Goal: Task Accomplishment & Management: Manage account settings

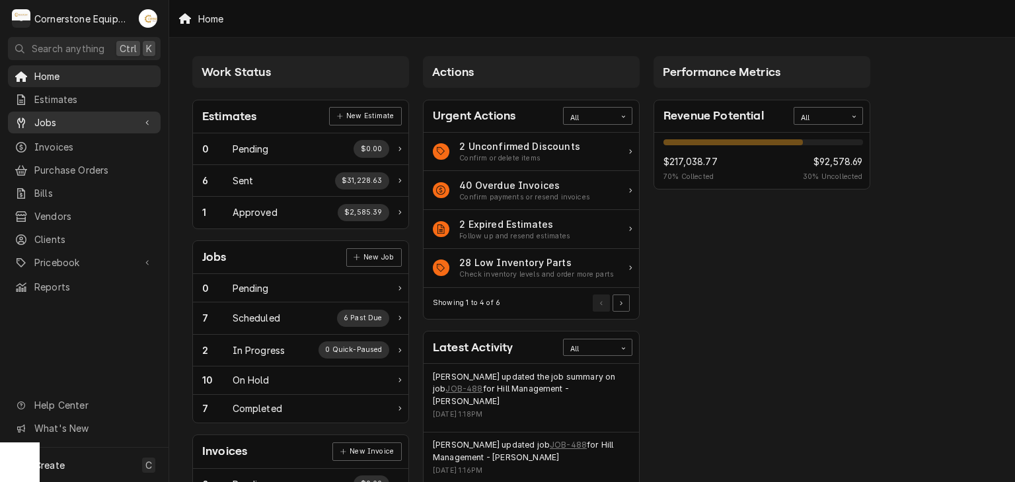
click at [37, 120] on span "Jobs" at bounding box center [84, 123] width 100 height 14
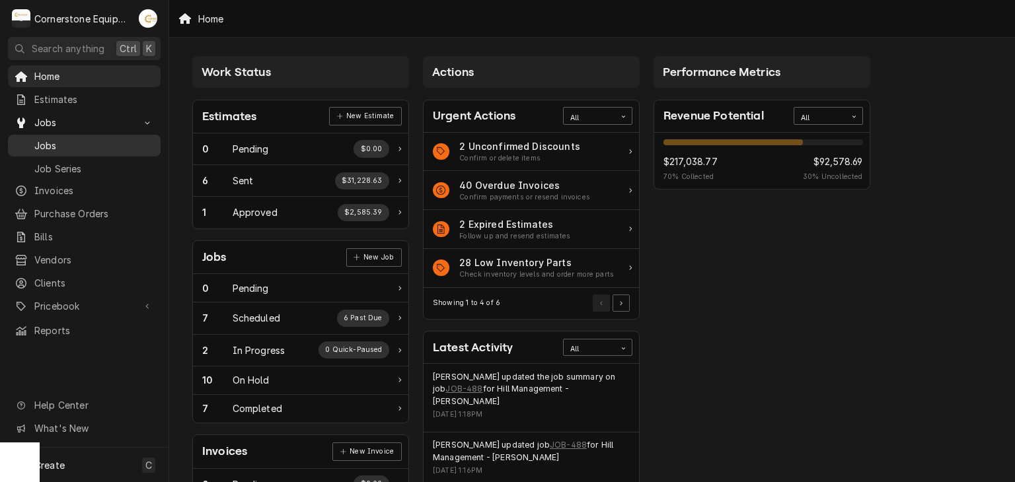
click at [37, 139] on span "Jobs" at bounding box center [94, 146] width 120 height 14
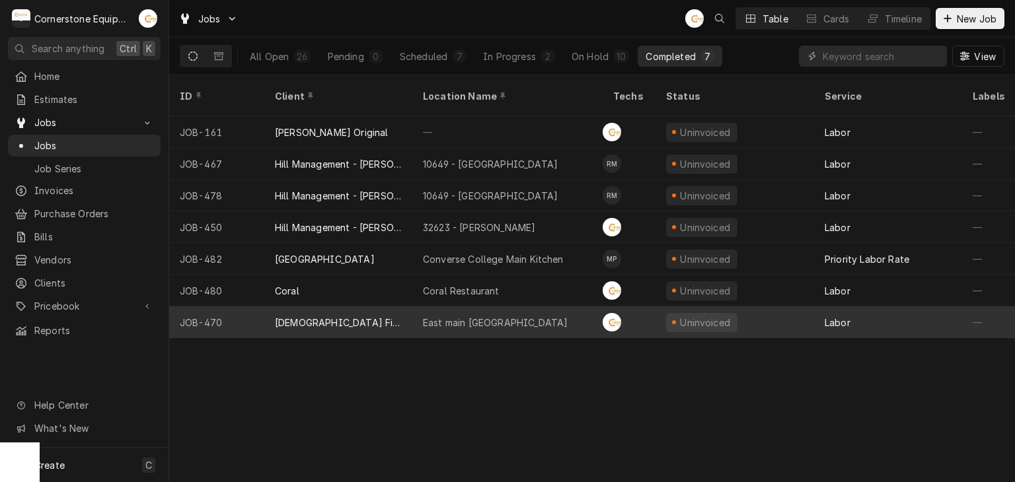
click at [420, 307] on div "East main Spartanburg" at bounding box center [507, 323] width 190 height 32
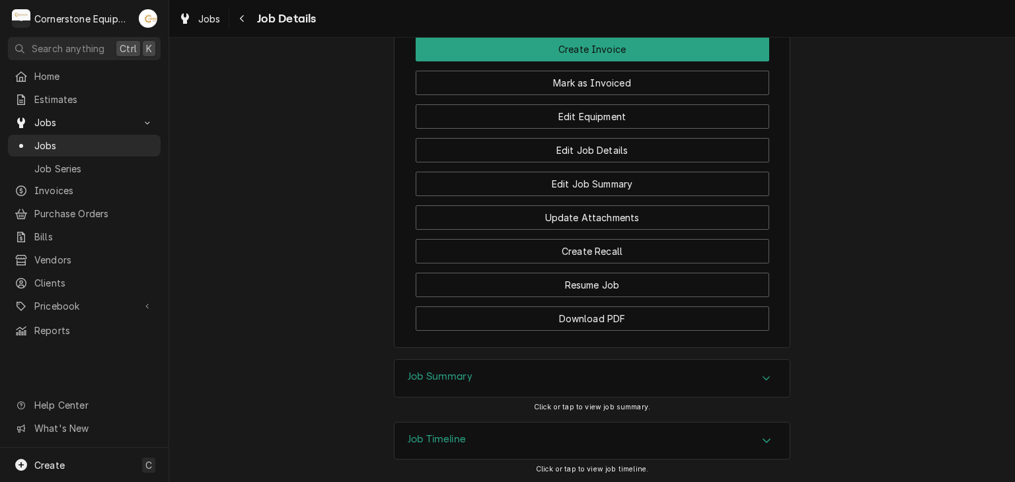
scroll to position [1226, 0]
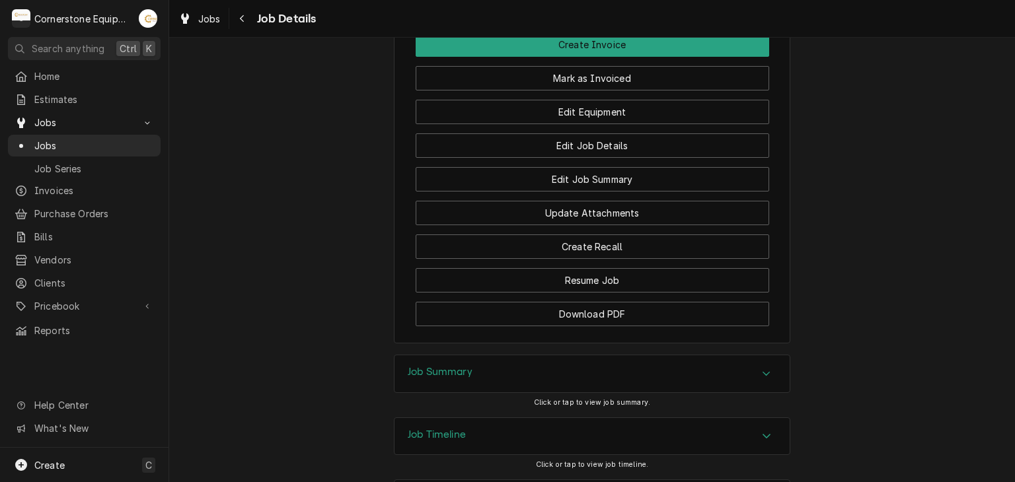
click at [477, 356] on div "Job Summary" at bounding box center [592, 374] width 395 height 37
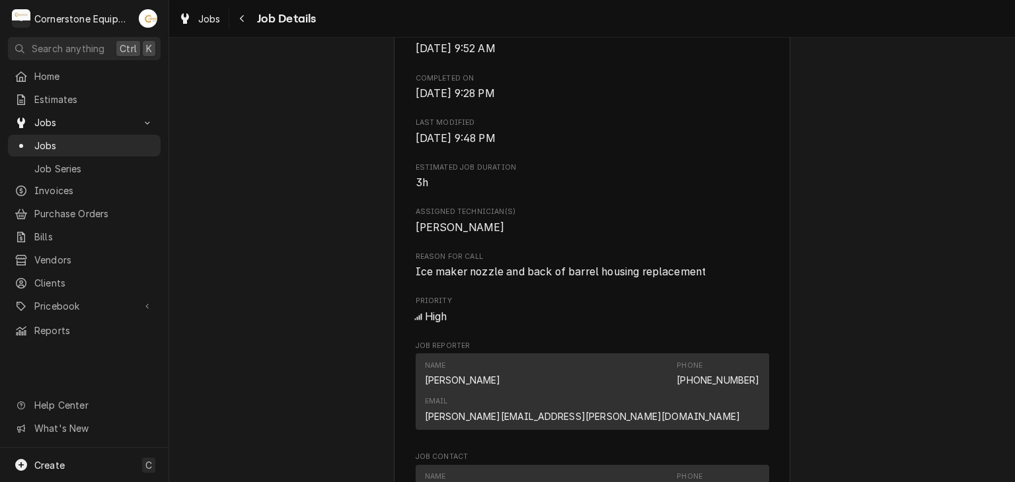
scroll to position [0, 0]
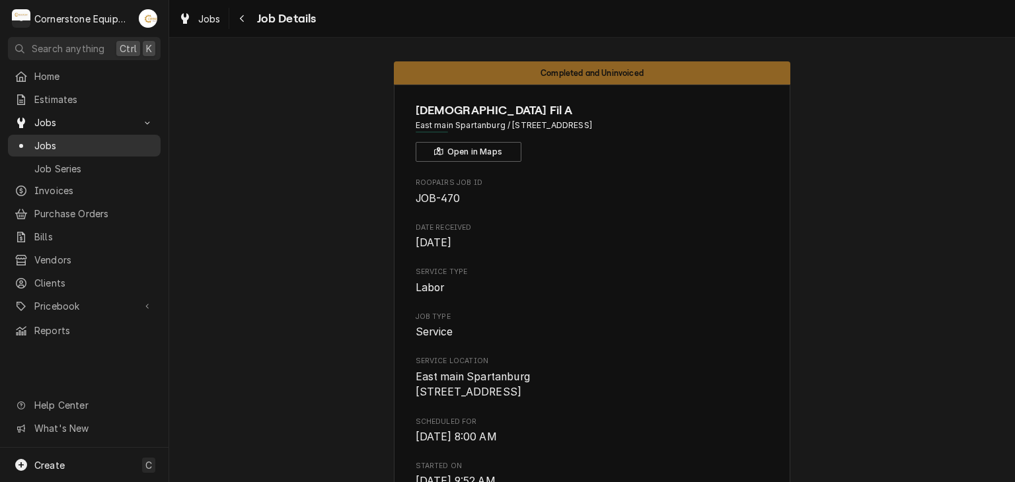
click at [116, 139] on span "Jobs" at bounding box center [94, 146] width 120 height 14
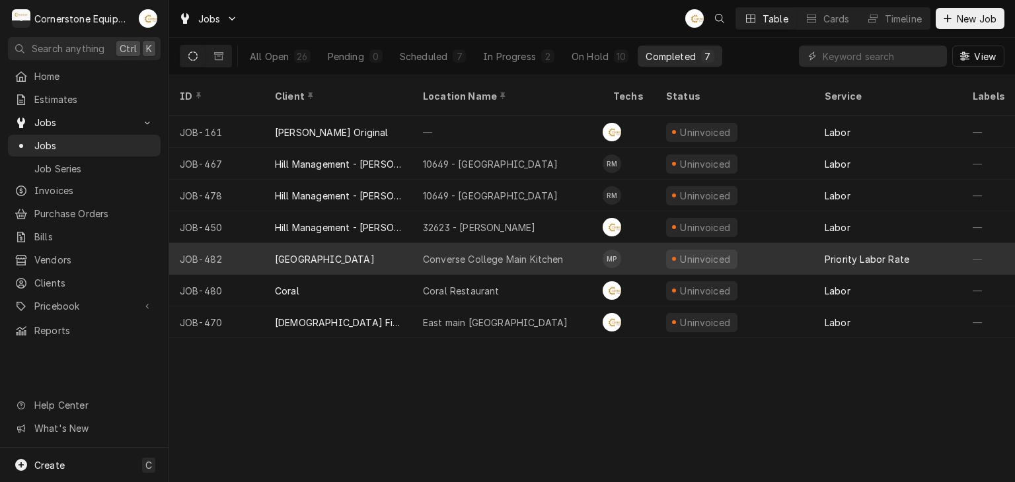
click at [422, 247] on div "Converse College Main Kitchen" at bounding box center [507, 259] width 190 height 32
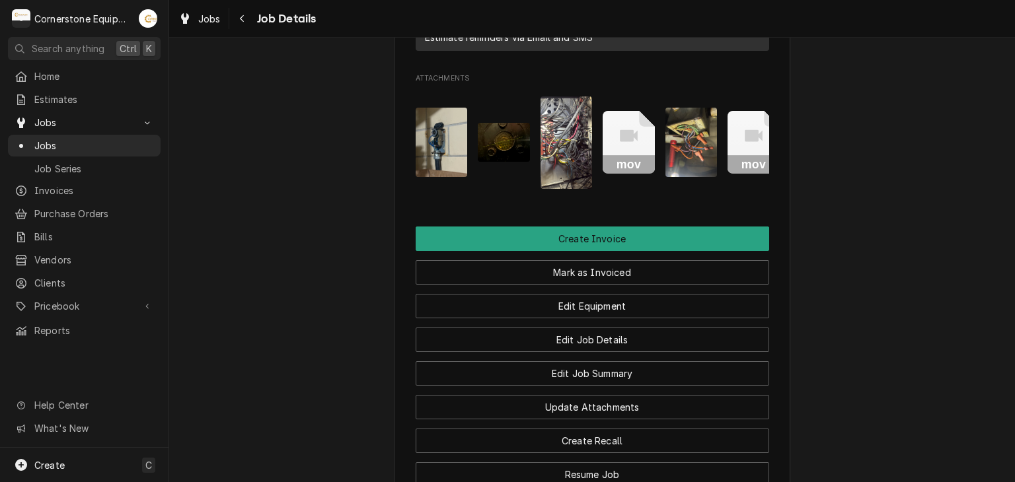
scroll to position [1298, 0]
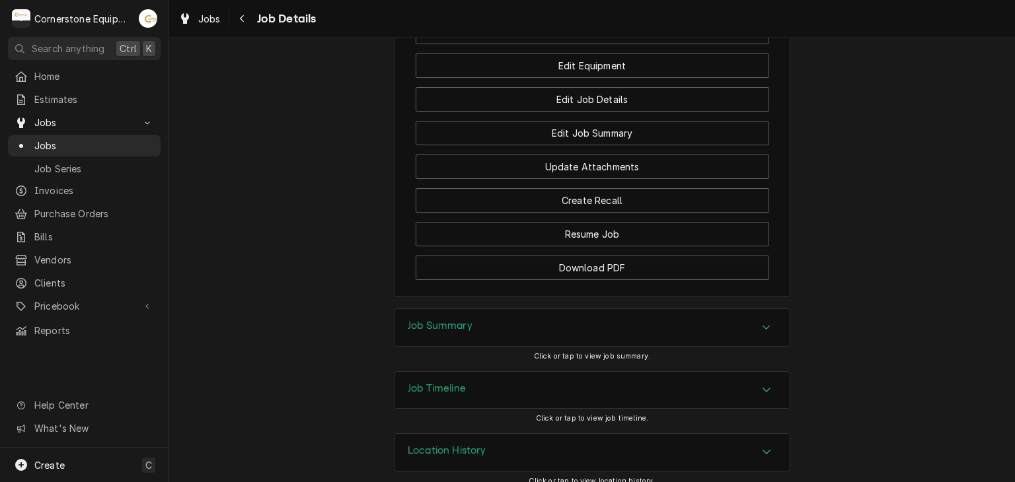
click at [472, 319] on div "Job Summary" at bounding box center [592, 327] width 395 height 37
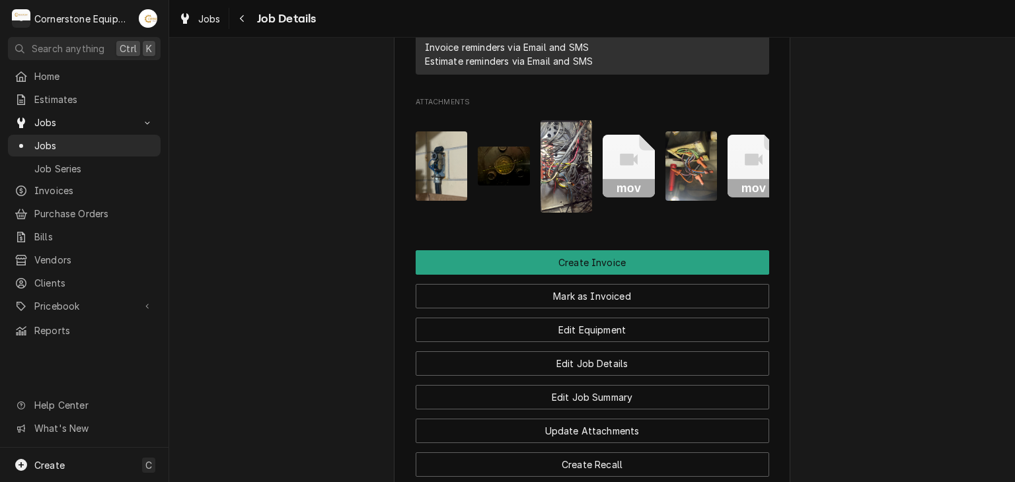
scroll to position [0, 21]
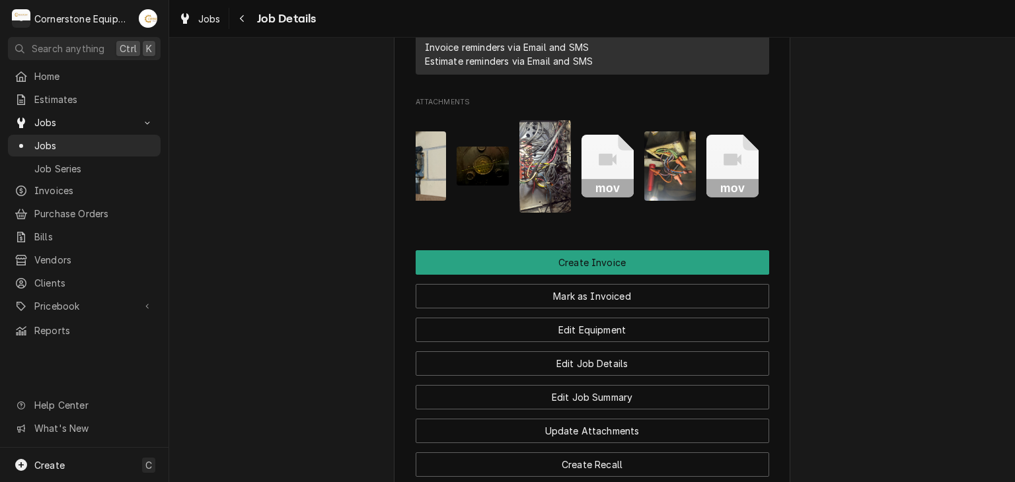
click at [593, 157] on icon "Attachments" at bounding box center [608, 166] width 52 height 63
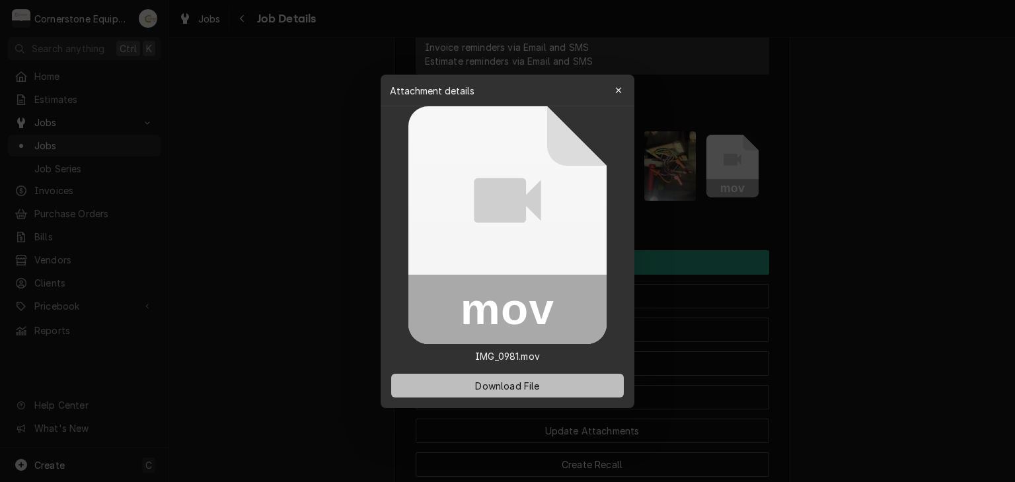
click at [538, 376] on button "Download File" at bounding box center [507, 386] width 233 height 24
click at [725, 154] on div at bounding box center [507, 241] width 1015 height 482
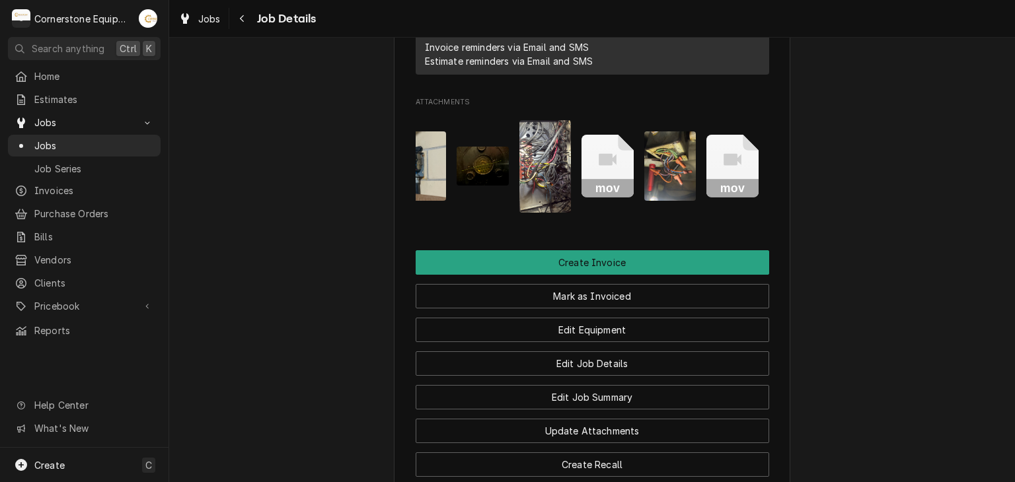
click at [731, 146] on icon "Attachments" at bounding box center [732, 166] width 52 height 63
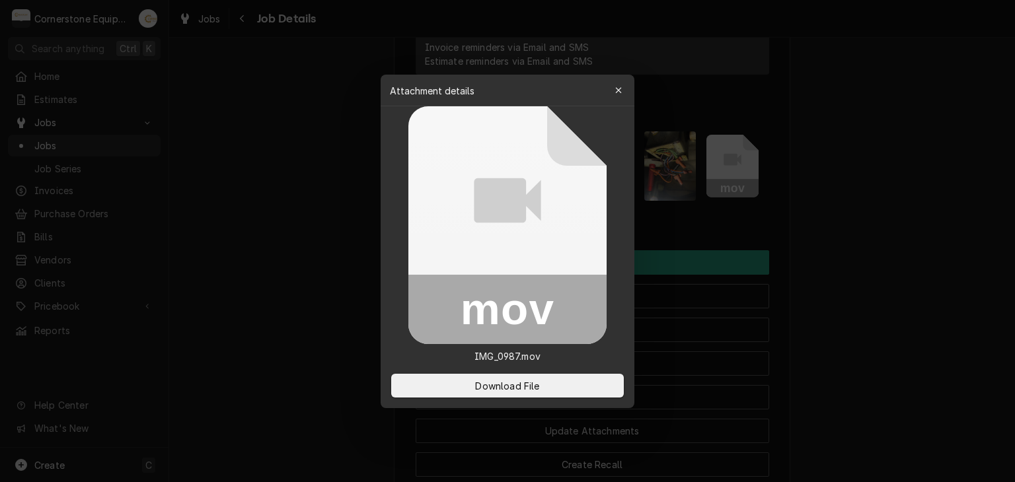
click at [476, 397] on div "Download File" at bounding box center [508, 385] width 254 height 45
click at [477, 389] on span "Download File" at bounding box center [507, 386] width 69 height 14
click at [490, 386] on span "Download File" at bounding box center [507, 386] width 69 height 14
click at [897, 286] on div at bounding box center [507, 241] width 1015 height 482
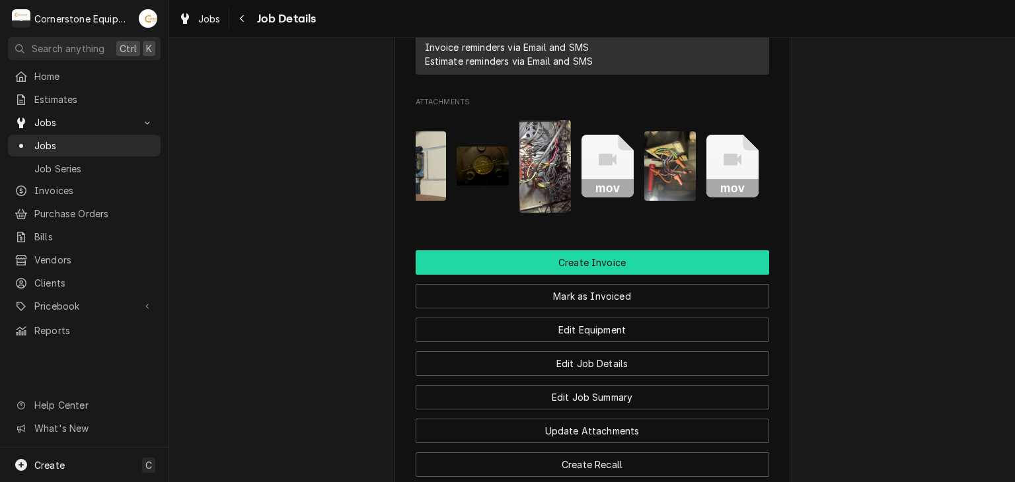
click at [633, 250] on button "Create Invoice" at bounding box center [593, 262] width 354 height 24
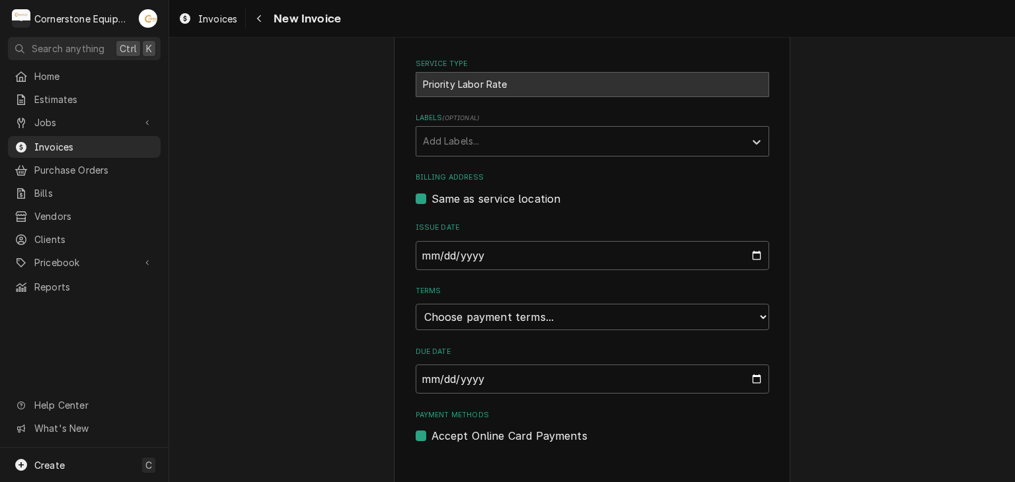
scroll to position [319, 0]
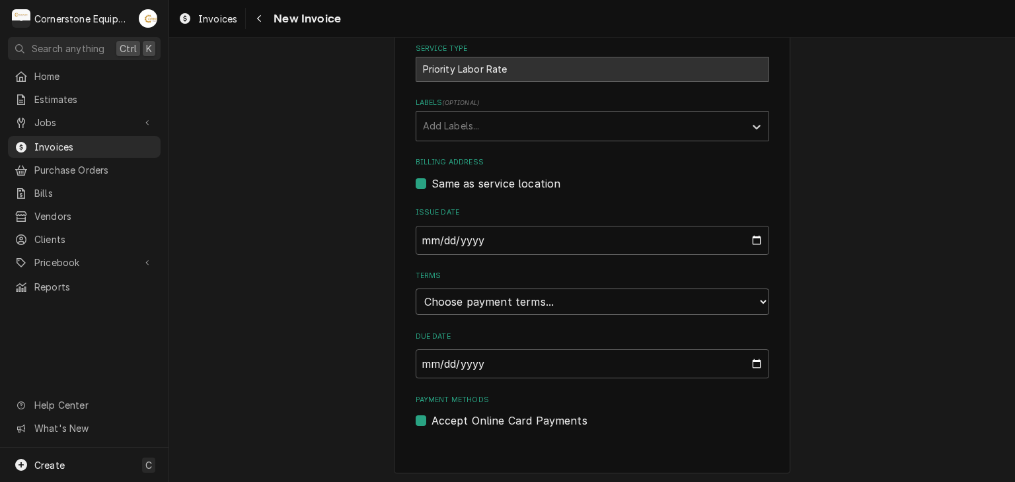
click at [464, 300] on select "Choose payment terms... Same Day Net 7 Net 14 Net 21 Net 30 Net 45 Net 60 Net 90" at bounding box center [593, 302] width 354 height 26
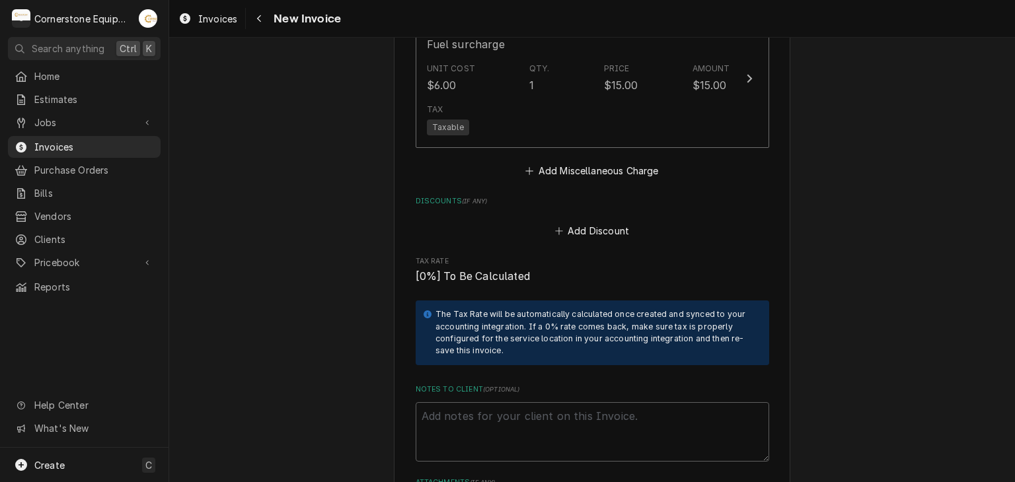
scroll to position [2434, 0]
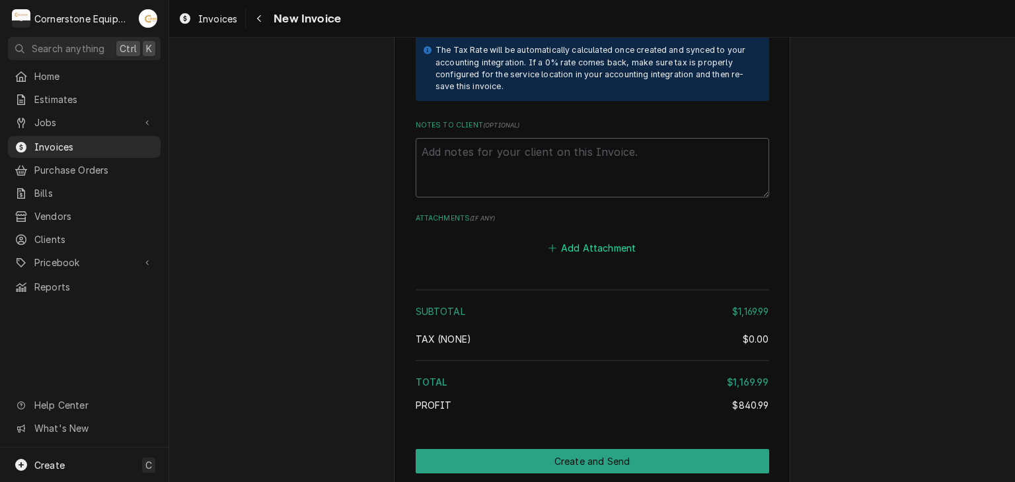
click at [607, 239] on button "Add Attachment" at bounding box center [592, 248] width 93 height 19
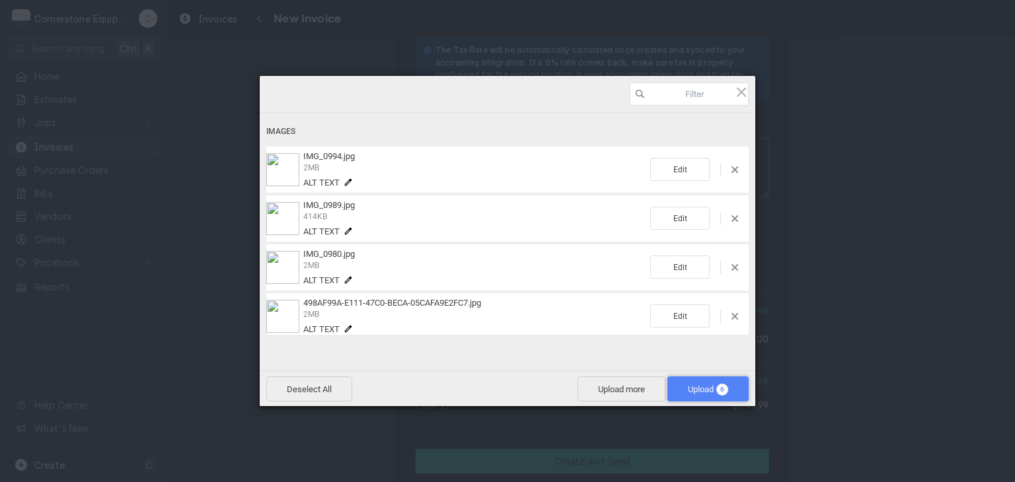
click at [696, 377] on span "Upload 6" at bounding box center [708, 389] width 81 height 25
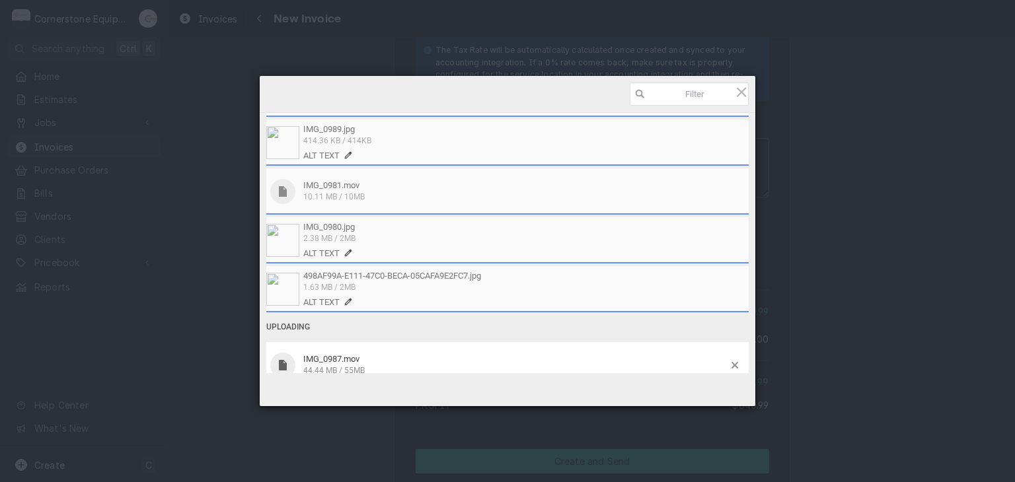
scroll to position [96, 0]
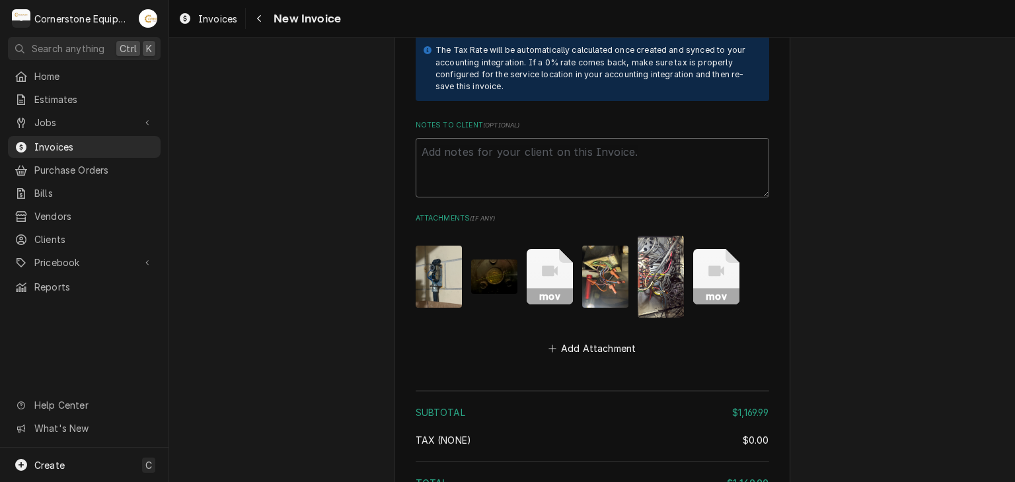
click at [625, 138] on textarea "Notes to Client ( optional )" at bounding box center [593, 167] width 354 height 59
paste textarea "INVOICE APPROVAL AND PAYMENT TERMS All invoices are due upon receipt unless oth…"
type textarea "x"
type textarea "INVOICE APPROVAL AND PAYMENT TERMS All invoices are due upon receipt unless oth…"
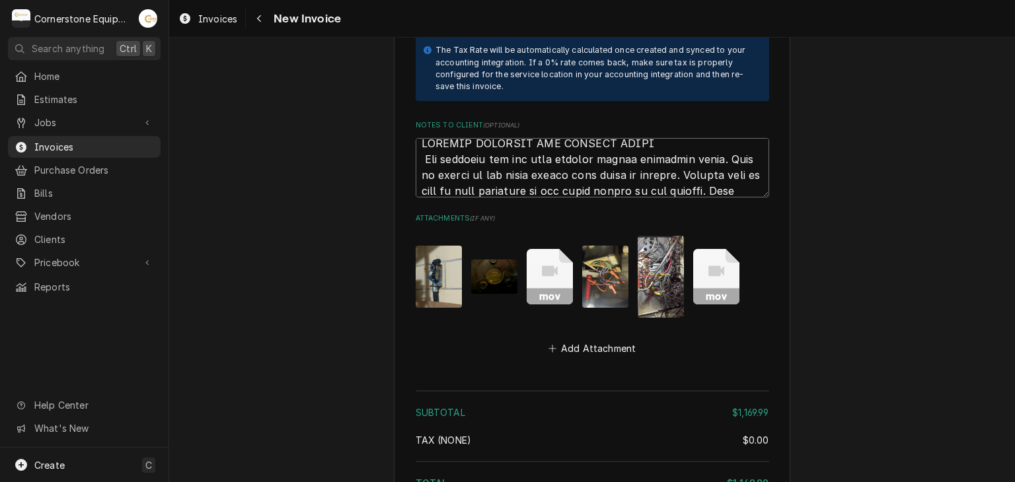
scroll to position [2684, 0]
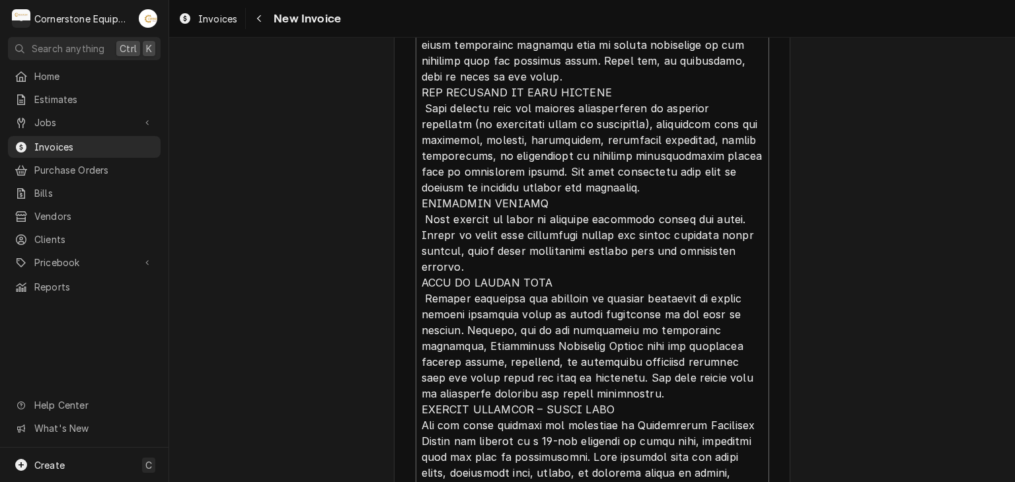
type textarea "x"
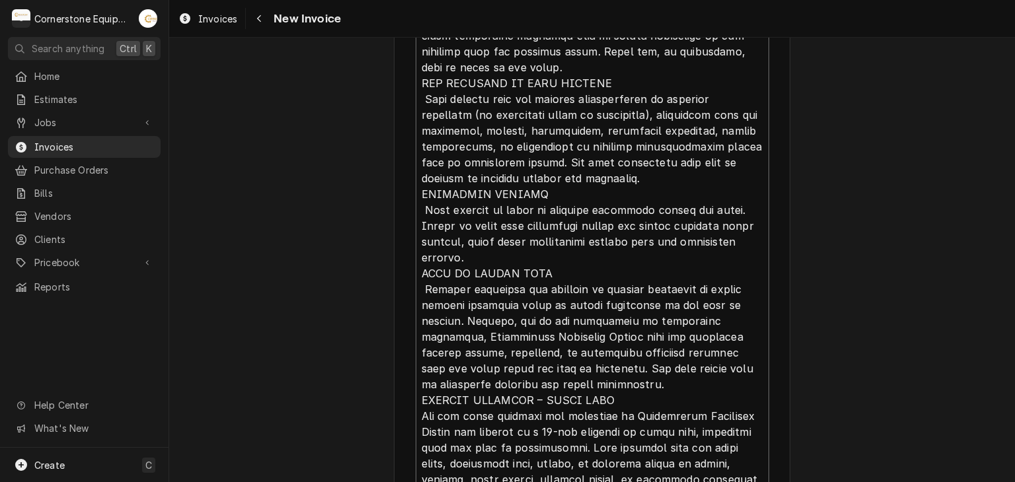
click at [718, 295] on textarea "Notes to Client ( optional )" at bounding box center [593, 186] width 354 height 615
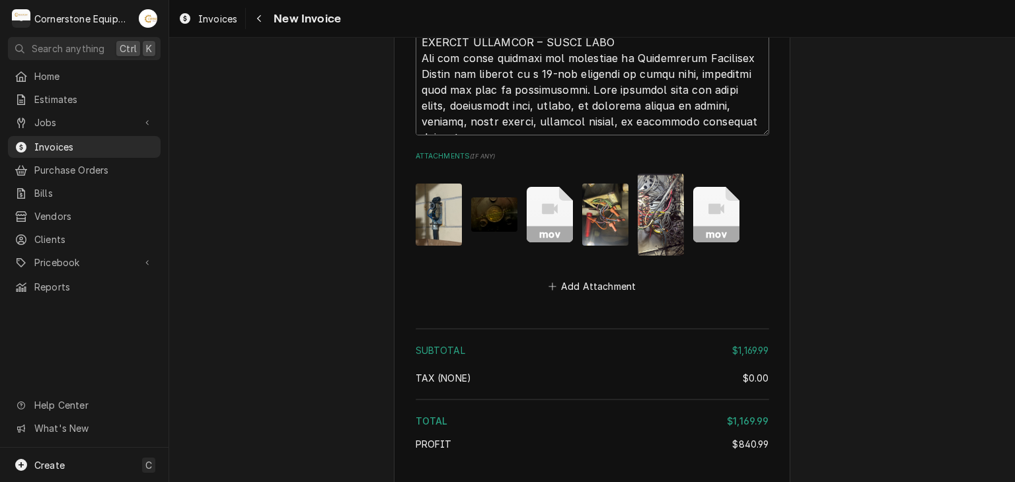
scroll to position [3108, 0]
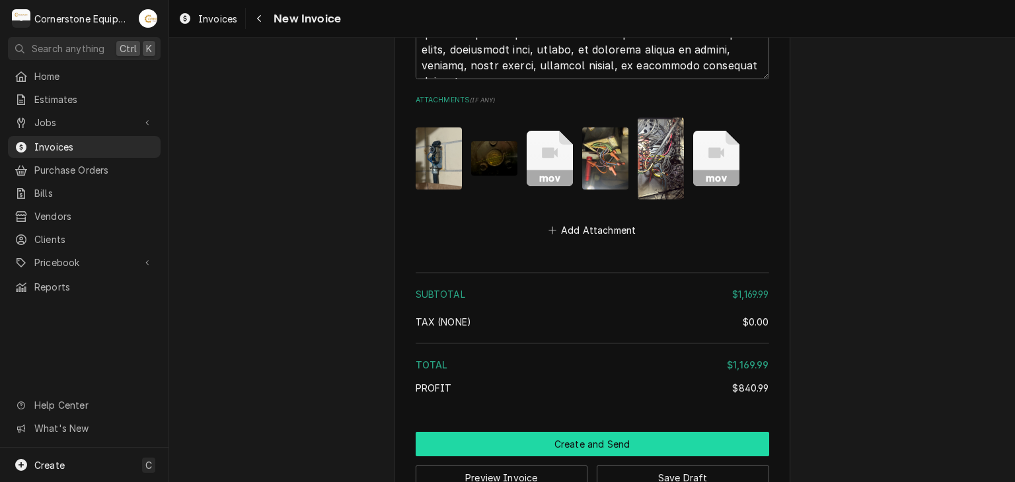
type textarea "INVOICE APPROVAL AND PAYMENT TERMS All invoices are due upon receipt unless oth…"
click at [648, 432] on button "Create and Send" at bounding box center [593, 444] width 354 height 24
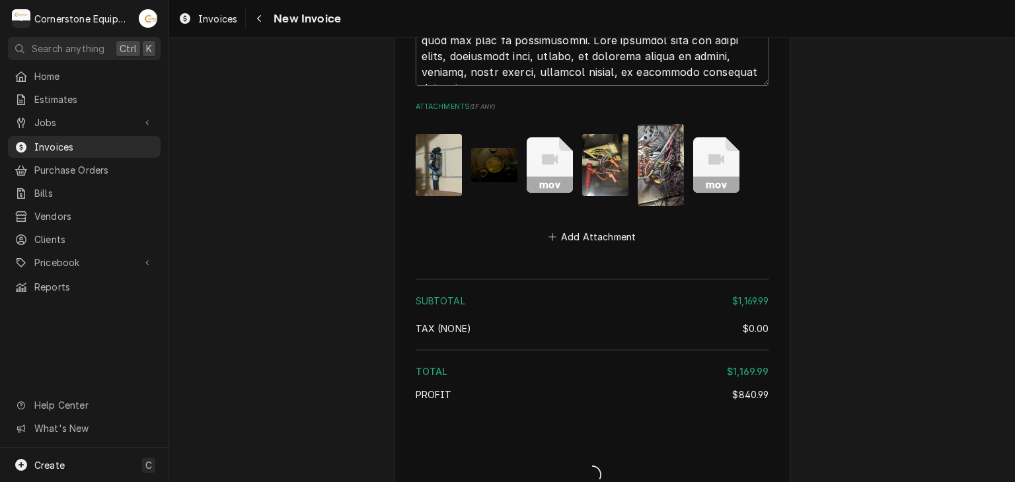
type textarea "x"
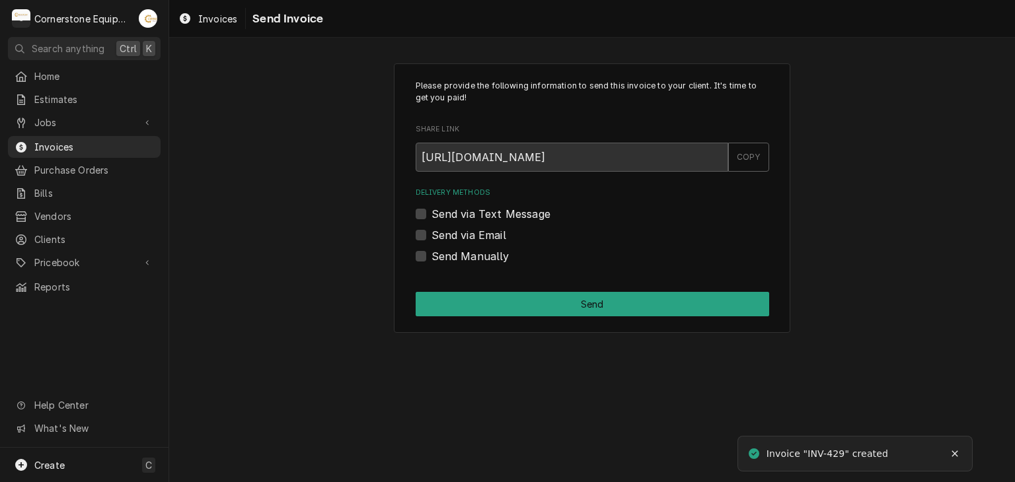
click at [478, 252] on label "Send Manually" at bounding box center [471, 256] width 78 height 16
click at [478, 252] on input "Send Manually" at bounding box center [609, 262] width 354 height 29
checkbox input "true"
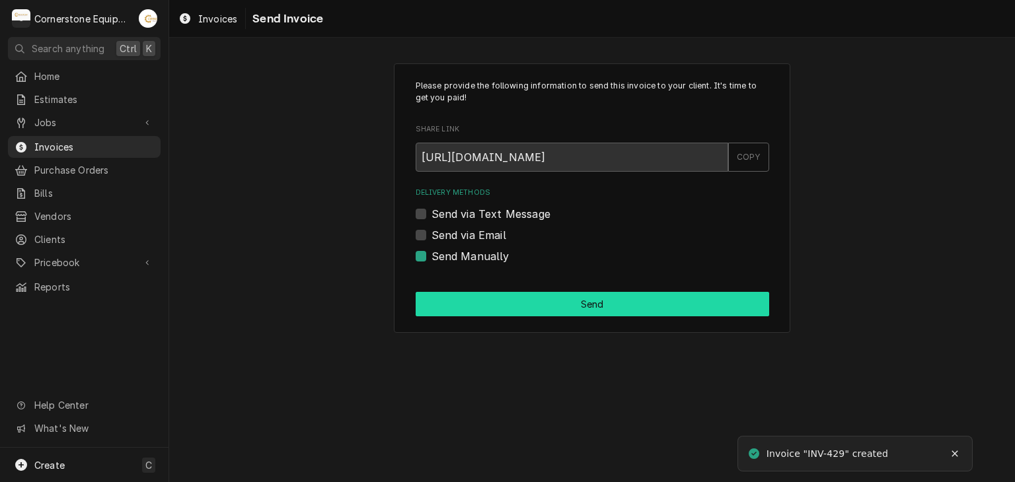
click at [532, 307] on button "Send" at bounding box center [593, 304] width 354 height 24
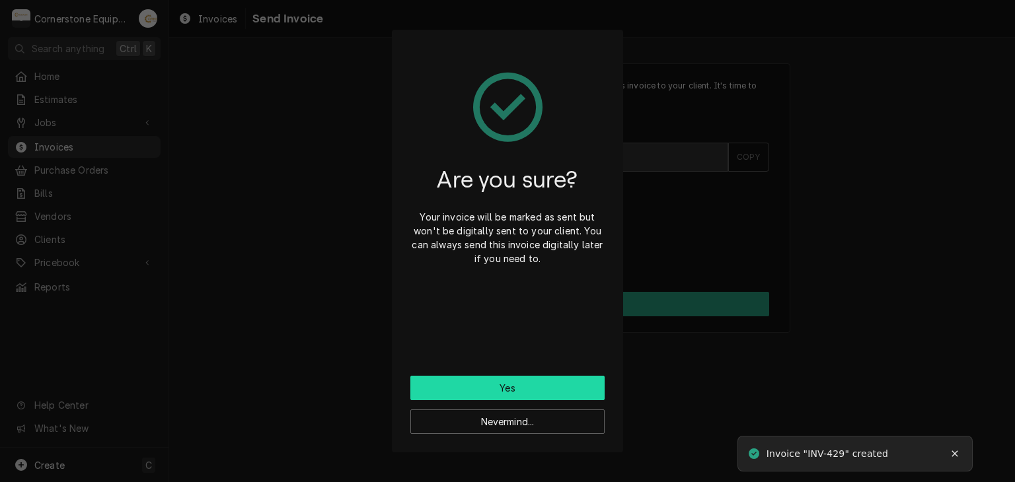
click at [482, 392] on button "Yes" at bounding box center [507, 388] width 194 height 24
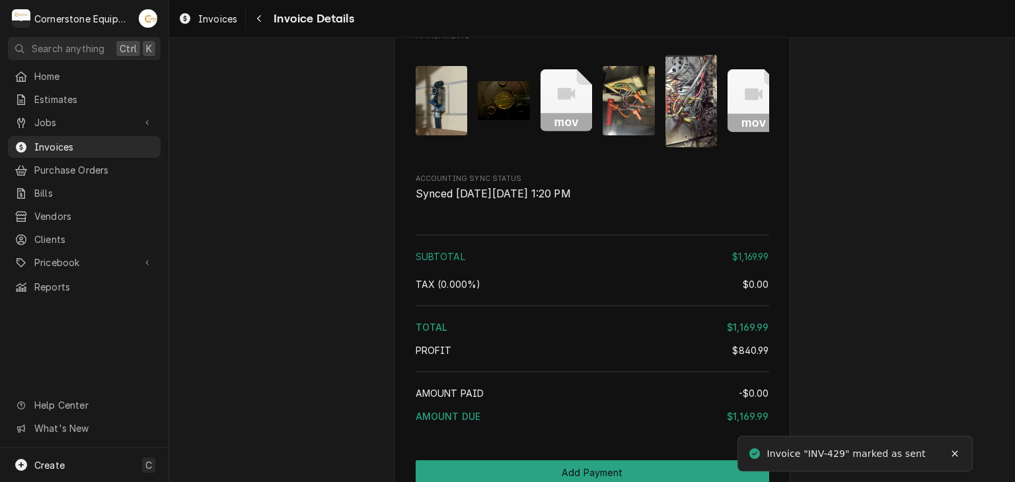
scroll to position [2872, 0]
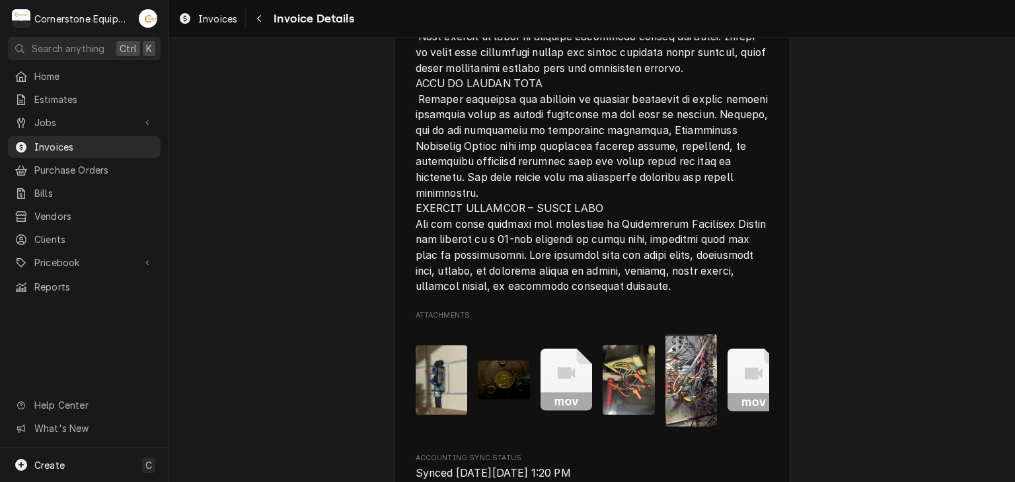
scroll to position [2872, 0]
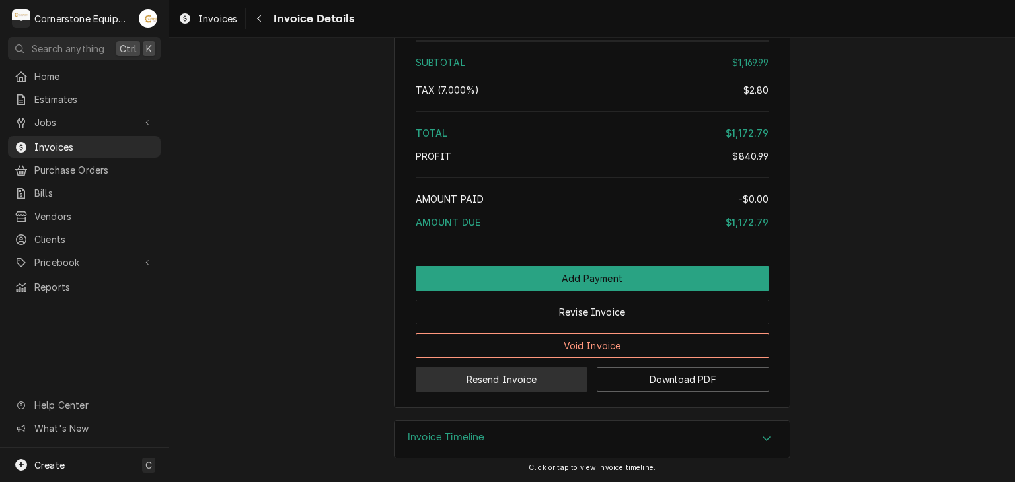
click at [486, 383] on button "Resend Invoice" at bounding box center [502, 379] width 172 height 24
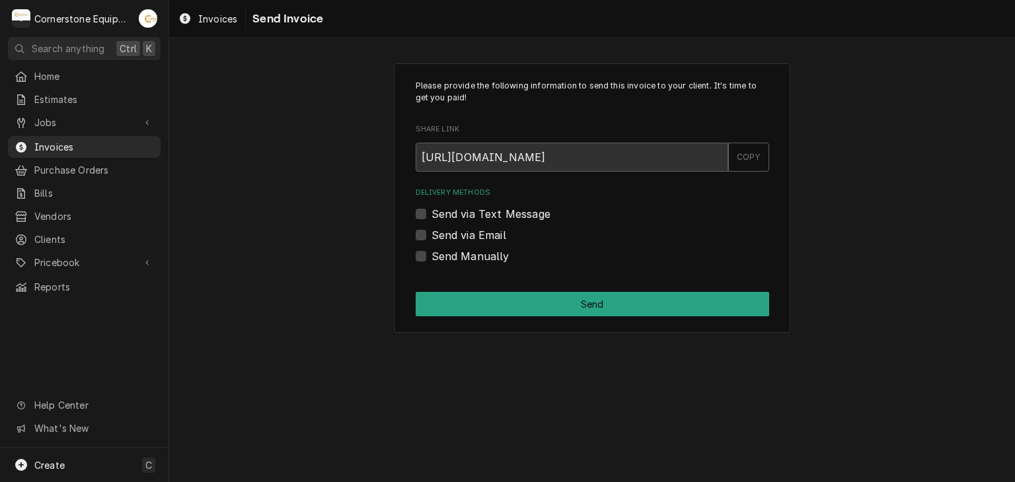
click at [454, 212] on label "Send via Text Message" at bounding box center [491, 214] width 119 height 16
click at [454, 212] on input "Send via Text Message" at bounding box center [609, 220] width 354 height 29
checkbox input "true"
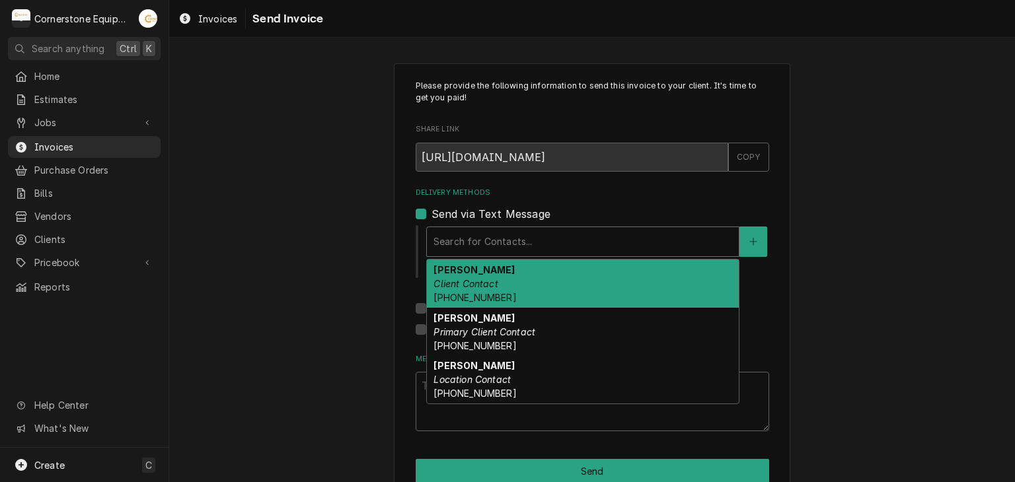
click at [453, 244] on div "Delivery Methods" at bounding box center [583, 242] width 299 height 24
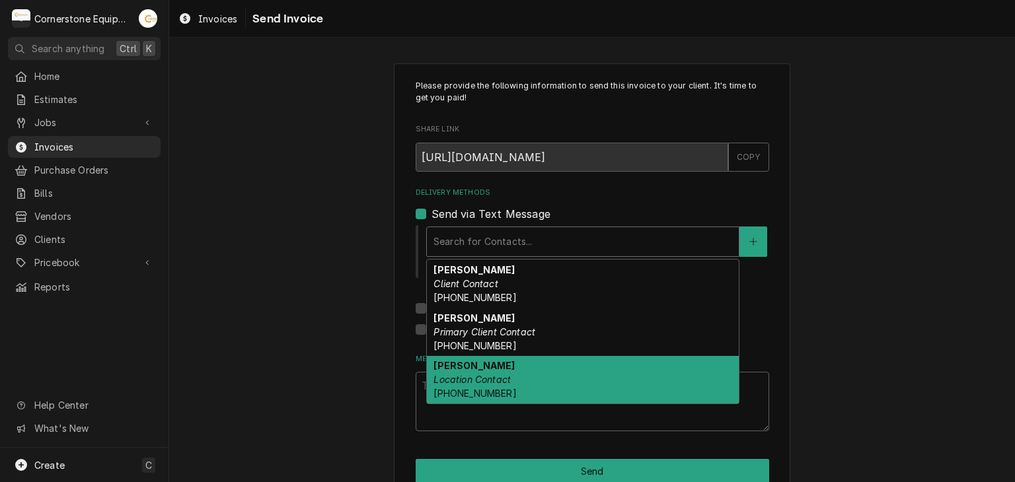
click at [467, 389] on span "(980) 335-6559" at bounding box center [475, 393] width 83 height 11
type textarea "x"
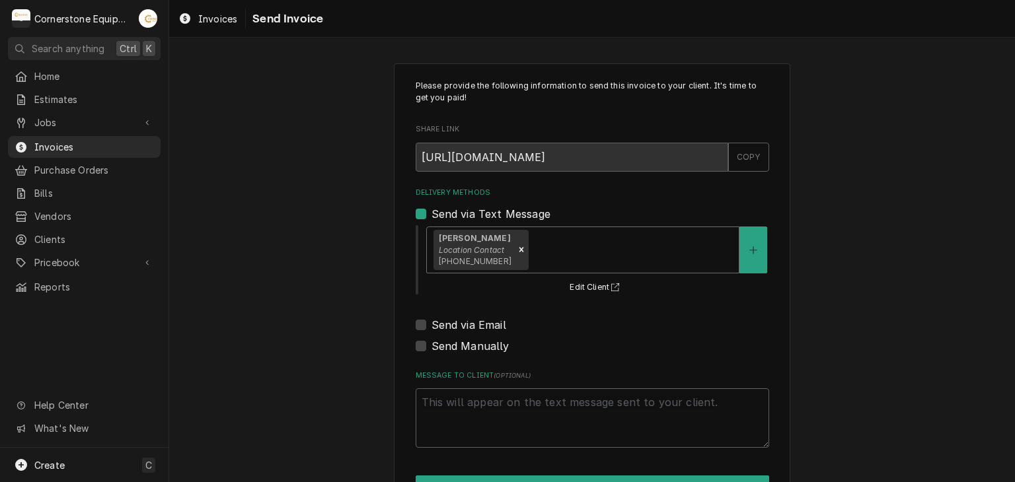
click at [452, 323] on label "Send via Email" at bounding box center [469, 325] width 75 height 16
click at [452, 323] on input "Send via Email" at bounding box center [609, 331] width 354 height 29
checkbox input "true"
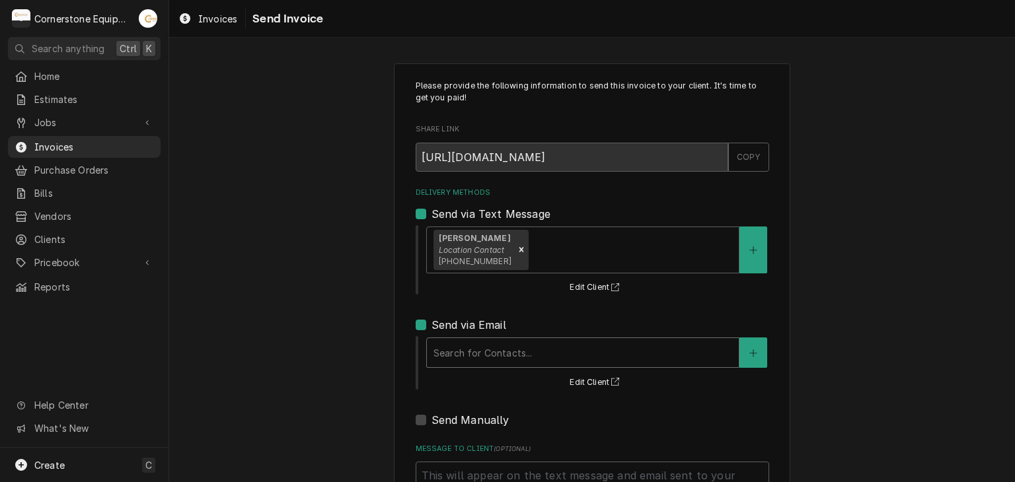
click at [458, 347] on div "Delivery Methods" at bounding box center [583, 353] width 299 height 24
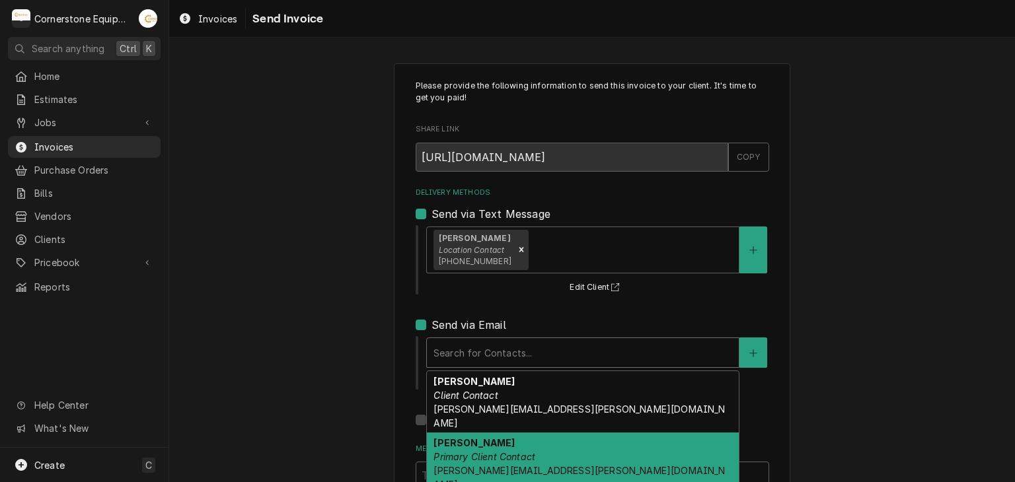
click at [457, 451] on em "Primary Client Contact" at bounding box center [485, 456] width 102 height 11
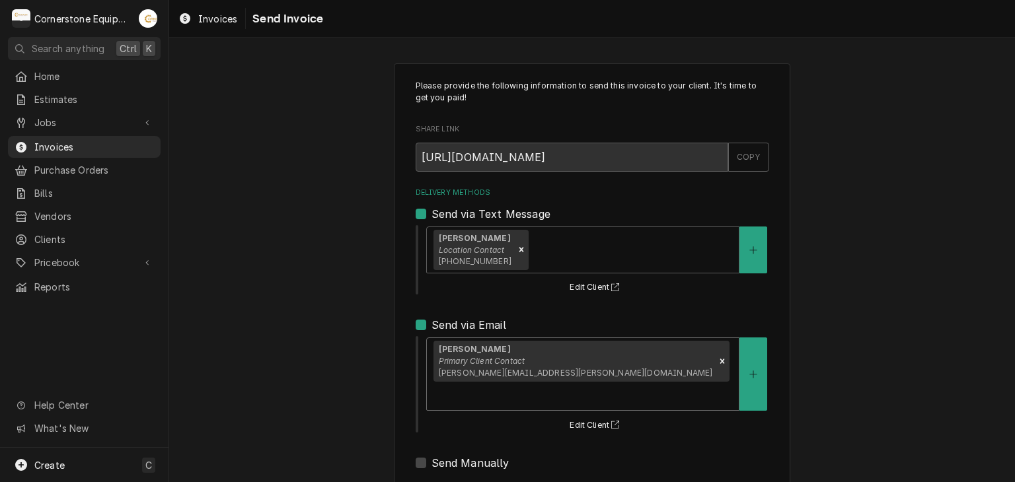
click at [291, 231] on div "Please provide the following information to send this invoice to your client. I…" at bounding box center [592, 348] width 846 height 593
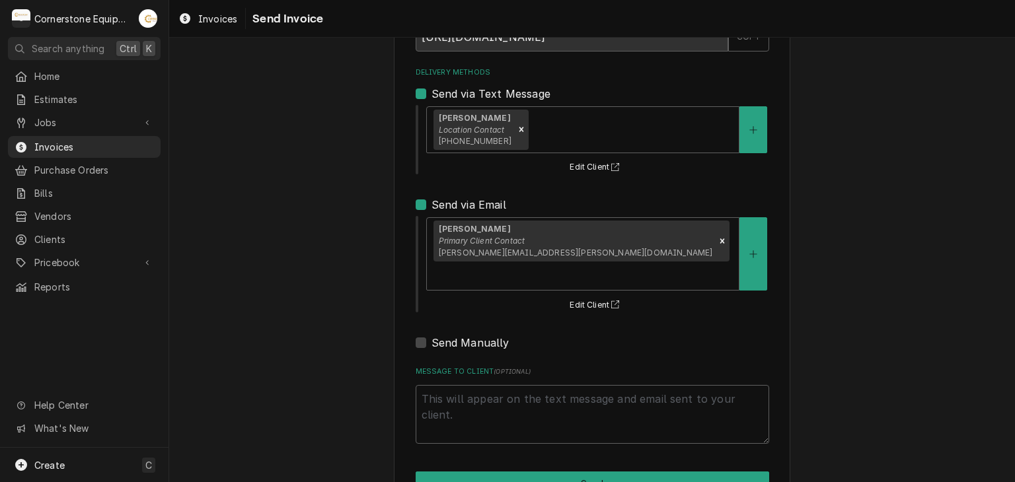
scroll to position [135, 0]
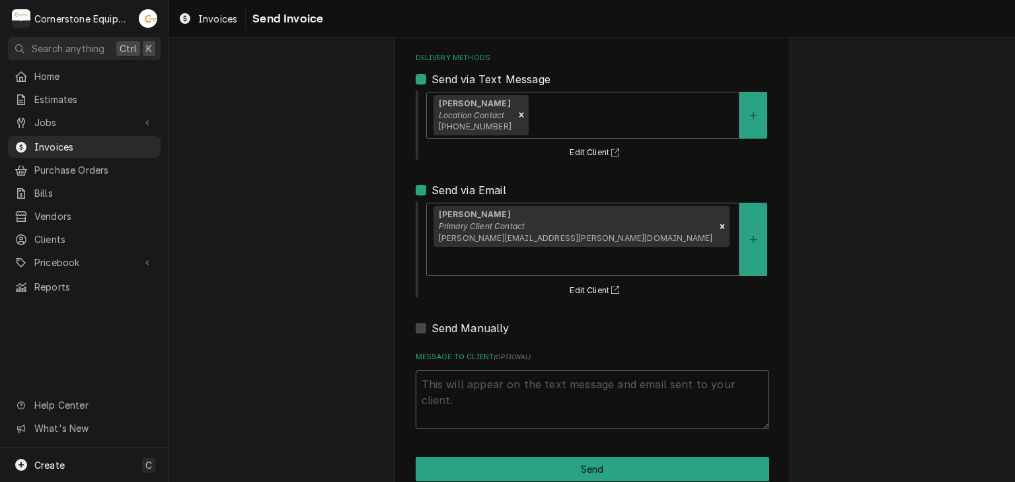
click at [484, 385] on textarea "Message to Client ( optional )" at bounding box center [593, 400] width 354 height 59
type textarea "x"
type textarea "T"
type textarea "x"
type textarea "Th"
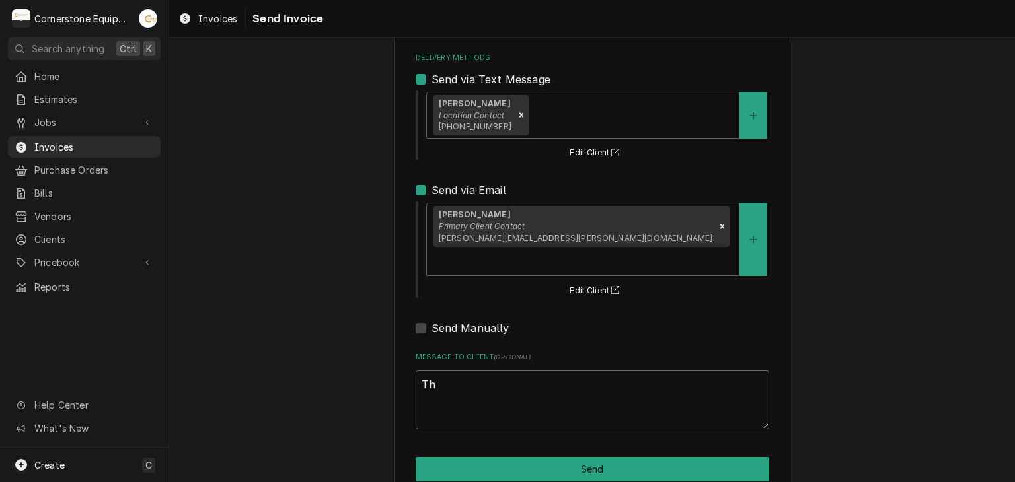
type textarea "x"
type textarea "Tha"
type textarea "x"
type textarea "Than"
type textarea "x"
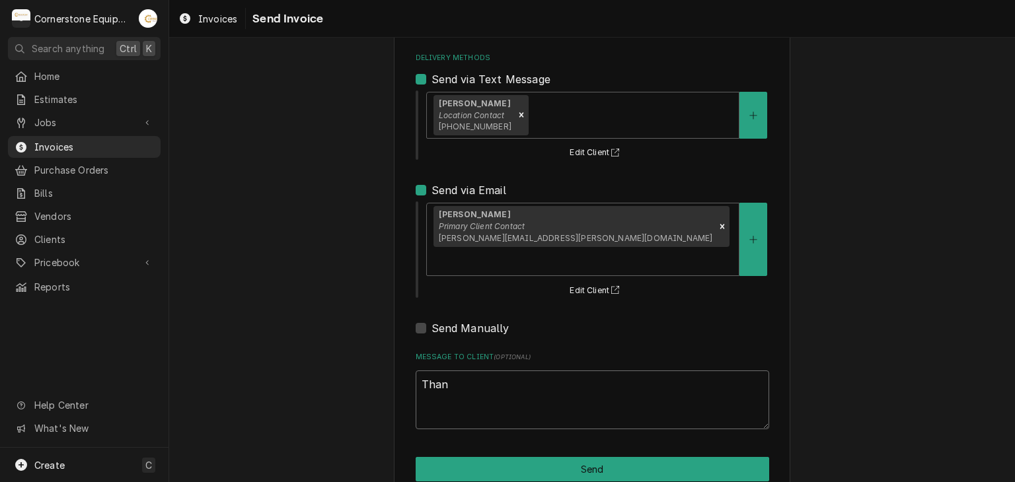
type textarea "Thank"
type textarea "x"
type textarea "Thank"
type textarea "x"
type textarea "Thank y"
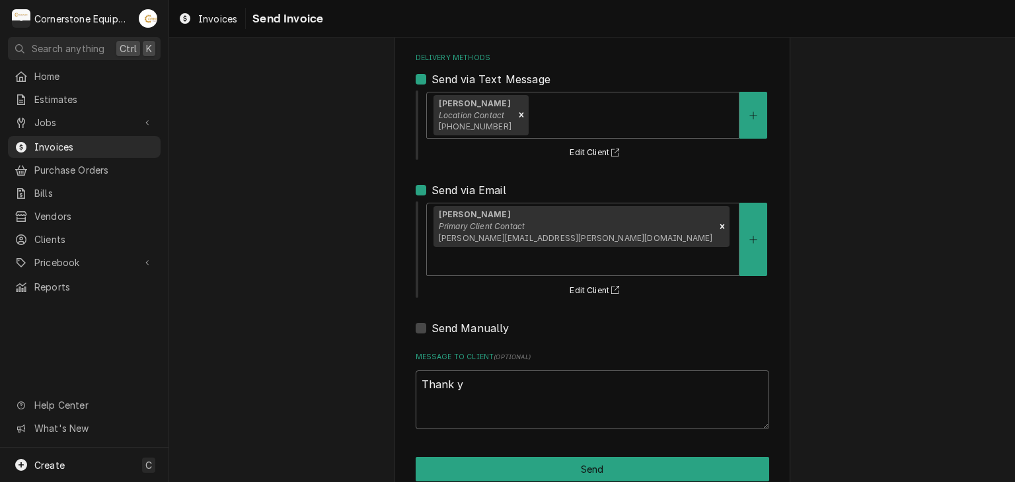
type textarea "x"
type textarea "Thank yo"
type textarea "x"
type textarea "Thank you"
type textarea "x"
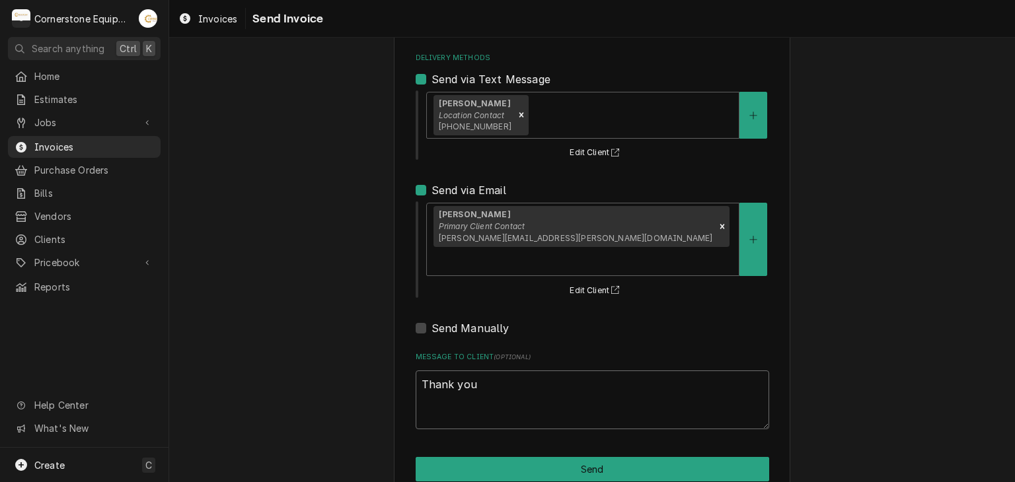
type textarea "Thank you"
type textarea "x"
type textarea "Thank you f"
type textarea "x"
type textarea "Thank you fo"
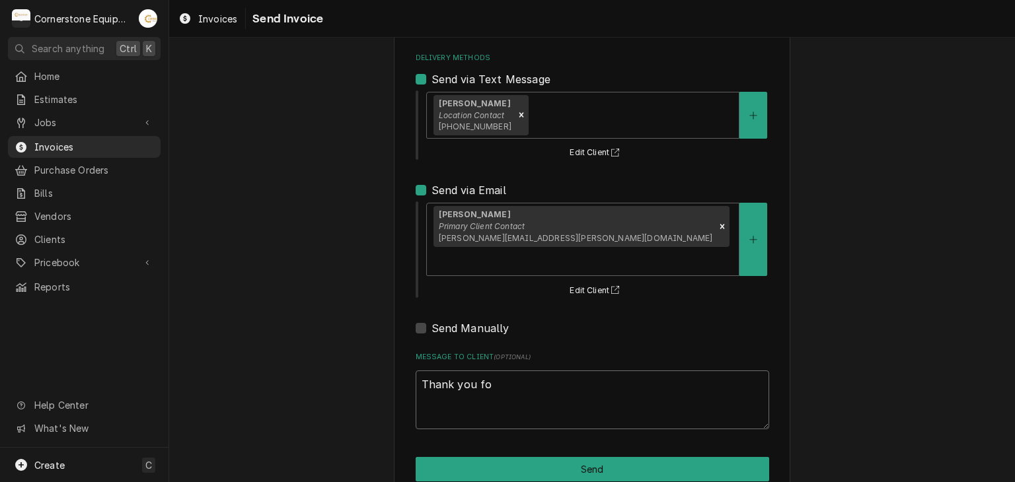
type textarea "x"
type textarea "Thank you for"
type textarea "x"
type textarea "Thank you for"
type textarea "x"
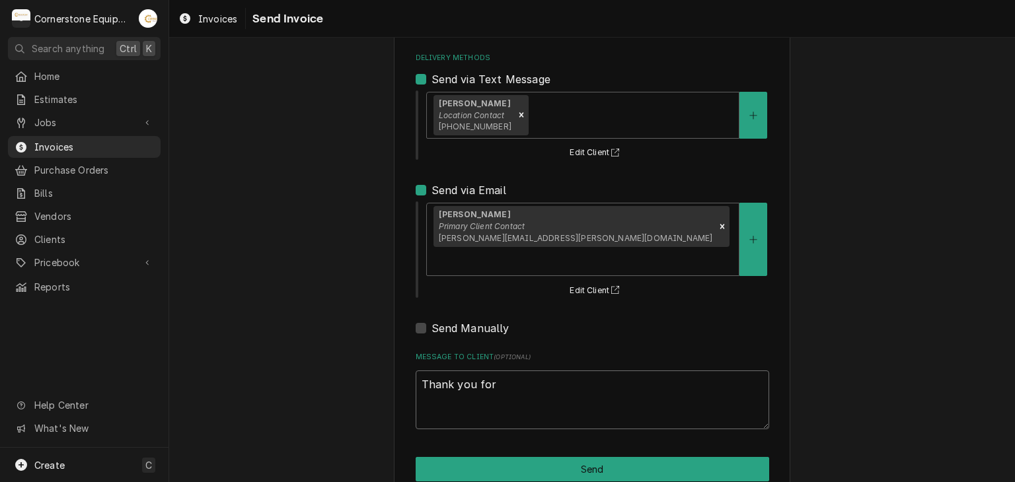
type textarea "Thank you for t"
type textarea "x"
type textarea "Thank you for th"
type textarea "x"
type textarea "Thank you for the"
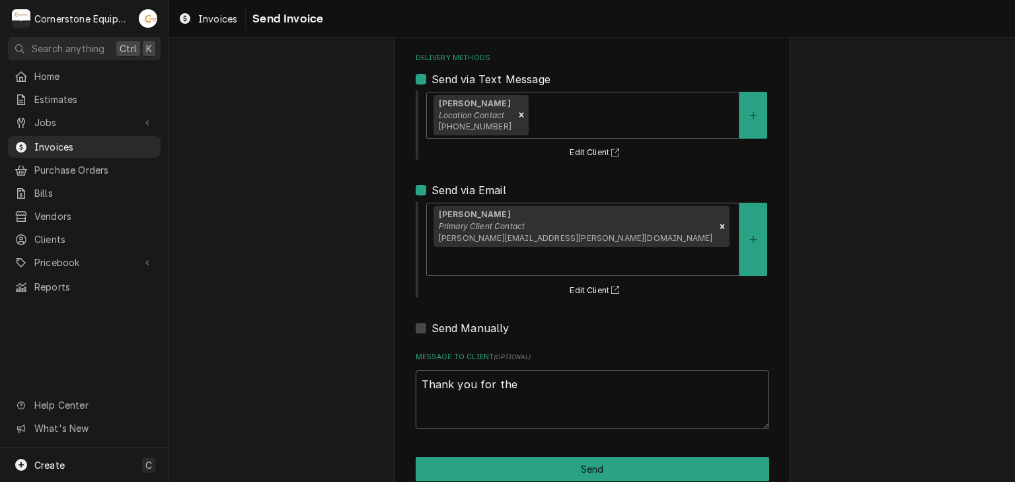
type textarea "x"
type textarea "Thank you for the"
type textarea "x"
type textarea "Thank you for the o"
type textarea "x"
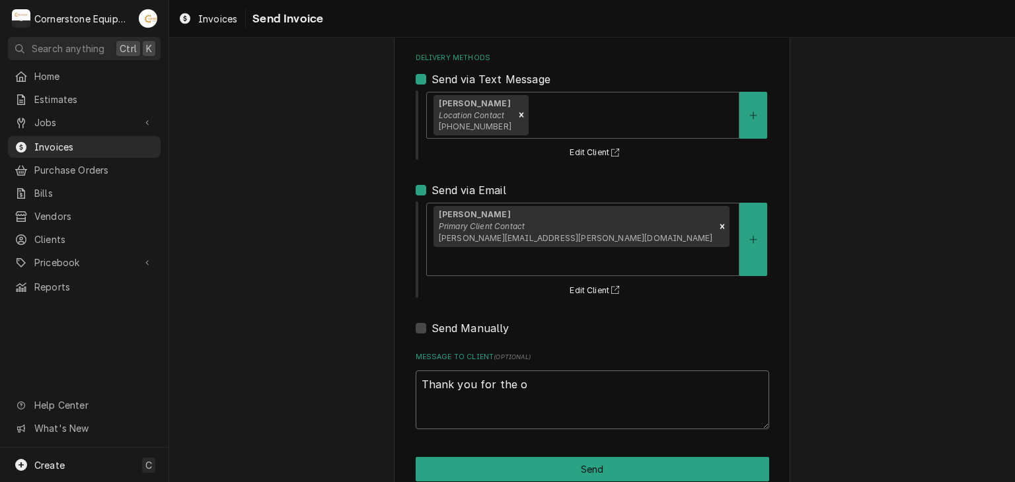
type textarea "Thank you for the op"
type textarea "x"
type textarea "Thank you for the opp"
type textarea "x"
type textarea "Thank you for the oppo"
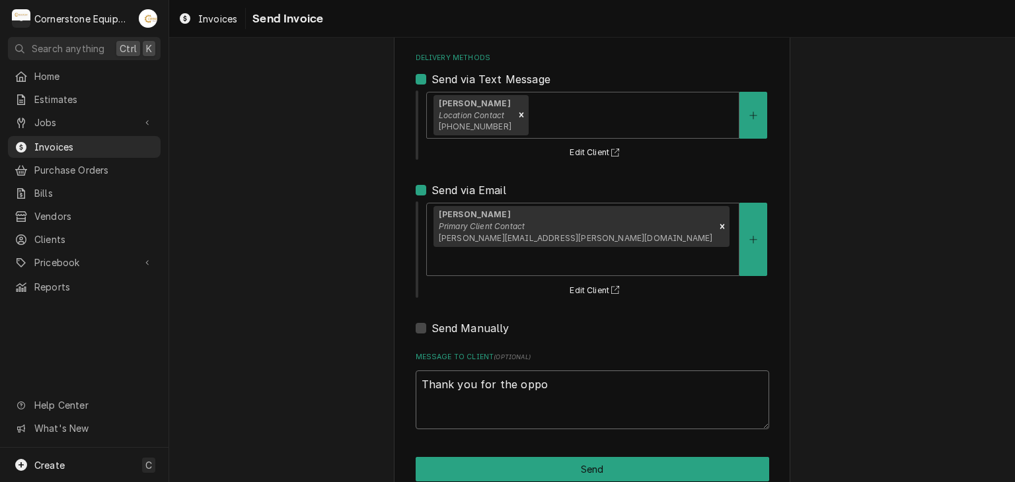
type textarea "x"
type textarea "Thank you for the oppor"
type textarea "x"
type textarea "Thank you for the opport"
type textarea "x"
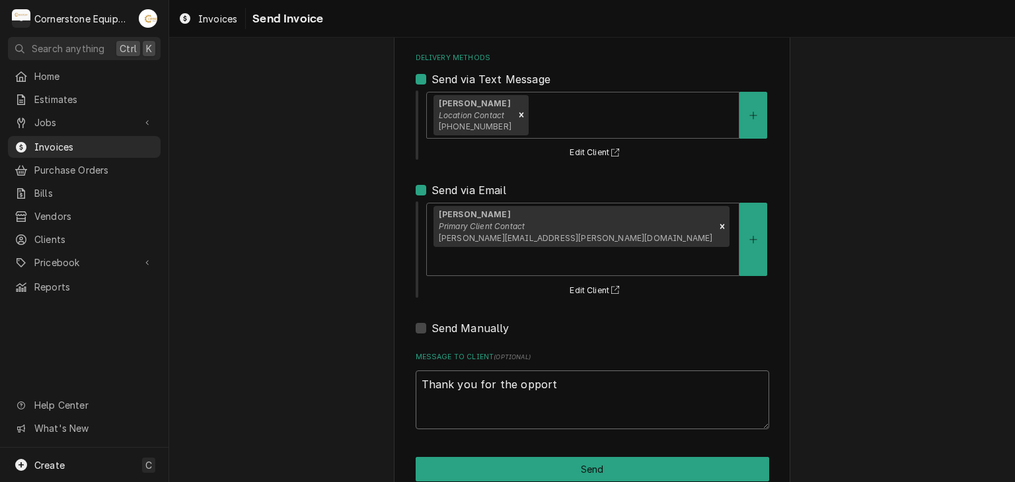
type textarea "Thank you for the opportu"
type textarea "x"
type textarea "Thank you for the opportun"
type textarea "x"
type textarea "Thank you for the opportuni"
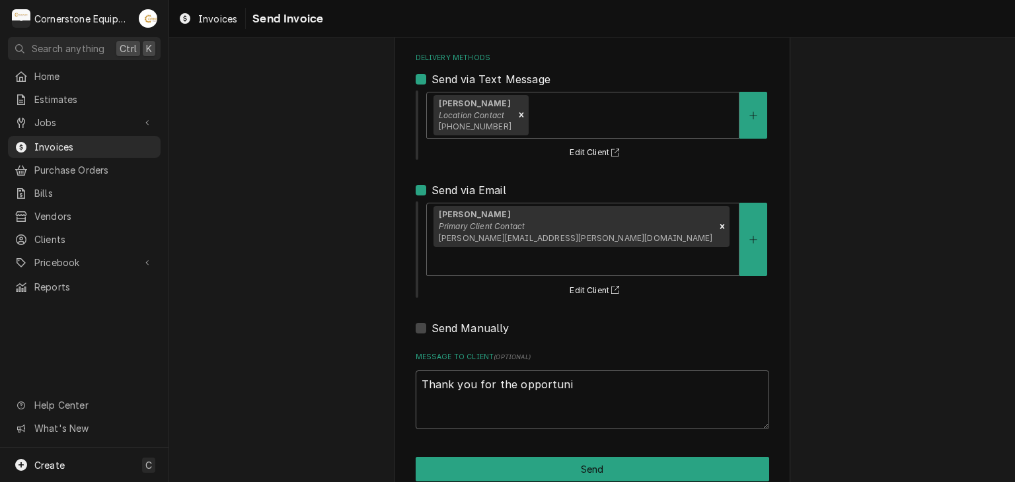
type textarea "x"
type textarea "Thank you for the opportunit"
type textarea "x"
type textarea "Thank you for the opportunity"
type textarea "x"
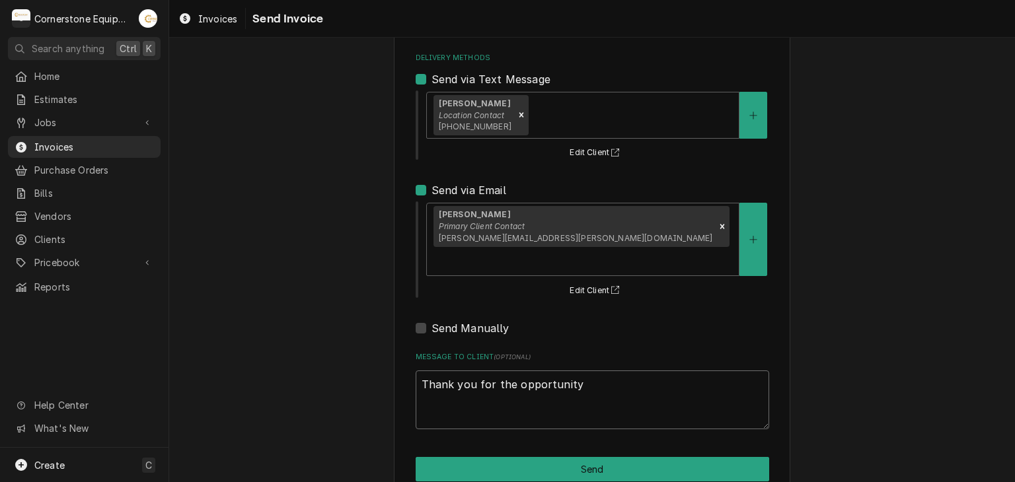
type textarea "Thank you for the opportunity"
type textarea "x"
type textarea "Thank you for the opportunity t"
type textarea "x"
type textarea "Thank you for the opportunity to"
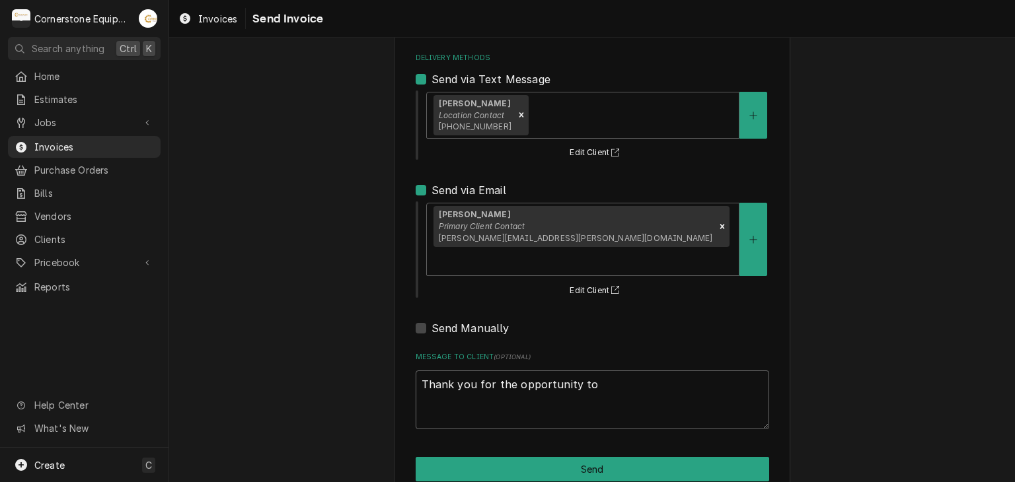
type textarea "x"
type textarea "Thank you for the opportunity to"
type textarea "x"
type textarea "Thank you for the opportunity to b"
type textarea "x"
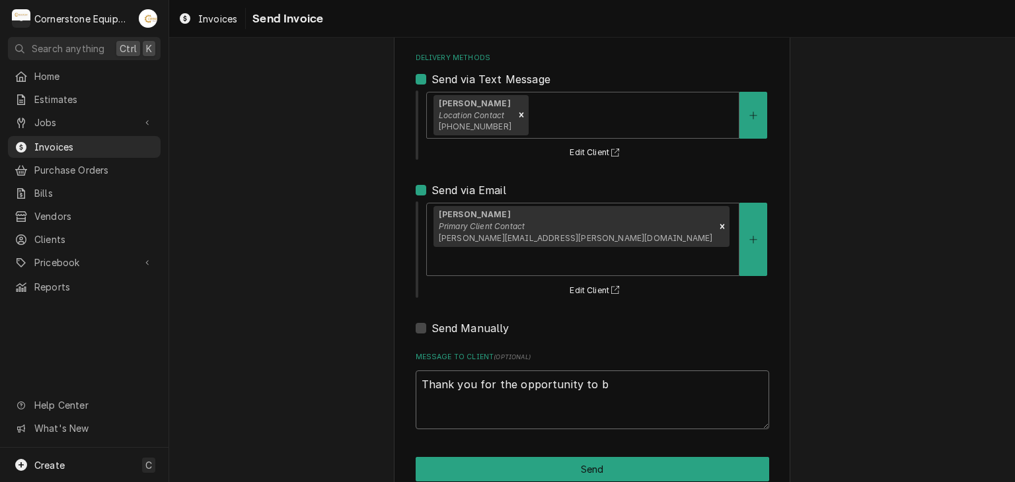
type textarea "Thank you for the opportunity to be"
type textarea "x"
type textarea "Thank you for the opportunity to be"
type textarea "x"
type textarea "Thank you for the opportunity to be o"
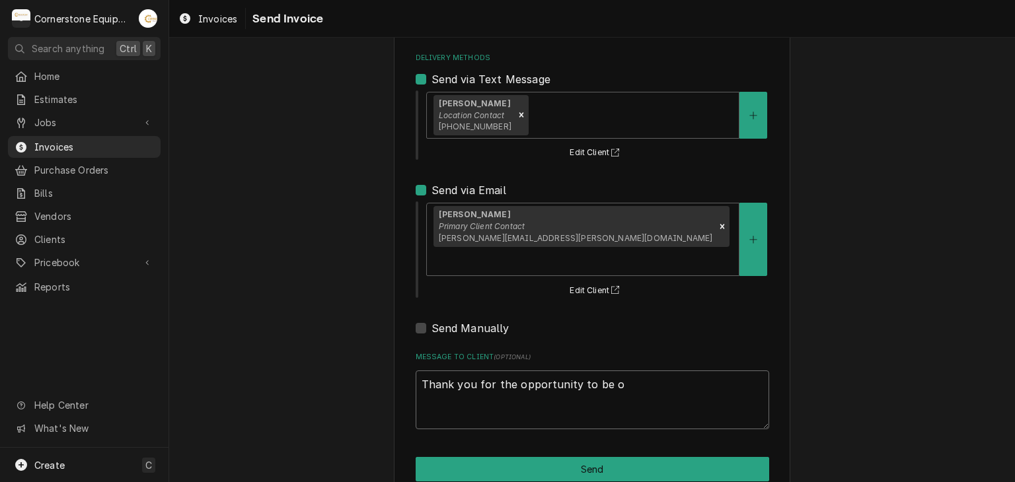
type textarea "x"
type textarea "Thank you for the opportunity to be of"
type textarea "x"
type textarea "Thank you for the opportunity to be of"
type textarea "x"
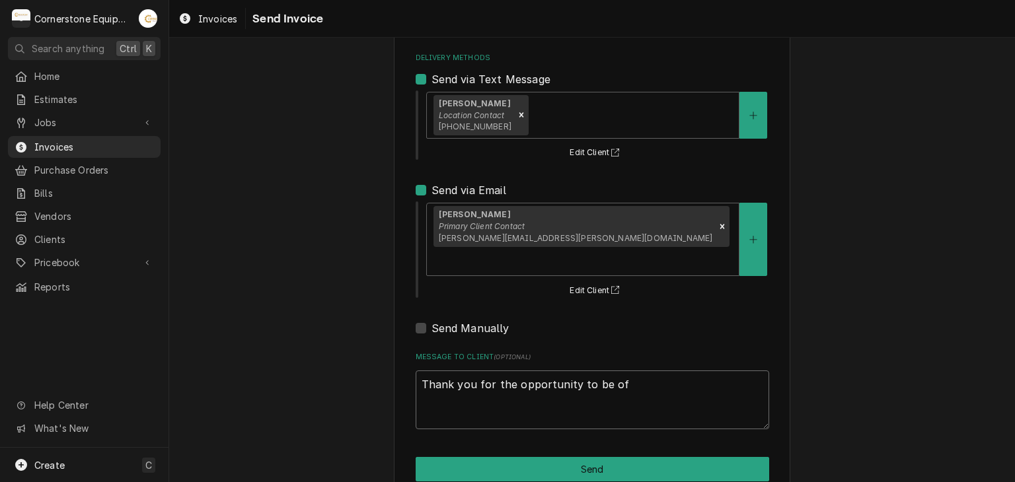
type textarea "Thank you for the opportunity to be of s"
type textarea "x"
type textarea "Thank you for the opportunity to be of se"
type textarea "x"
type textarea "Thank you for the opportunity to be of ser"
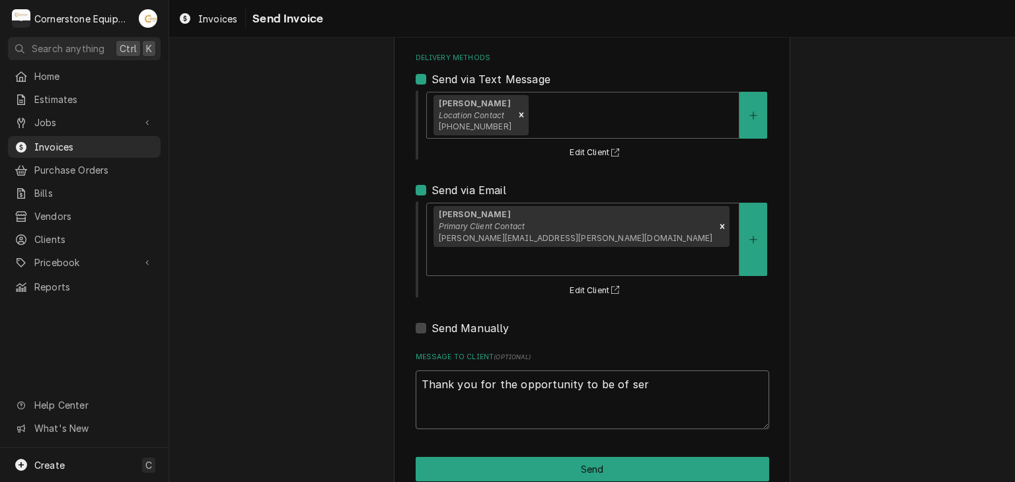
type textarea "x"
type textarea "Thank you for the opportunity to be of serv"
type textarea "x"
type textarea "Thank you for the opportunity to be of servi"
type textarea "x"
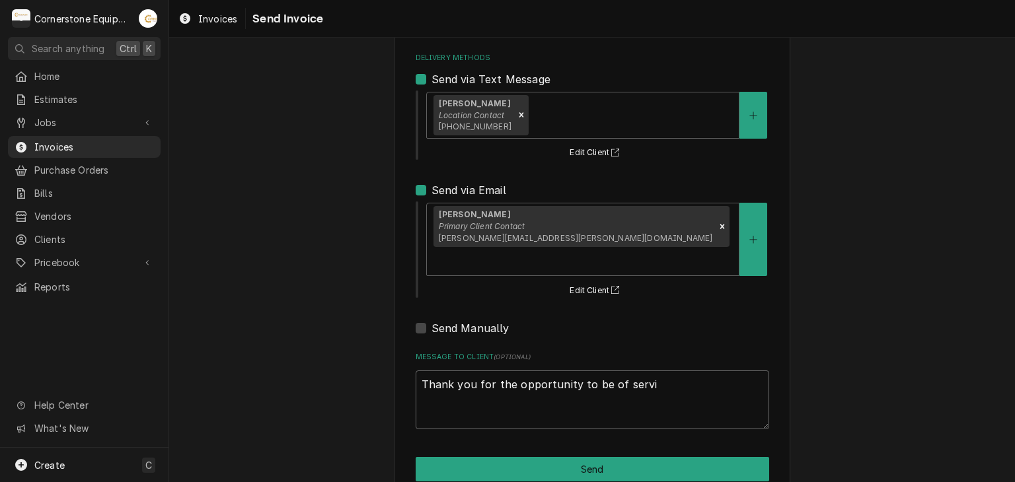
type textarea "Thank you for the opportunity to be of servic"
type textarea "x"
type textarea "Thank you for the opportunity to be of service"
type textarea "x"
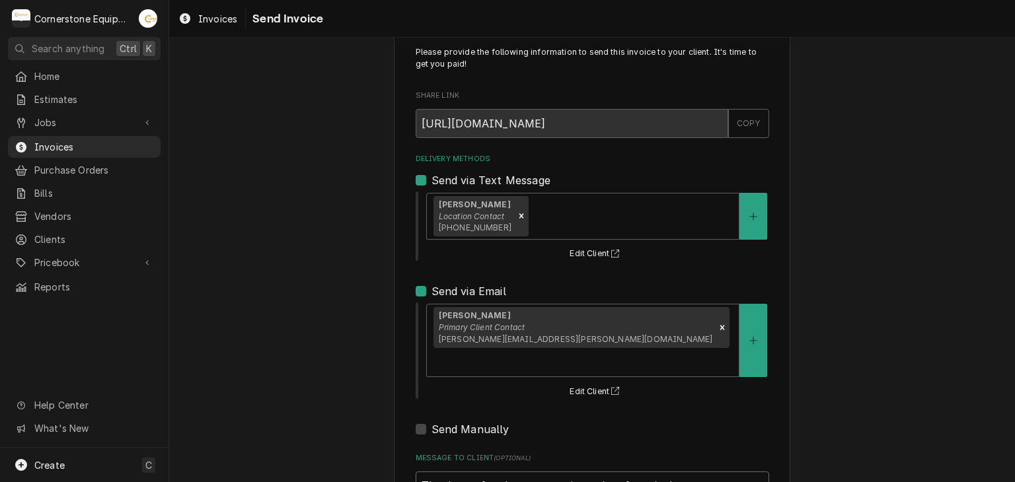
type textarea "Thank you for the opportunity to be of service!"
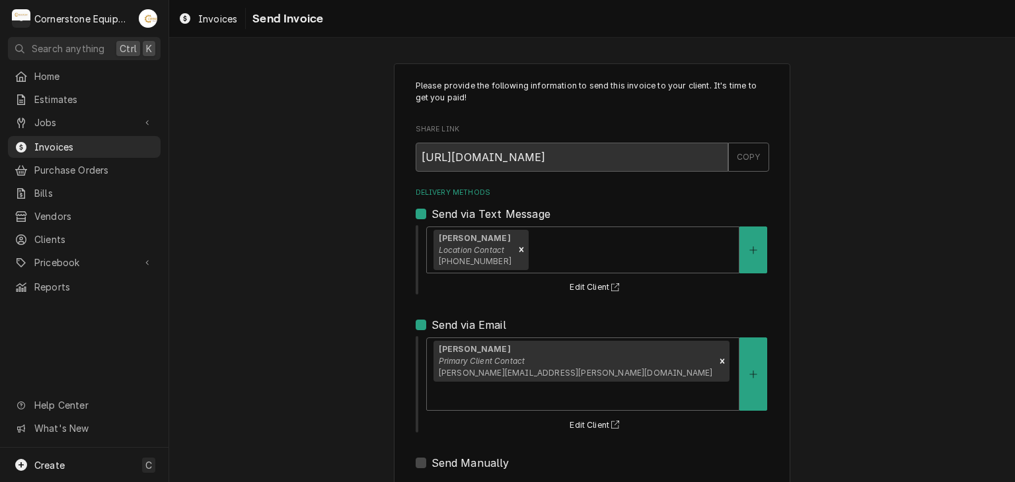
click at [488, 371] on span "susan.jackson@converse.edu" at bounding box center [576, 373] width 274 height 10
click at [313, 388] on div "Please provide the following information to send this invoice to your client. I…" at bounding box center [592, 348] width 846 height 593
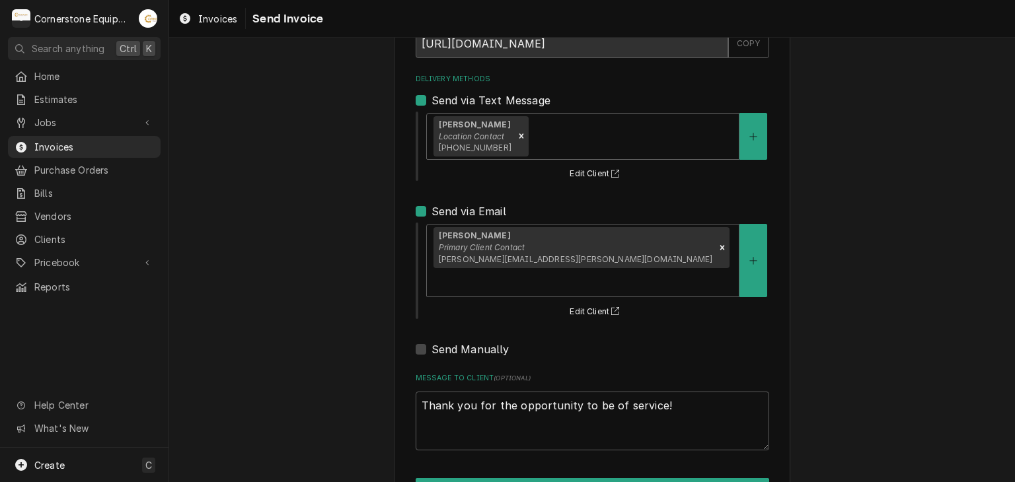
scroll to position [135, 0]
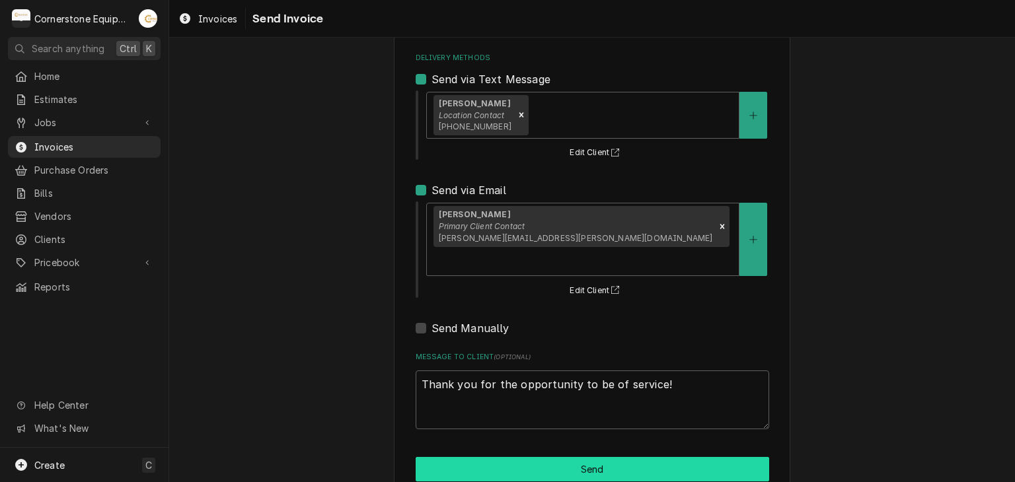
click at [605, 457] on button "Send" at bounding box center [593, 469] width 354 height 24
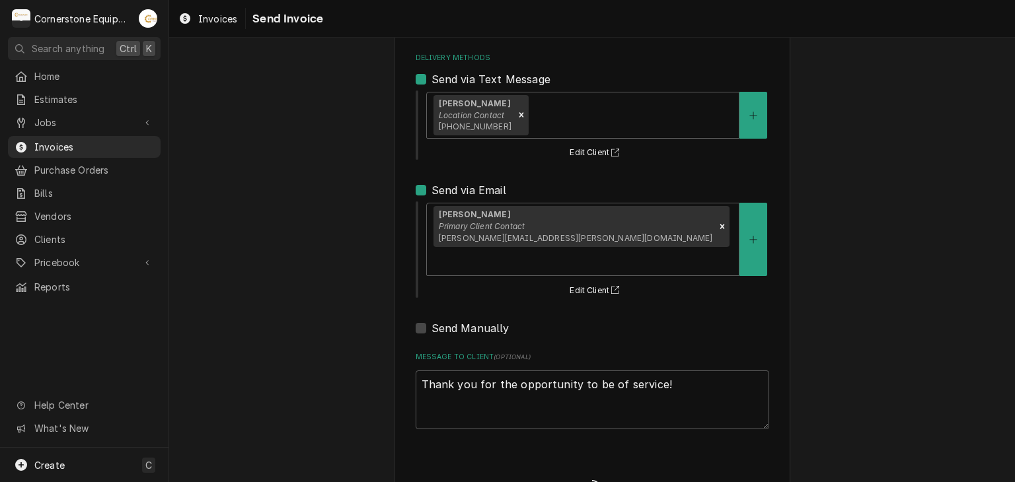
type textarea "x"
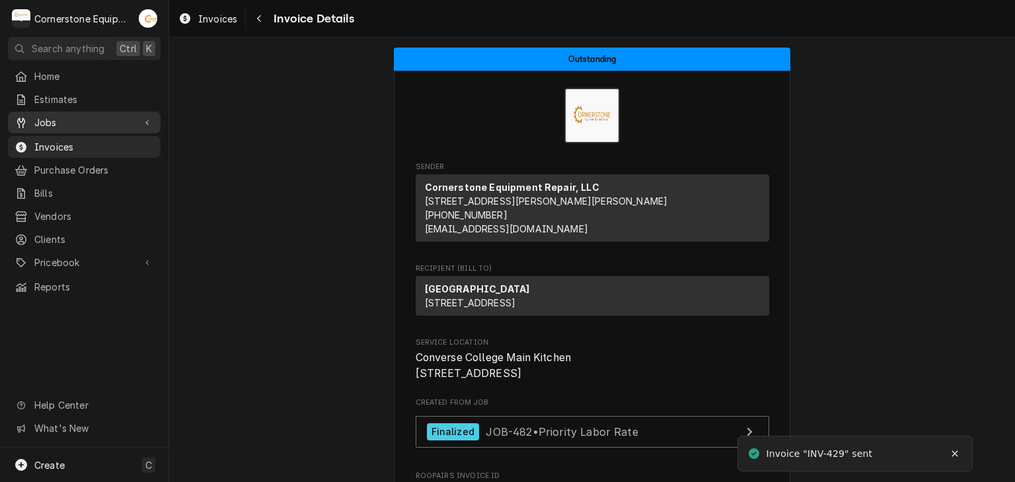
click at [73, 126] on div "Jobs" at bounding box center [84, 122] width 147 height 17
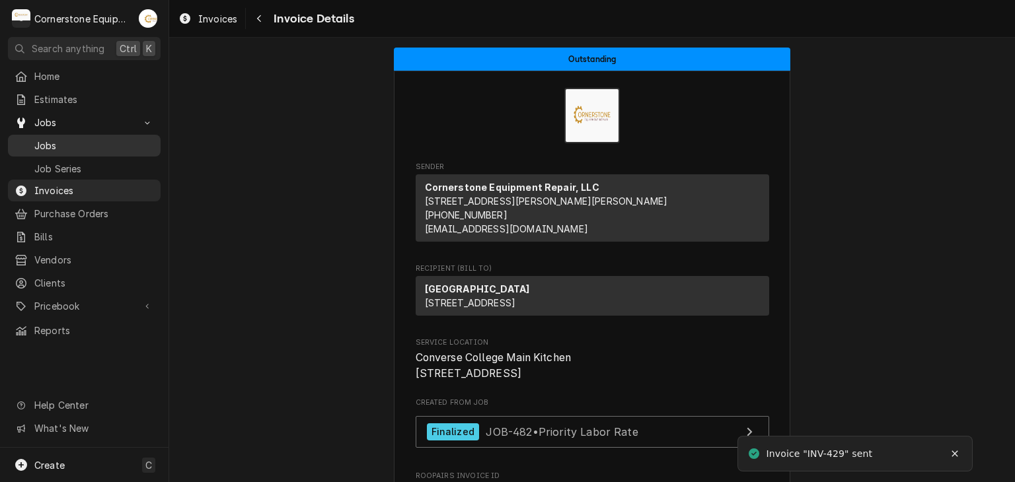
click at [63, 147] on span "Jobs" at bounding box center [94, 146] width 120 height 14
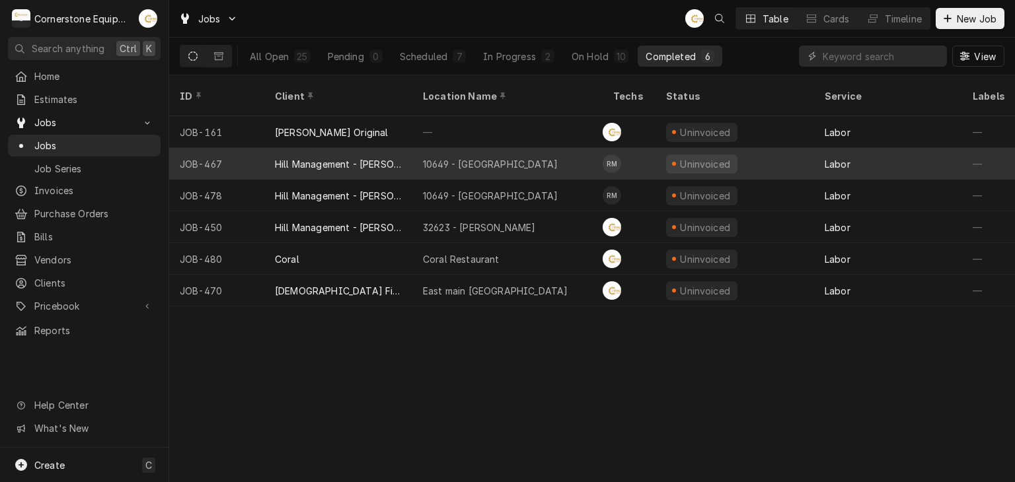
click at [488, 157] on div "10649 - [GEOGRAPHIC_DATA]" at bounding box center [490, 164] width 135 height 14
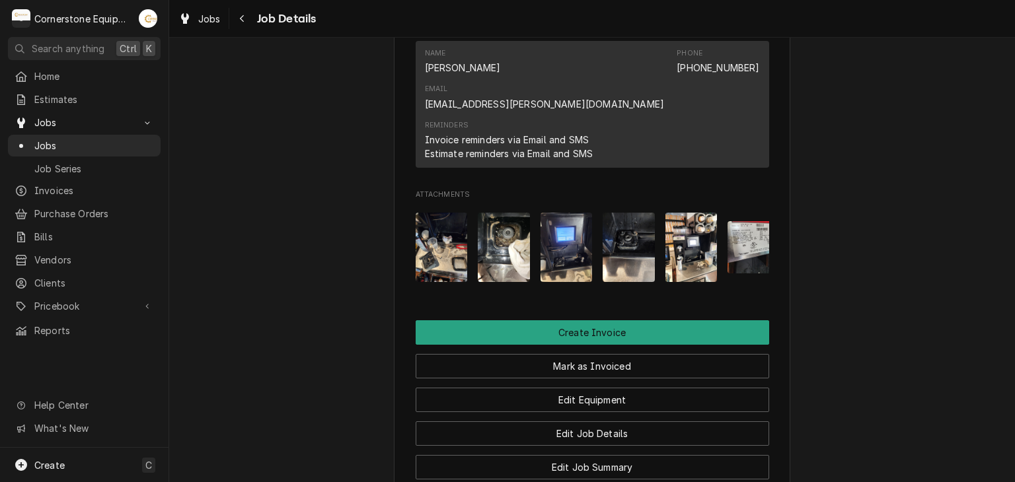
scroll to position [0, 21]
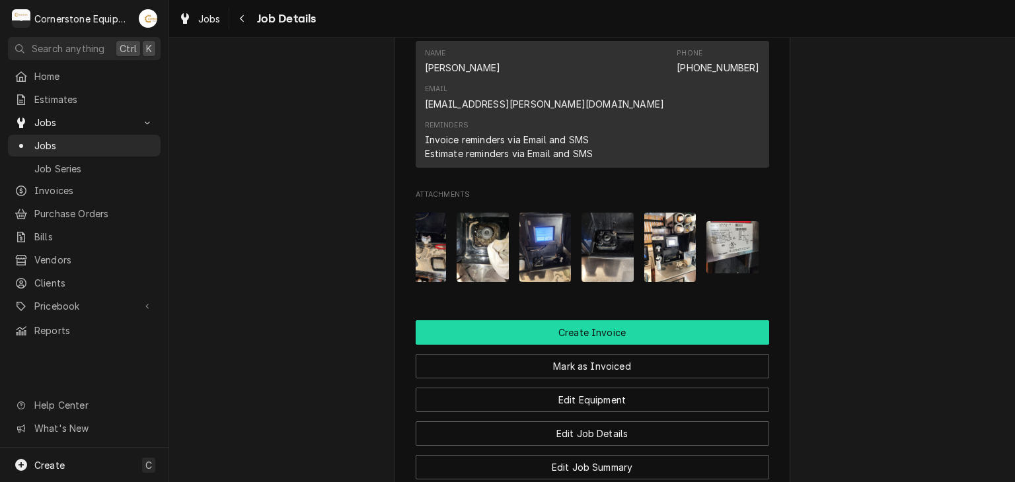
click at [652, 321] on button "Create Invoice" at bounding box center [593, 333] width 354 height 24
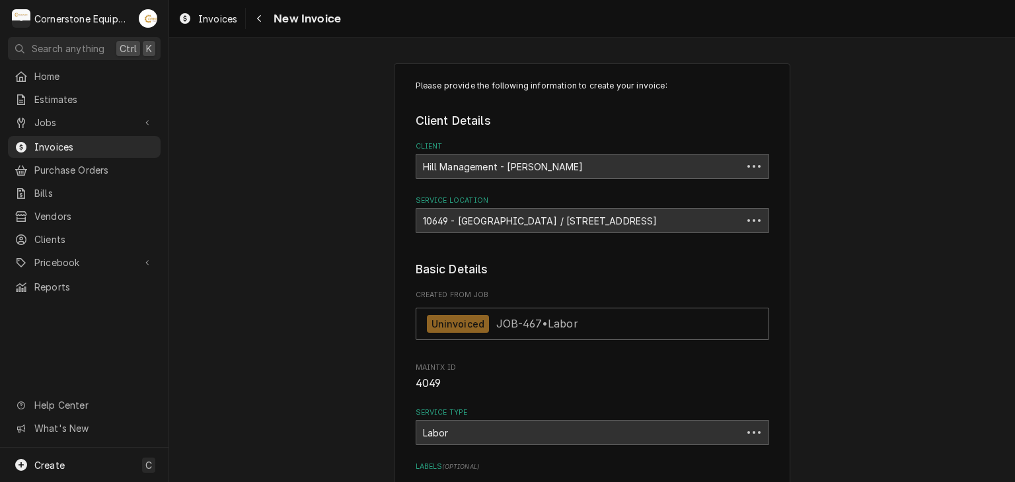
type textarea "x"
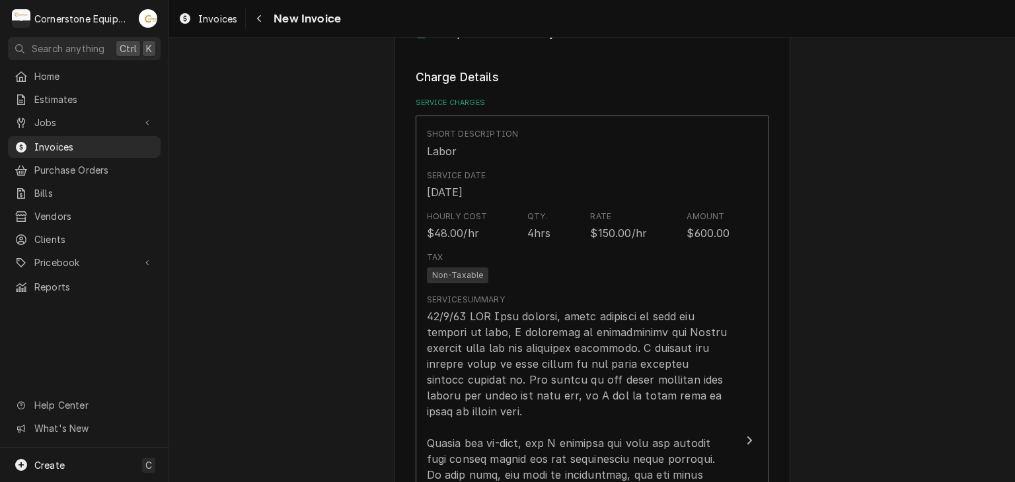
scroll to position [793, 0]
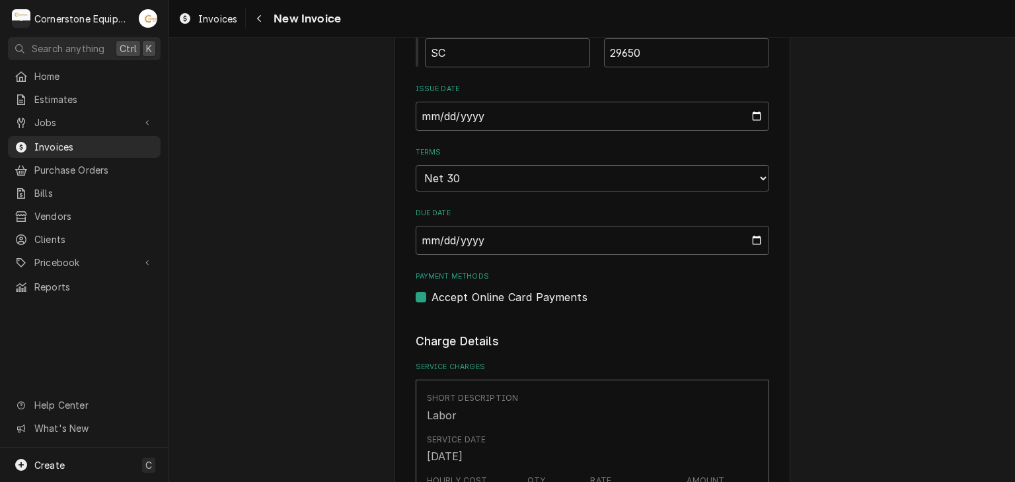
click at [456, 299] on label "Accept Online Card Payments" at bounding box center [510, 297] width 156 height 16
click at [456, 299] on input "Payment Methods" at bounding box center [609, 303] width 354 height 29
checkbox input "false"
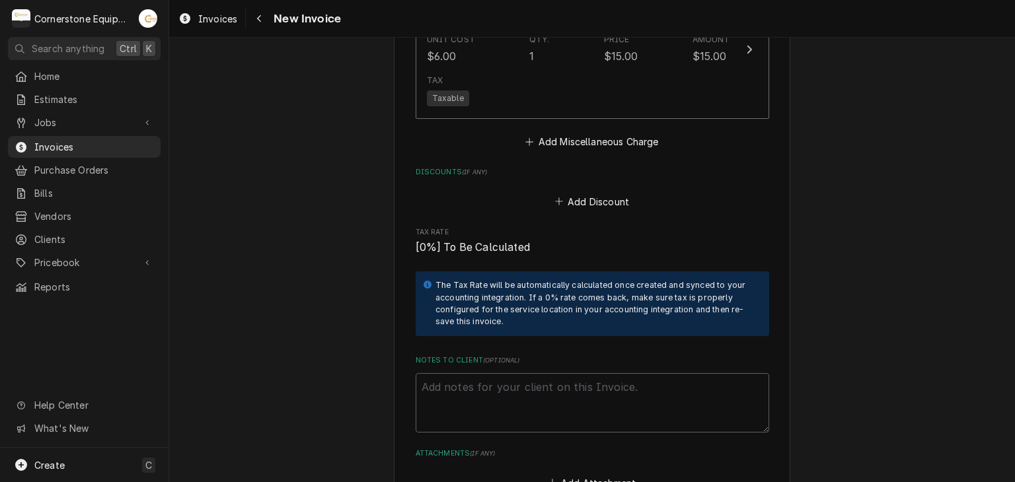
scroll to position [1851, 0]
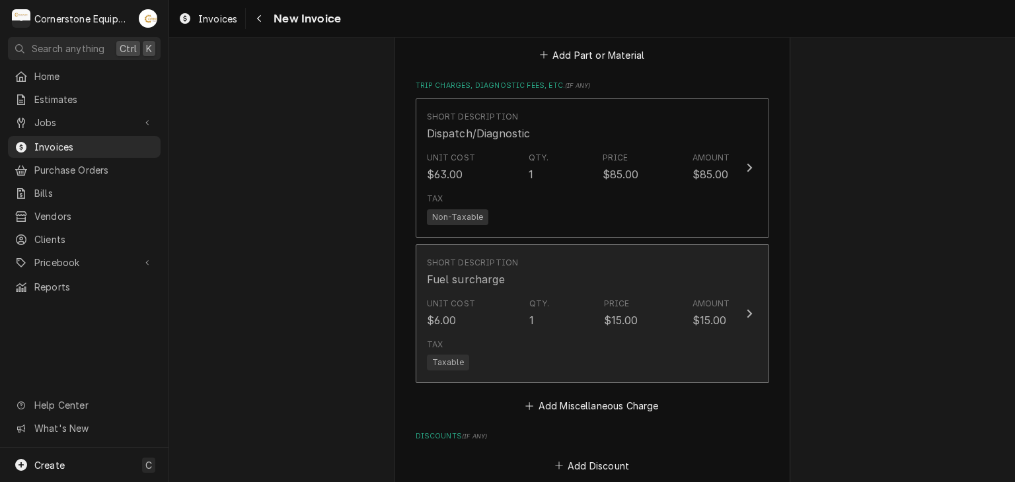
click at [679, 336] on div "Tax Taxable" at bounding box center [578, 355] width 303 height 42
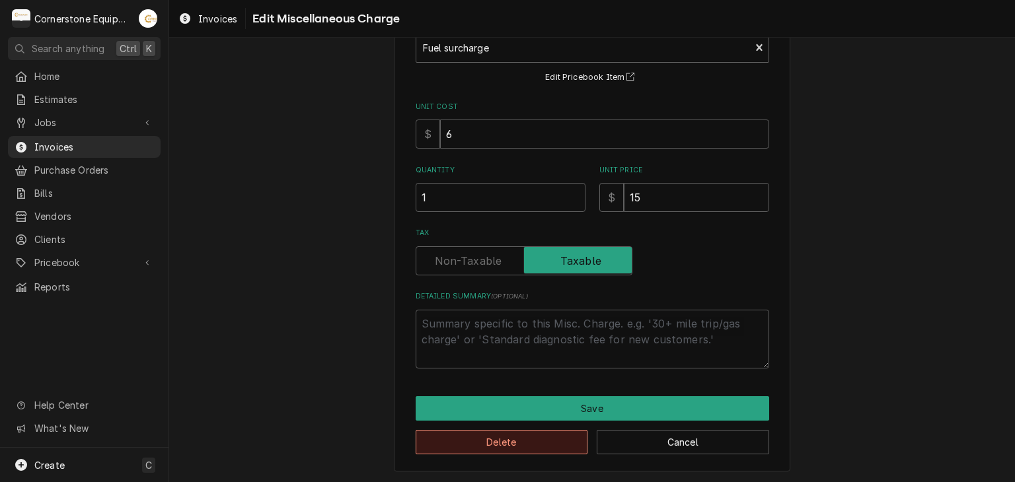
click at [490, 444] on button "Delete" at bounding box center [502, 442] width 172 height 24
type textarea "x"
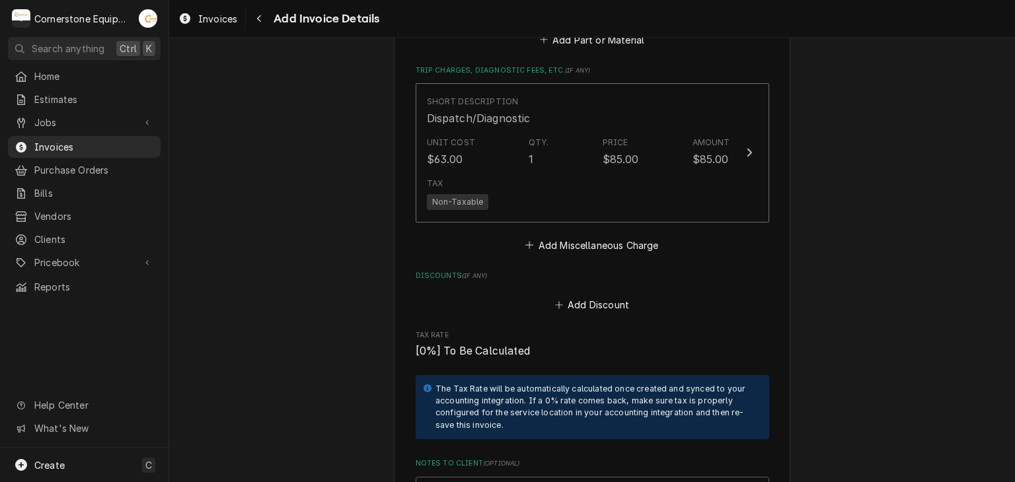
scroll to position [1601, 0]
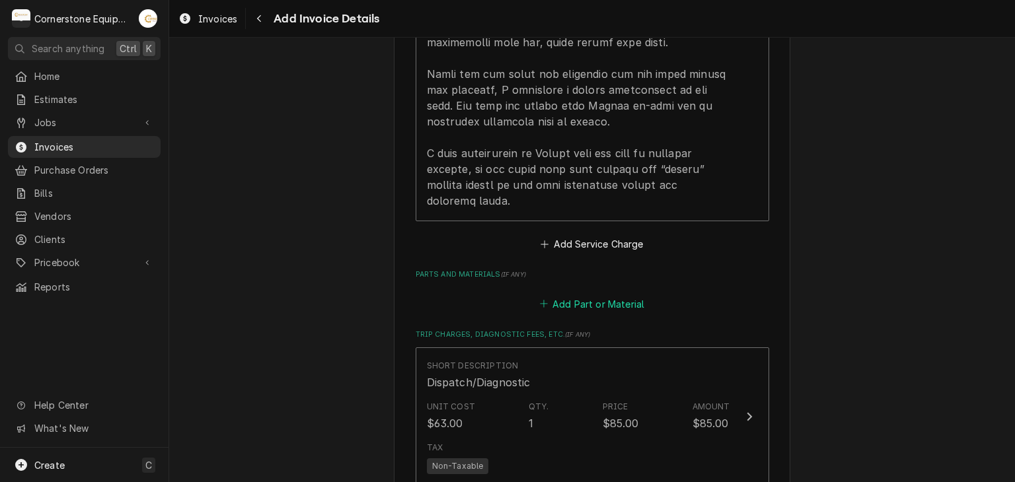
click at [578, 299] on button "Add Part or Material" at bounding box center [591, 304] width 109 height 19
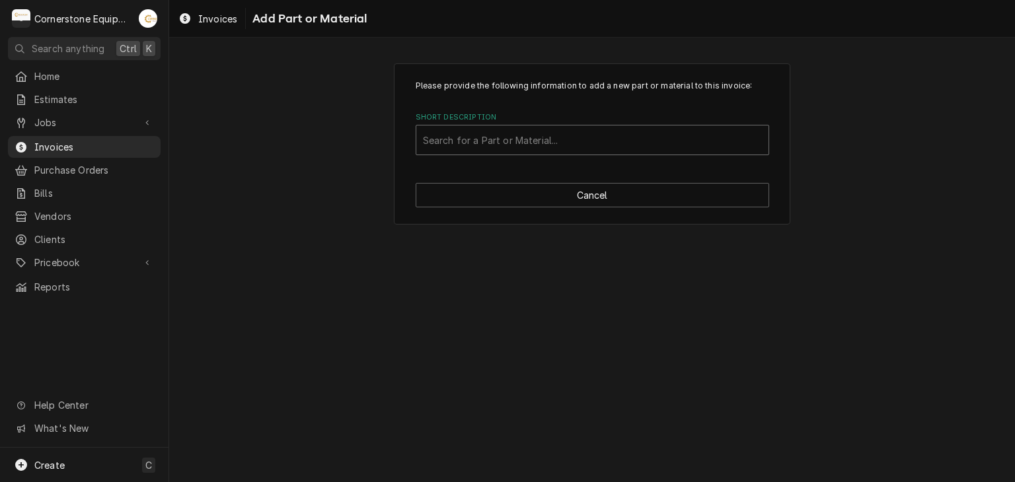
click at [574, 149] on div "Short Description" at bounding box center [592, 140] width 339 height 24
type input "misc"
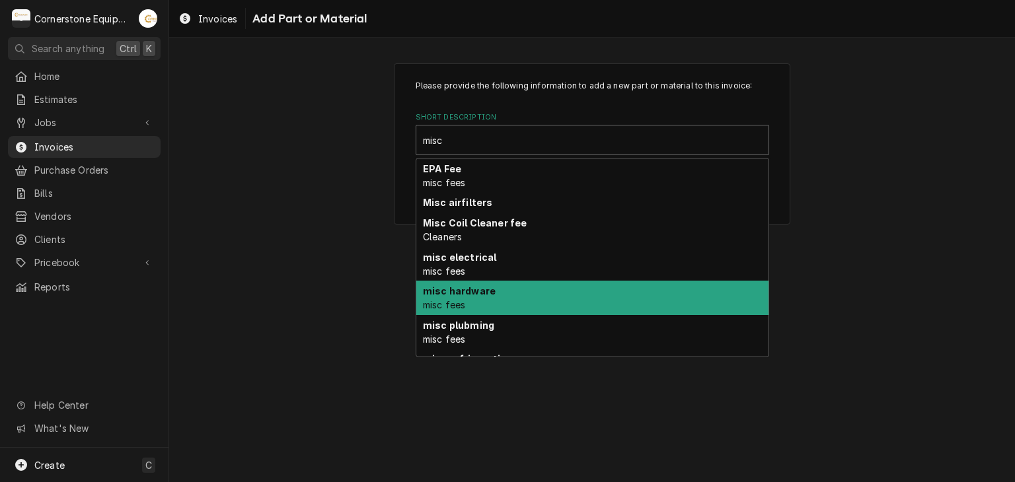
click at [484, 305] on div "misc hardware misc fees" at bounding box center [592, 298] width 352 height 34
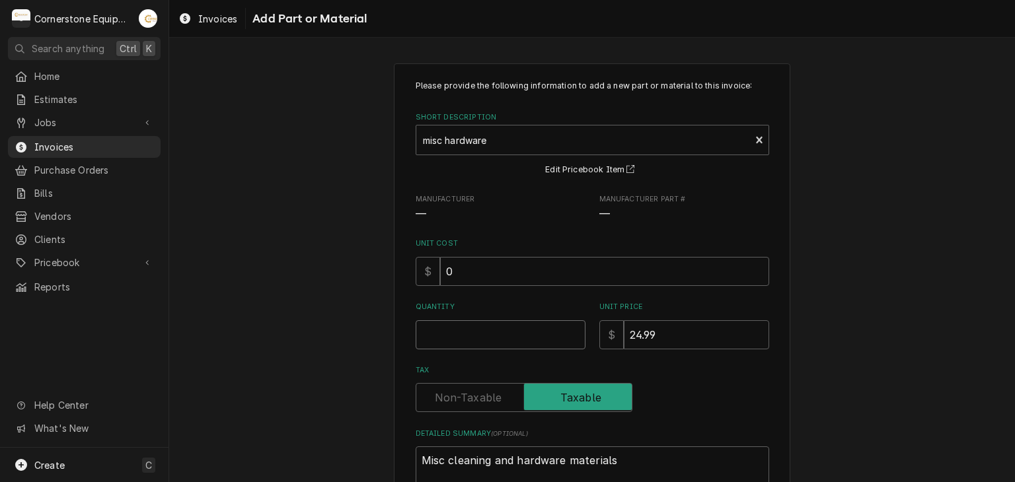
click at [482, 334] on input "Quantity" at bounding box center [501, 335] width 170 height 29
type textarea "x"
type input "1"
click at [384, 346] on div "Please provide the following information to add a new part or material to this …" at bounding box center [592, 319] width 846 height 535
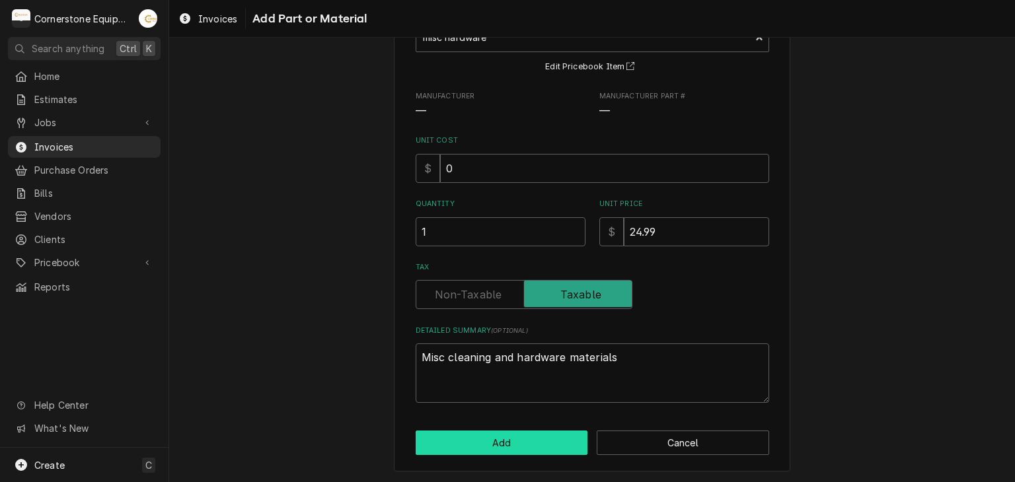
click at [547, 450] on button "Add" at bounding box center [502, 443] width 172 height 24
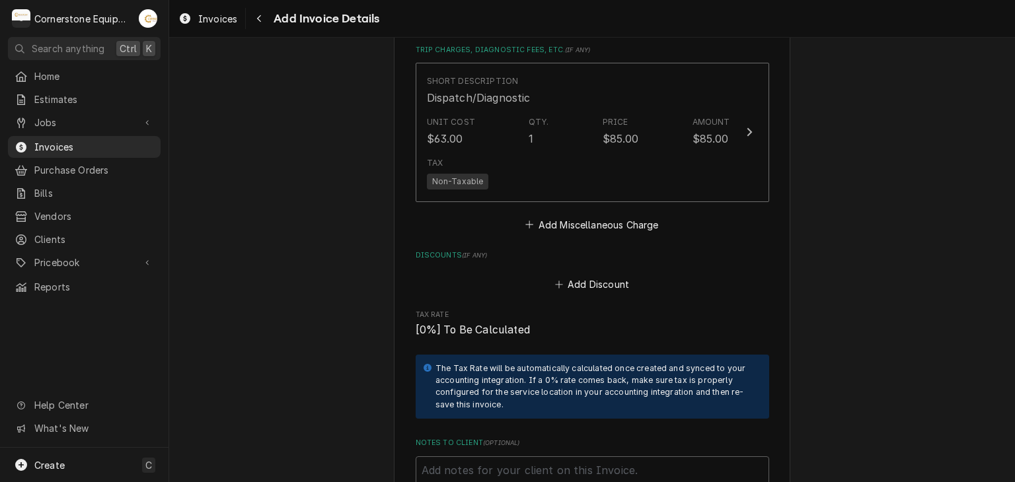
scroll to position [2379, 0]
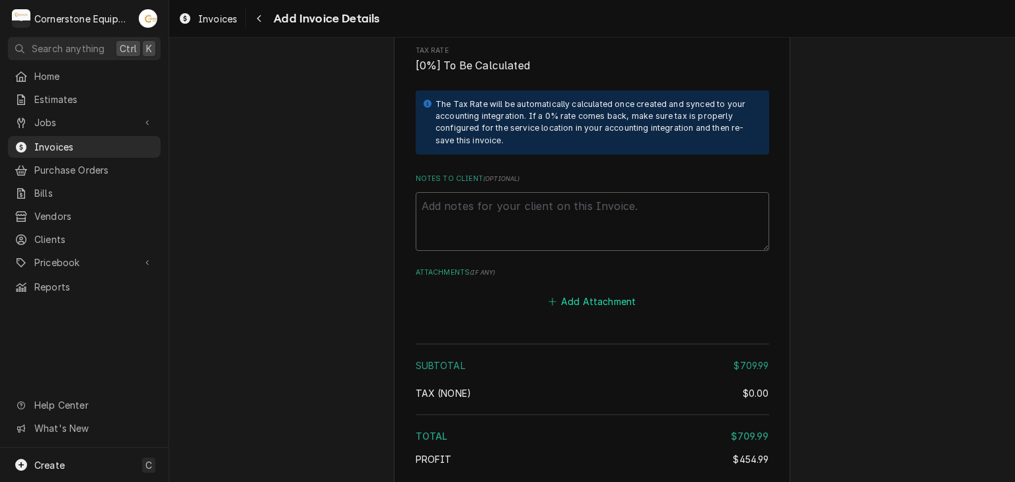
click at [578, 303] on button "Add Attachment" at bounding box center [592, 302] width 93 height 19
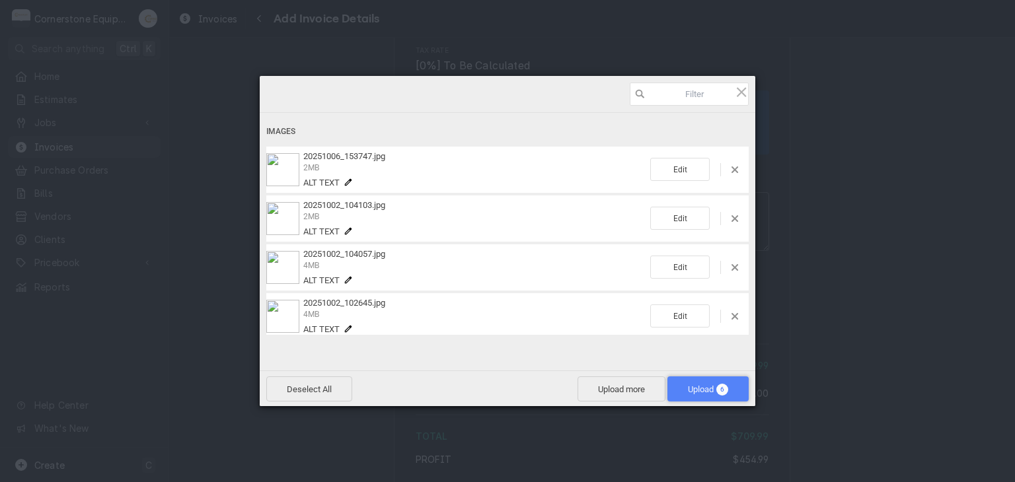
click at [691, 392] on span "Upload 6" at bounding box center [708, 390] width 40 height 10
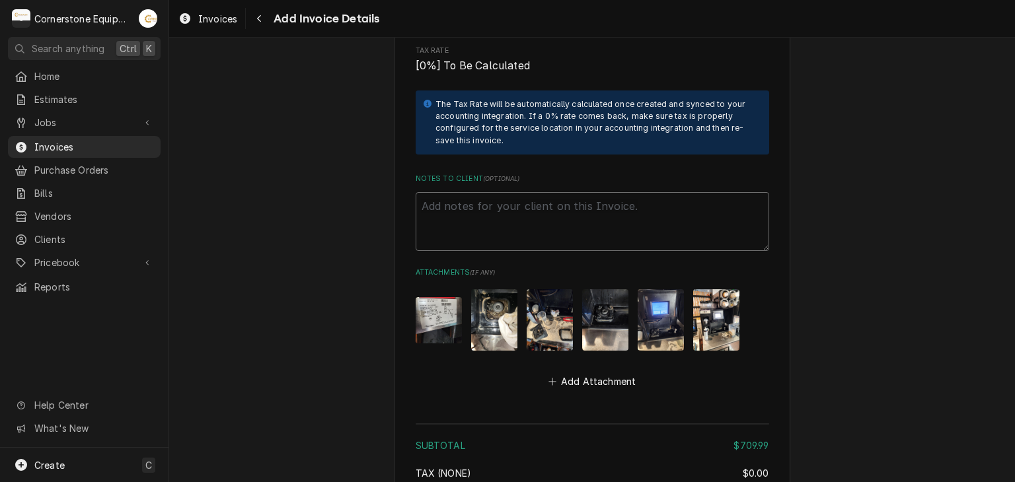
click at [461, 199] on textarea "Notes to Client ( optional )" at bounding box center [593, 221] width 354 height 59
paste textarea "INVOICE APPROVAL AND PAYMENT TERMS All invoices are due upon receipt unless oth…"
type textarea "x"
type textarea "INVOICE APPROVAL AND PAYMENT TERMS All invoices are due upon receipt unless oth…"
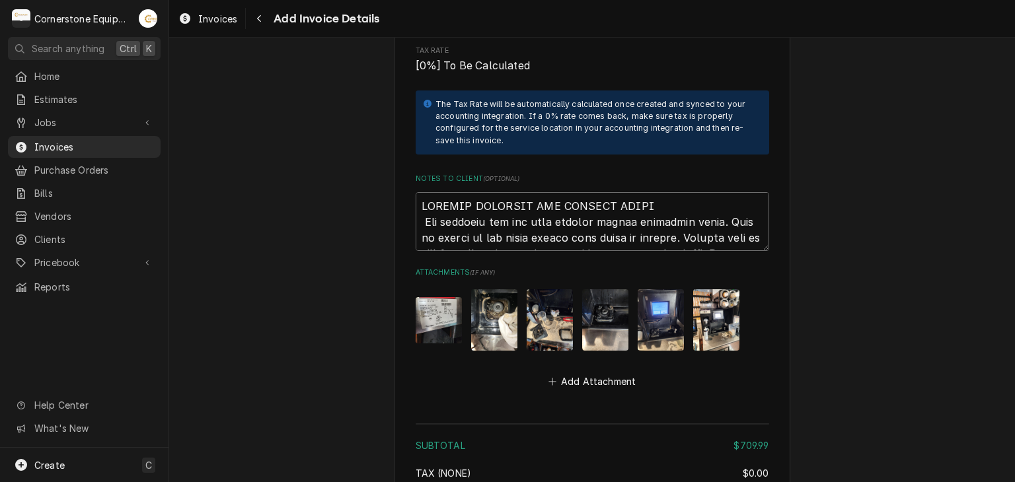
scroll to position [2714, 0]
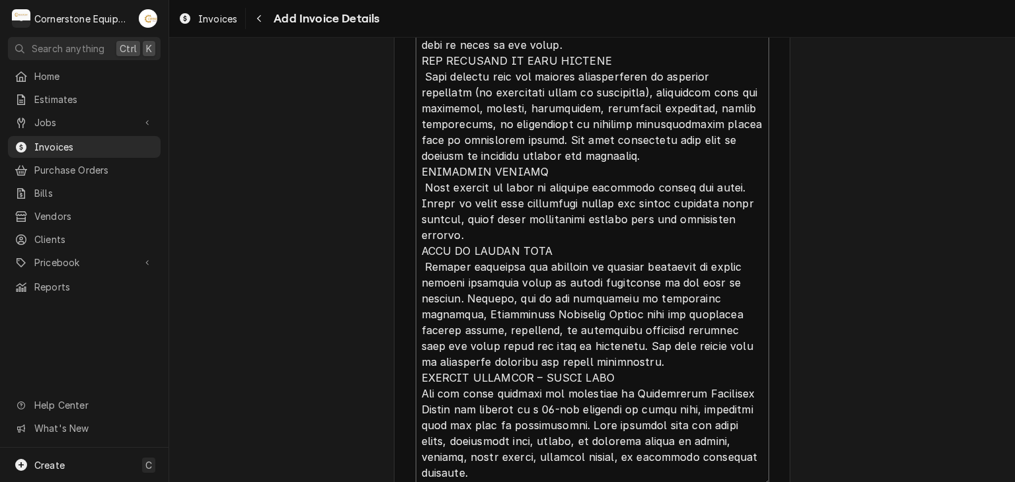
type textarea "x"
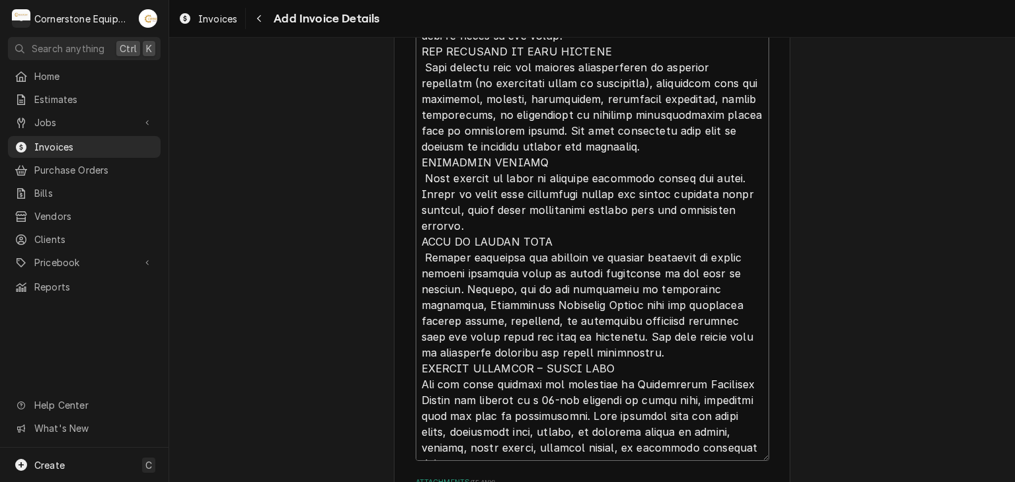
type textarea "INVOICE APPROVAL AND PAYMENT TERMS All invoices are due upon receipt unless oth…"
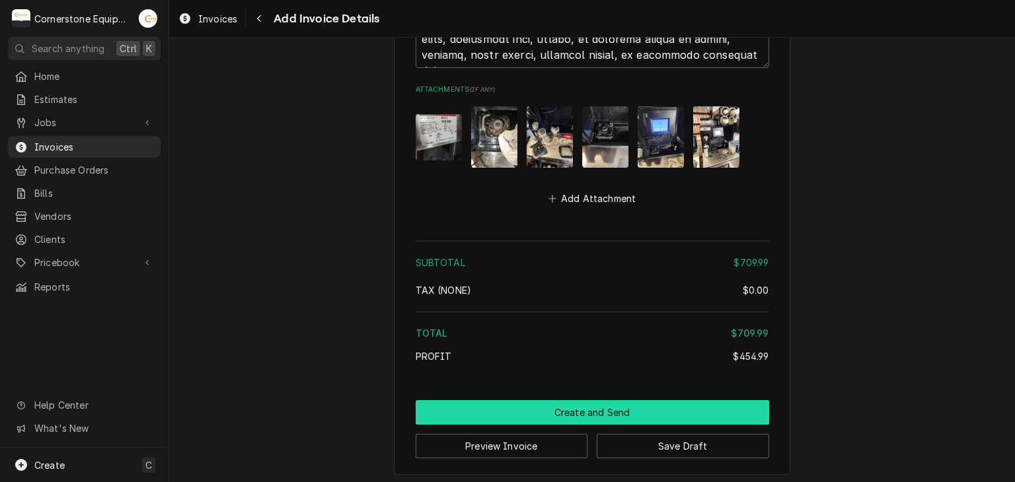
click at [584, 410] on button "Create and Send" at bounding box center [593, 413] width 354 height 24
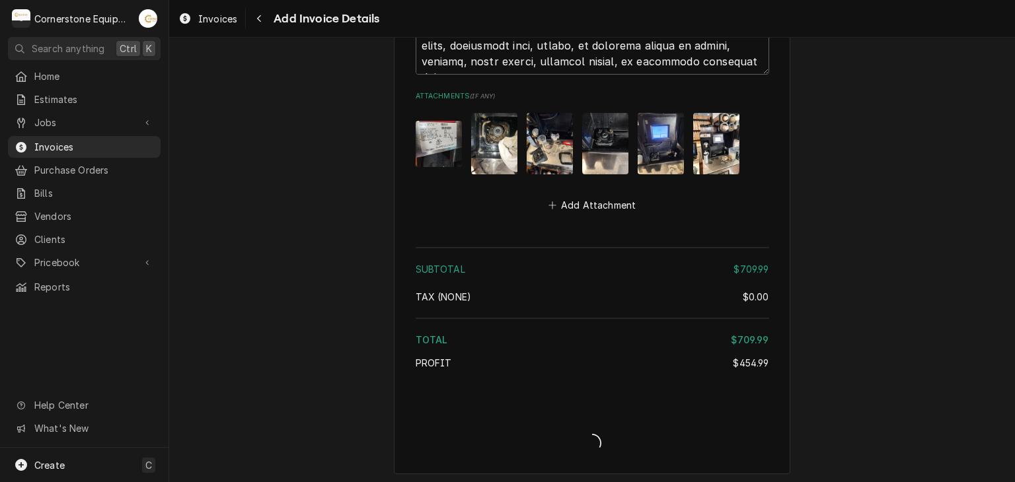
type textarea "x"
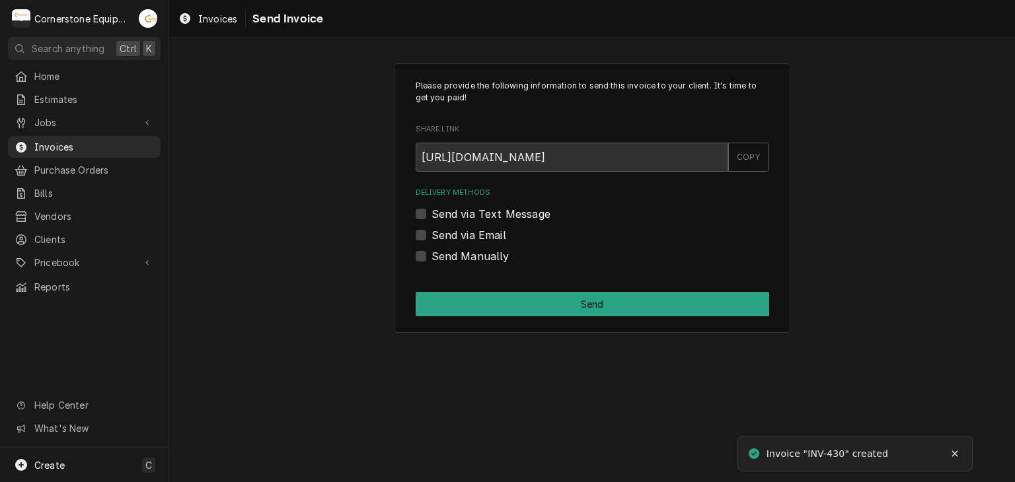
click at [449, 257] on label "Send Manually" at bounding box center [471, 256] width 78 height 16
click at [449, 257] on input "Send Manually" at bounding box center [609, 262] width 354 height 29
checkbox input "true"
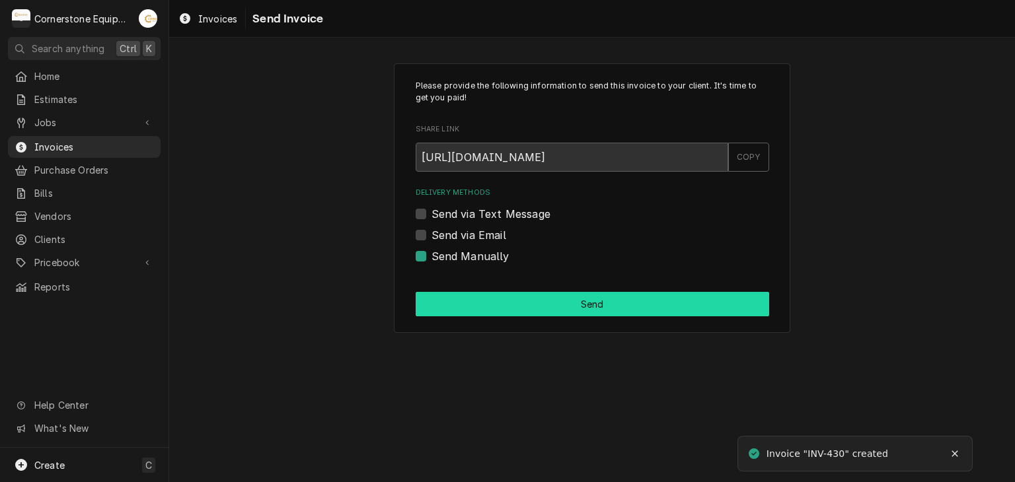
click at [478, 311] on button "Send" at bounding box center [593, 304] width 354 height 24
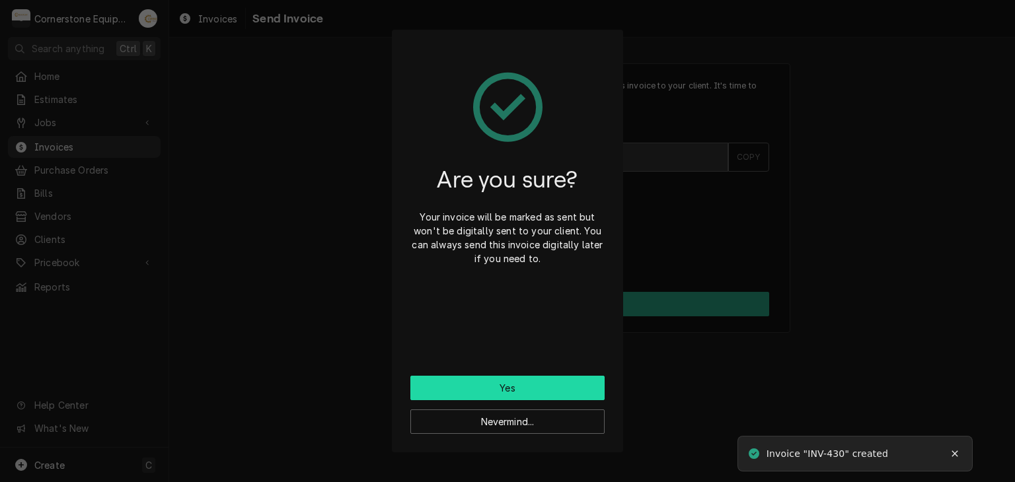
click at [486, 394] on button "Yes" at bounding box center [507, 388] width 194 height 24
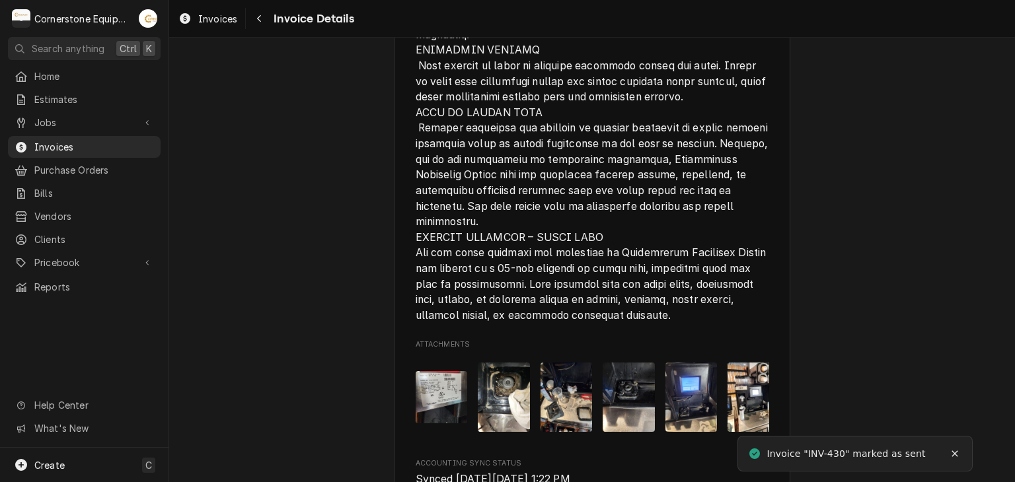
scroll to position [2642, 0]
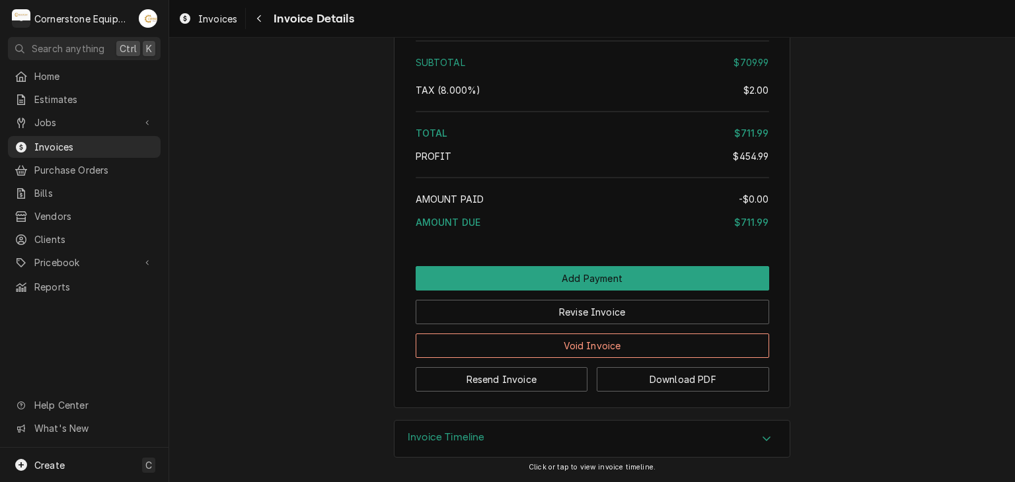
scroll to position [2642, 0]
click at [461, 379] on button "Resend Invoice" at bounding box center [502, 379] width 172 height 24
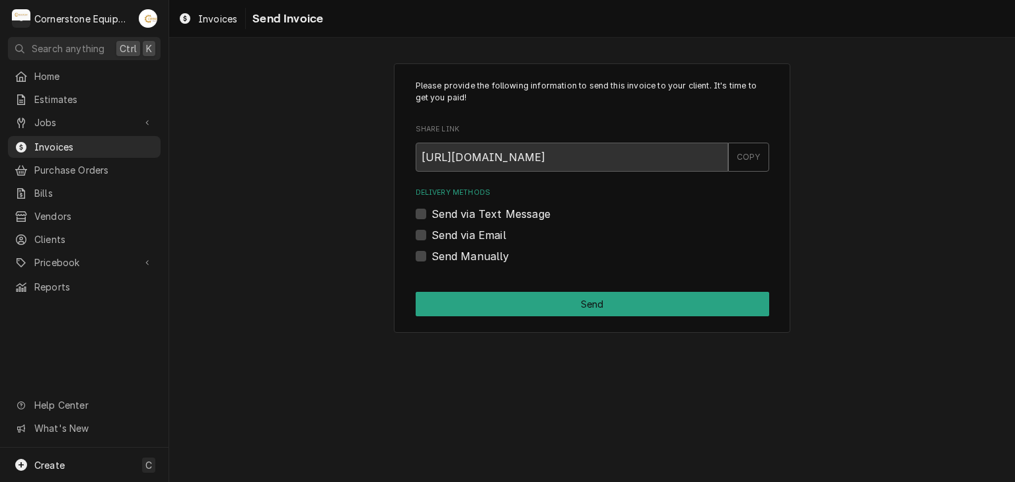
click at [464, 215] on label "Send via Text Message" at bounding box center [491, 214] width 119 height 16
click at [464, 215] on input "Send via Text Message" at bounding box center [609, 220] width 354 height 29
checkbox input "true"
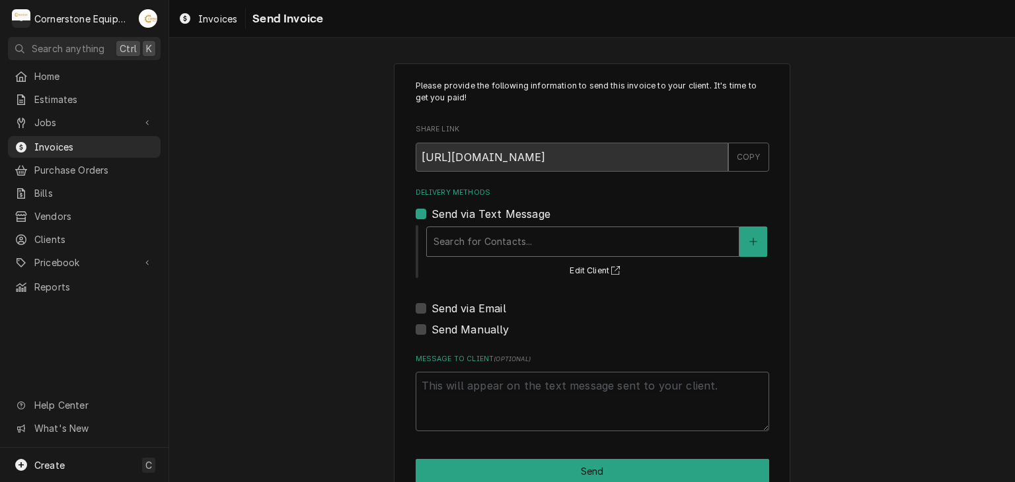
click at [473, 240] on div "Delivery Methods" at bounding box center [583, 242] width 299 height 24
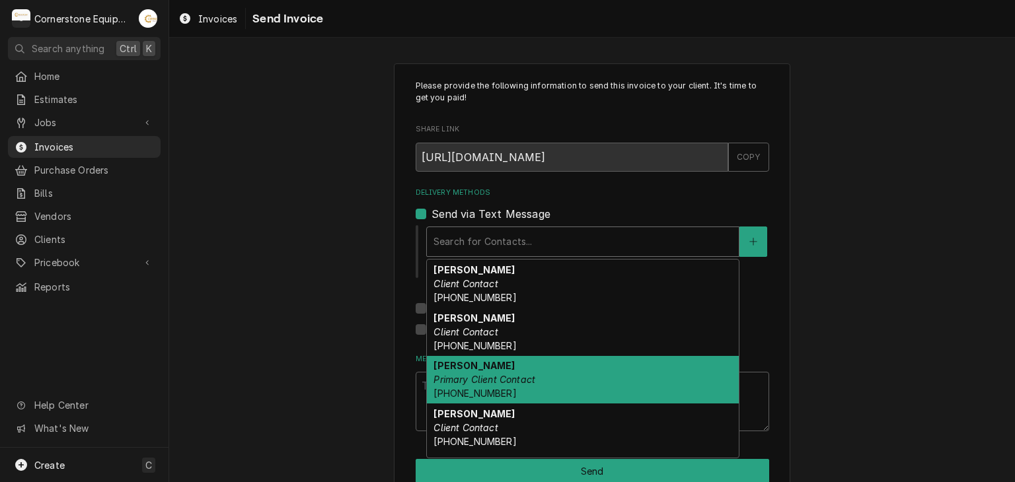
click at [474, 375] on em "Primary Client Contact" at bounding box center [485, 379] width 102 height 11
type textarea "x"
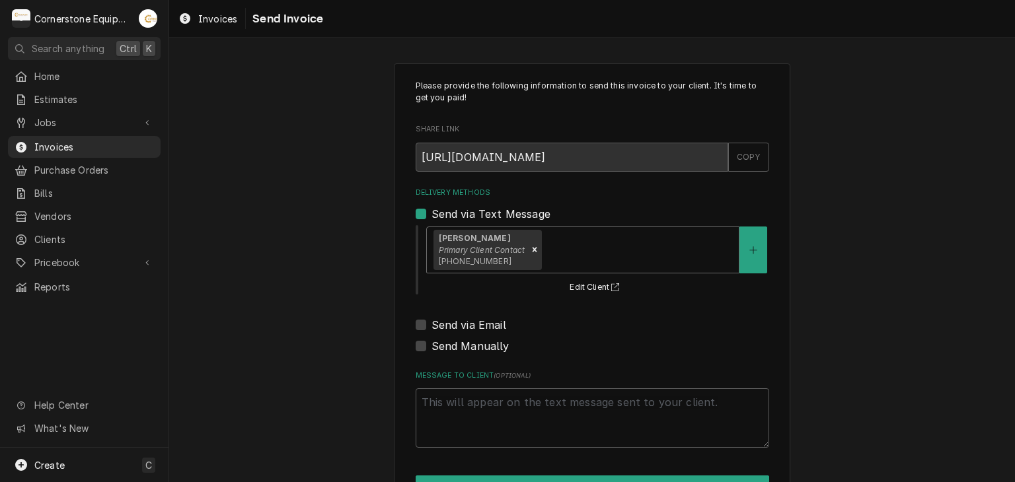
click at [471, 323] on label "Send via Email" at bounding box center [469, 325] width 75 height 16
click at [471, 323] on input "Send via Email" at bounding box center [609, 331] width 354 height 29
checkbox input "true"
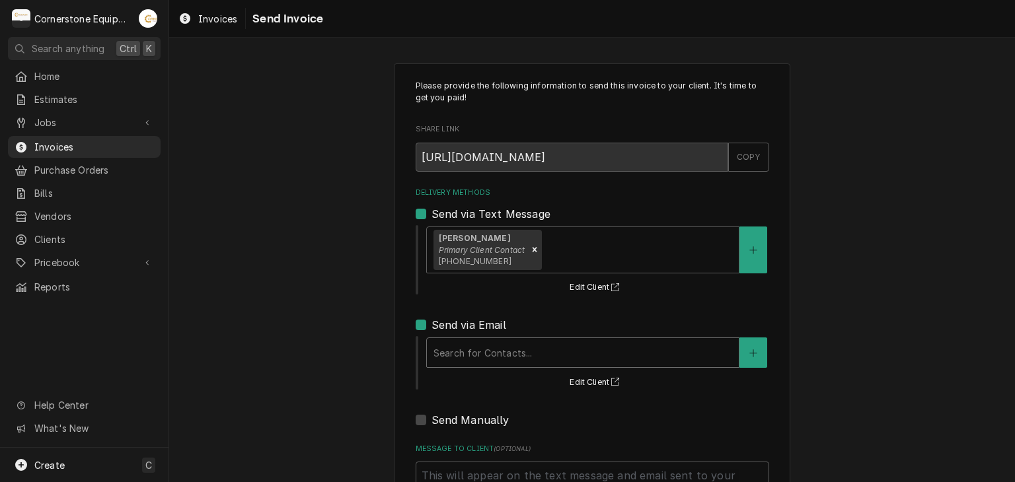
click at [469, 345] on div "Delivery Methods" at bounding box center [583, 353] width 299 height 24
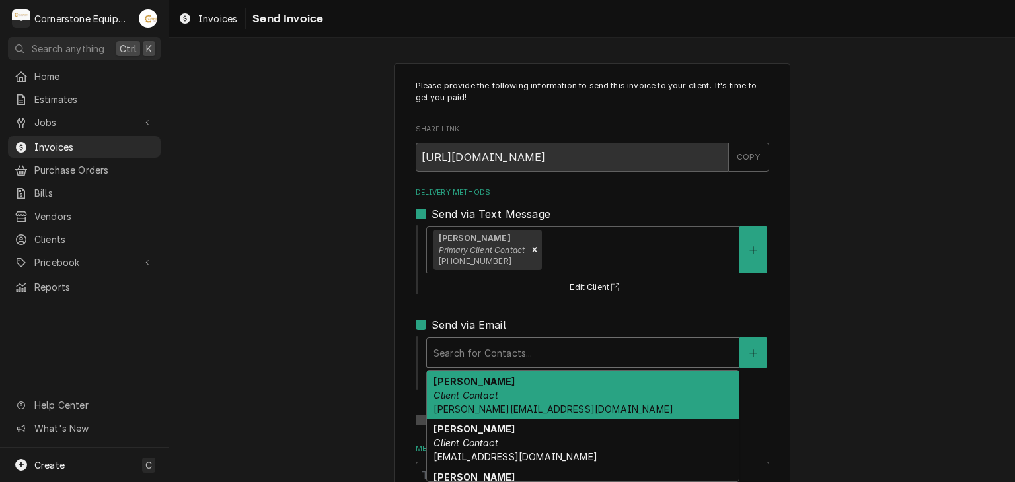
click at [465, 390] on em "Client Contact" at bounding box center [466, 395] width 64 height 11
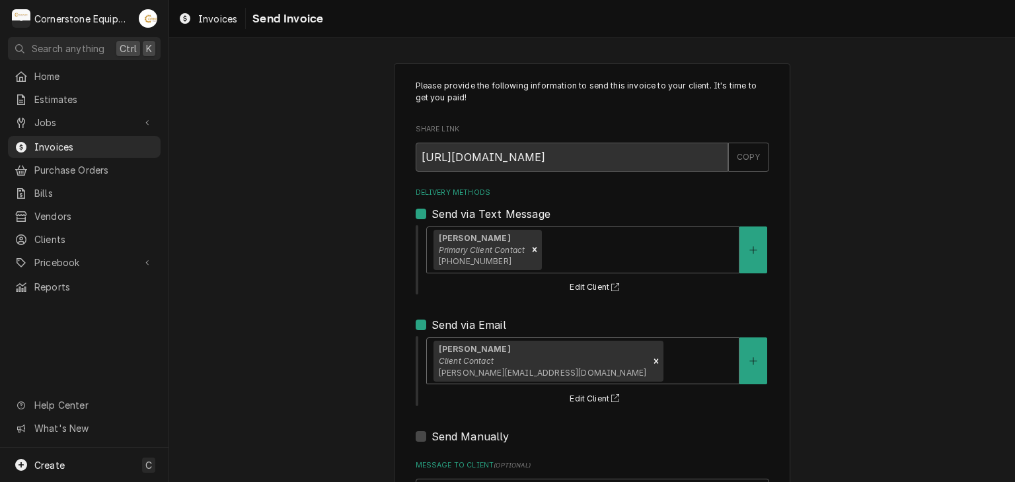
click at [346, 342] on div "Please provide the following information to send this invoice to your client. I…" at bounding box center [592, 335] width 846 height 567
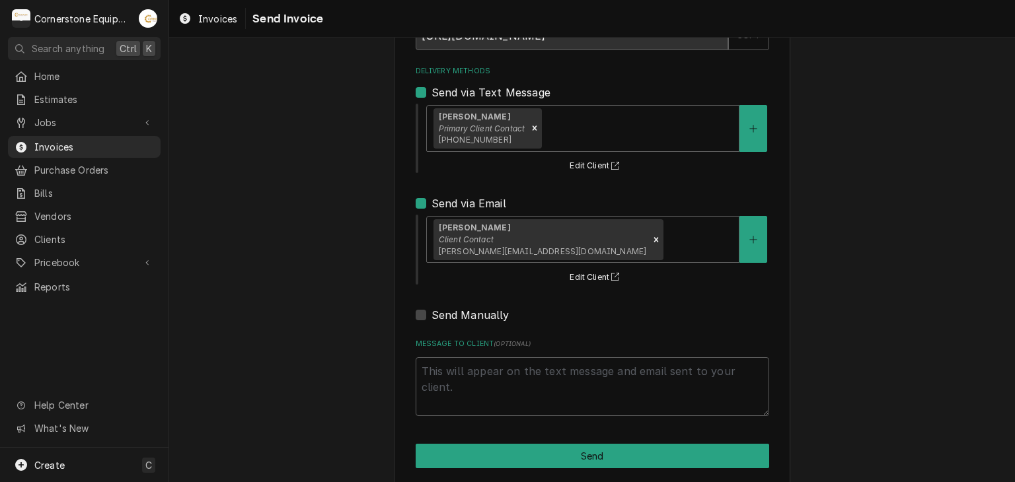
scroll to position [135, 0]
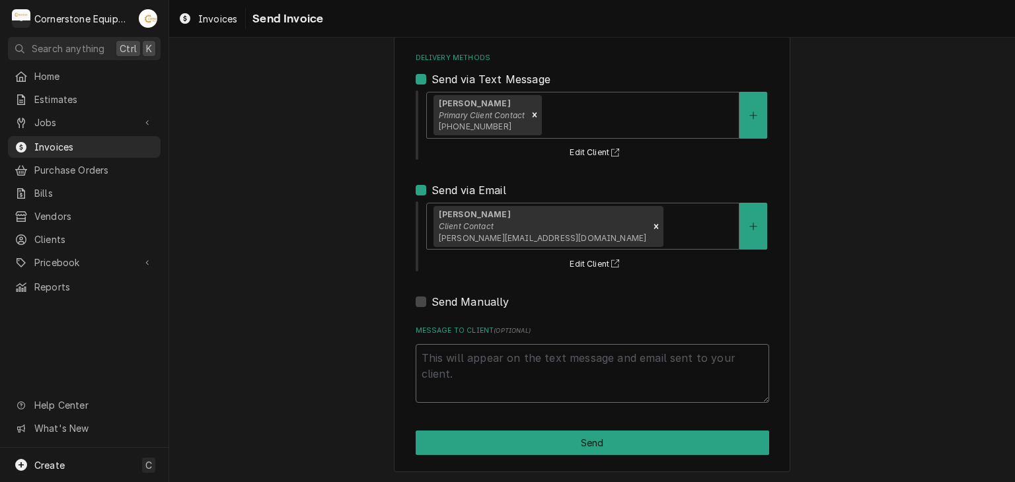
click at [469, 352] on textarea "Message to Client ( optional )" at bounding box center [593, 373] width 354 height 59
type textarea "x"
type textarea "T"
type textarea "x"
type textarea "Th"
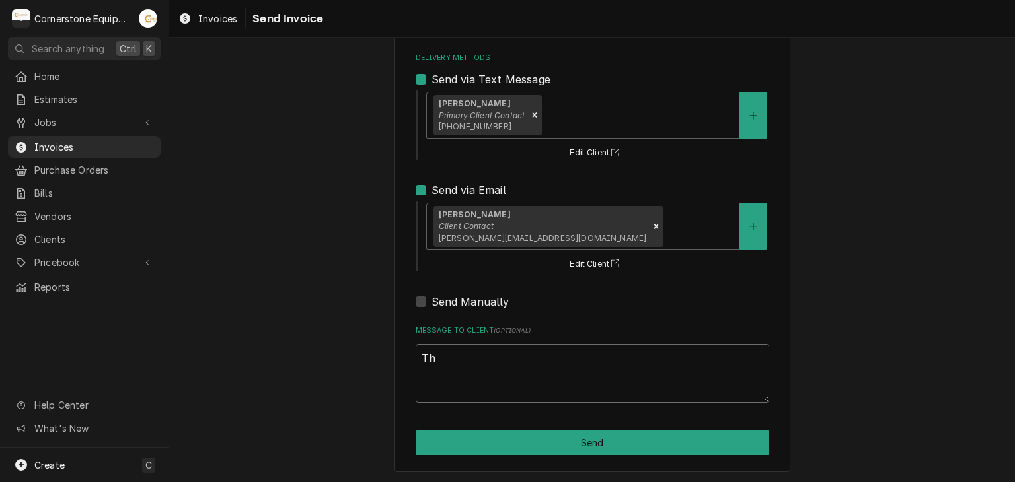
type textarea "x"
type textarea "Tha"
type textarea "x"
type textarea "Than"
type textarea "x"
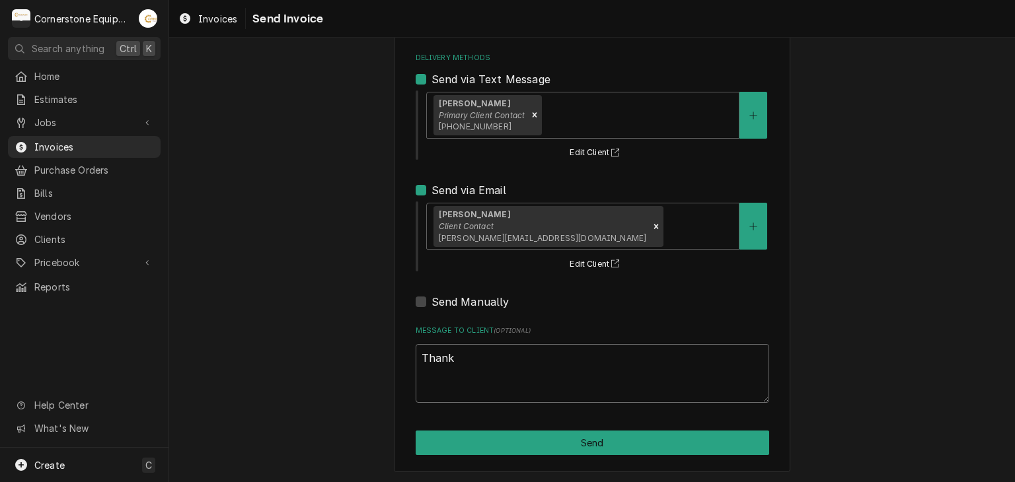
type textarea "Thank"
type textarea "x"
type textarea "Thank y"
type textarea "x"
type textarea "Thank yo"
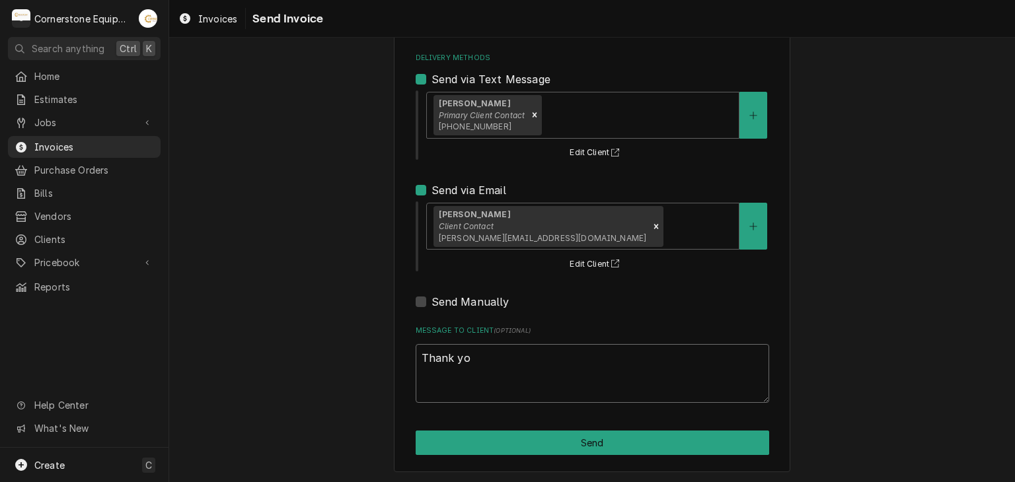
type textarea "x"
type textarea "Thank you"
type textarea "x"
type textarea "Thank you"
type textarea "x"
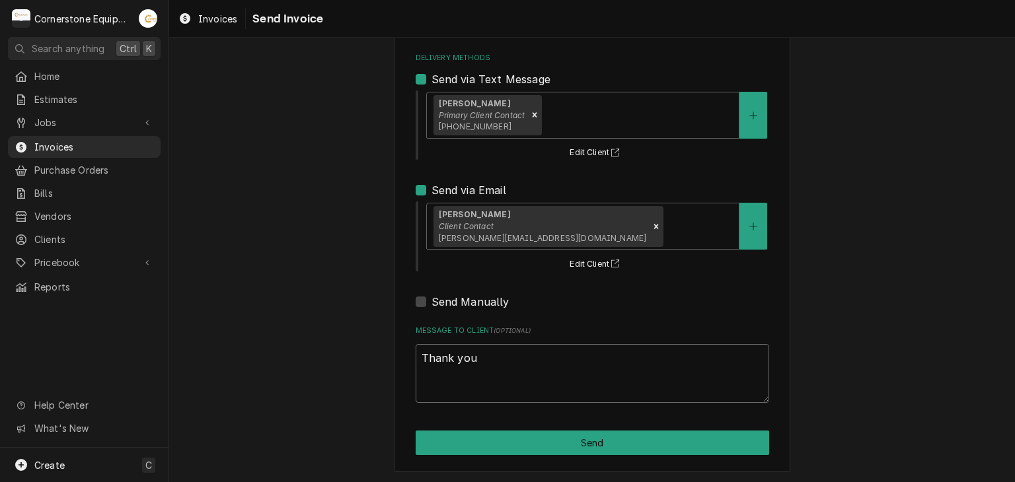
type textarea "Thank you f"
type textarea "x"
type textarea "Thank you fo"
type textarea "x"
type textarea "Thank you for"
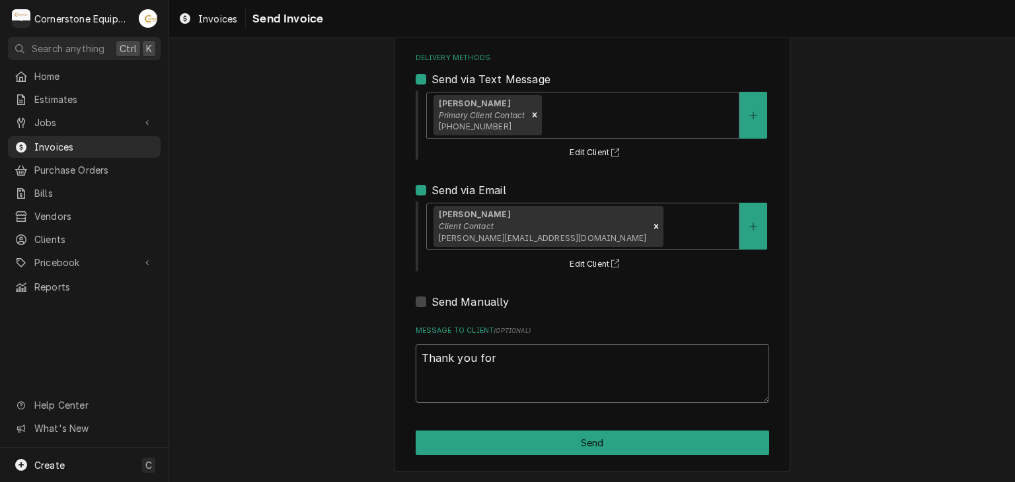
type textarea "x"
type textarea "Thank you for"
type textarea "x"
type textarea "Thank you for t"
type textarea "x"
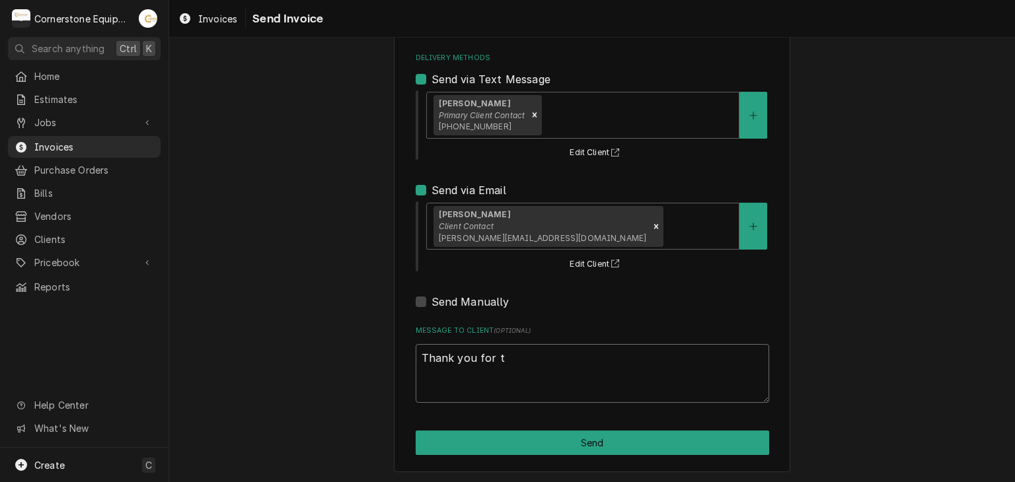
type textarea "Thank you for th"
type textarea "x"
type textarea "Thank you for the"
type textarea "x"
type textarea "Thank you for the"
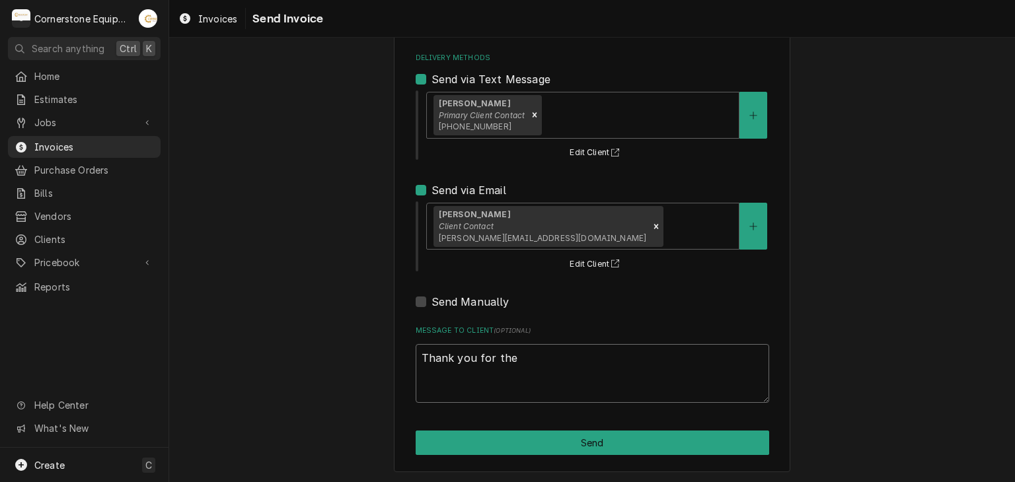
type textarea "x"
type textarea "Thank you for the o"
type textarea "x"
type textarea "Thank you for the op"
type textarea "x"
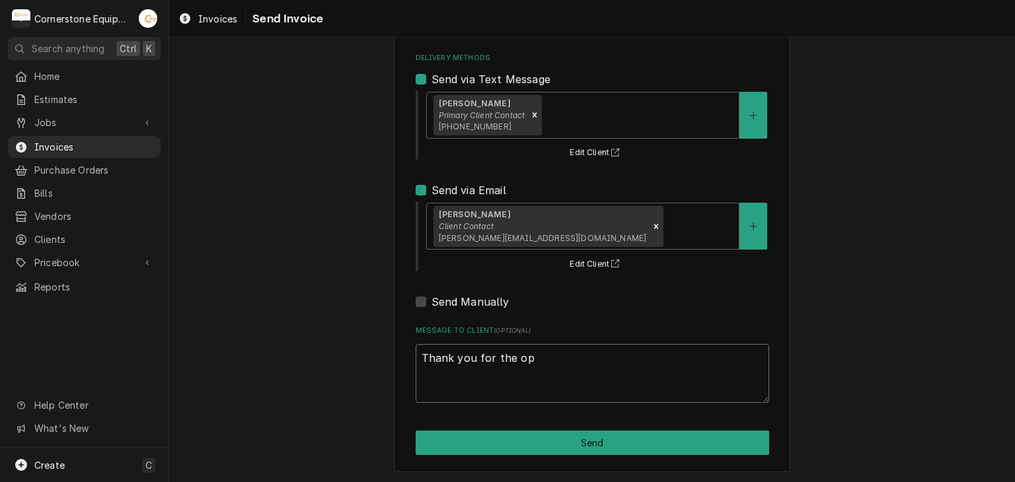
type textarea "Thank you for the opp"
type textarea "x"
type textarea "Thank you for the oppo"
type textarea "x"
type textarea "Thank you for the oppor"
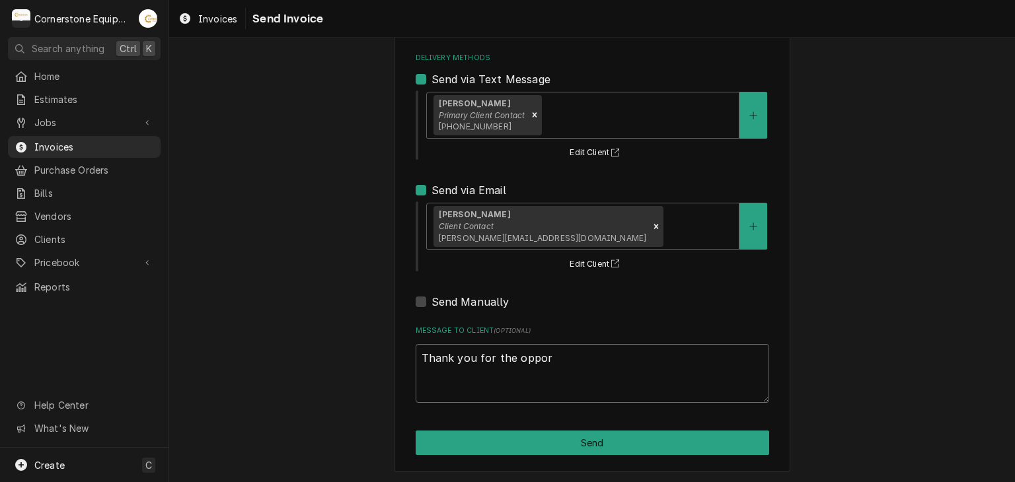
type textarea "x"
type textarea "Thank you for the opport"
type textarea "x"
type textarea "Thank you for the opportu"
type textarea "x"
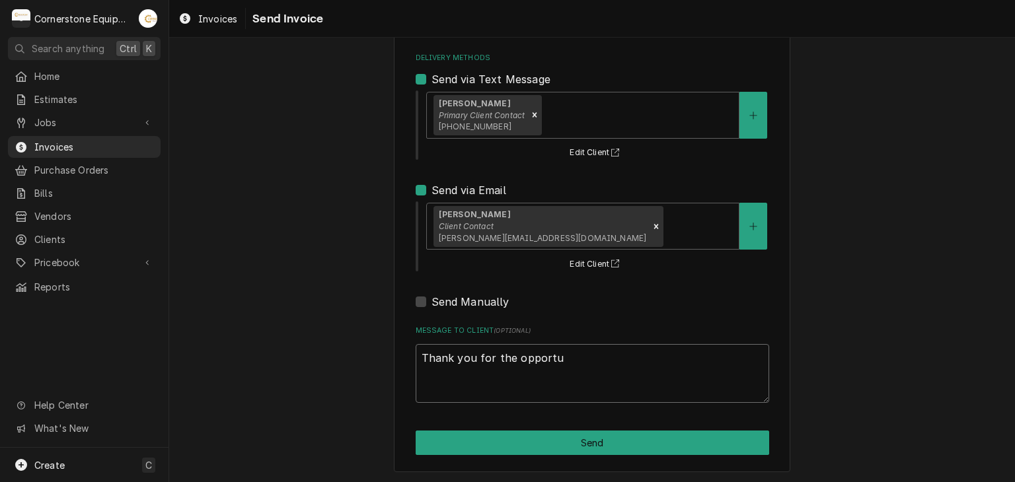
type textarea "Thank you for the opportun"
type textarea "x"
type textarea "Thank you for the opportuni"
type textarea "x"
type textarea "Thank you for the opportunit"
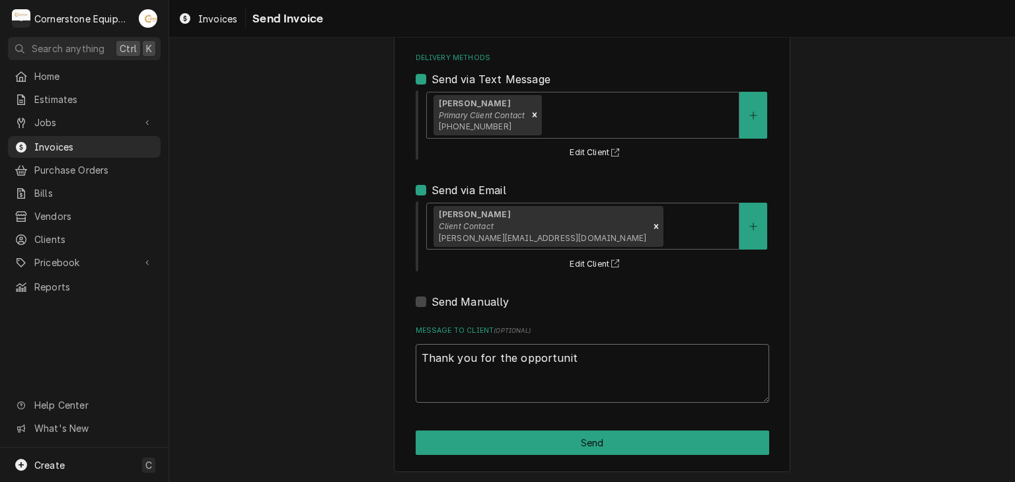
type textarea "x"
type textarea "Thank you for the opportunity"
type textarea "x"
type textarea "Thank you for the opportunity t"
type textarea "x"
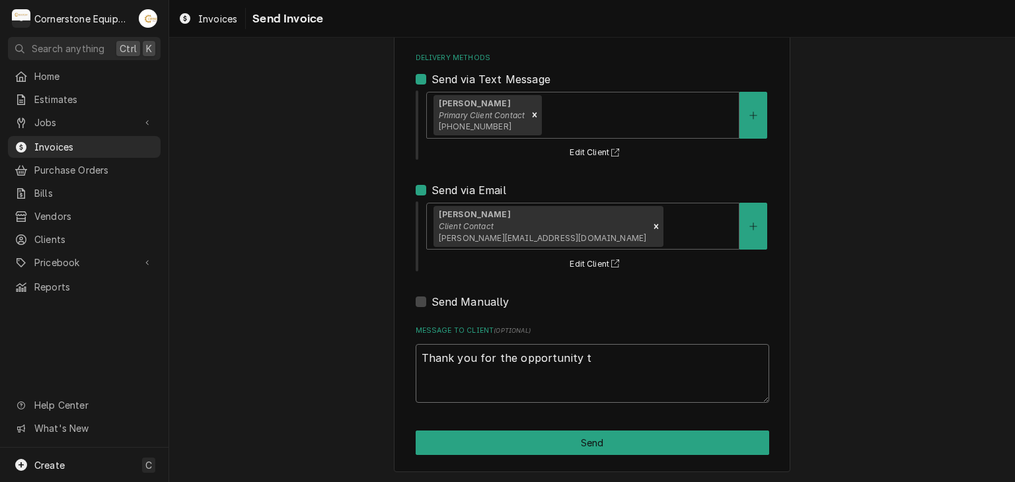
type textarea "Thank you for the opportunity to"
type textarea "x"
type textarea "Thank you for the opportunity to"
type textarea "x"
type textarea "Thank you for the opportunity to b"
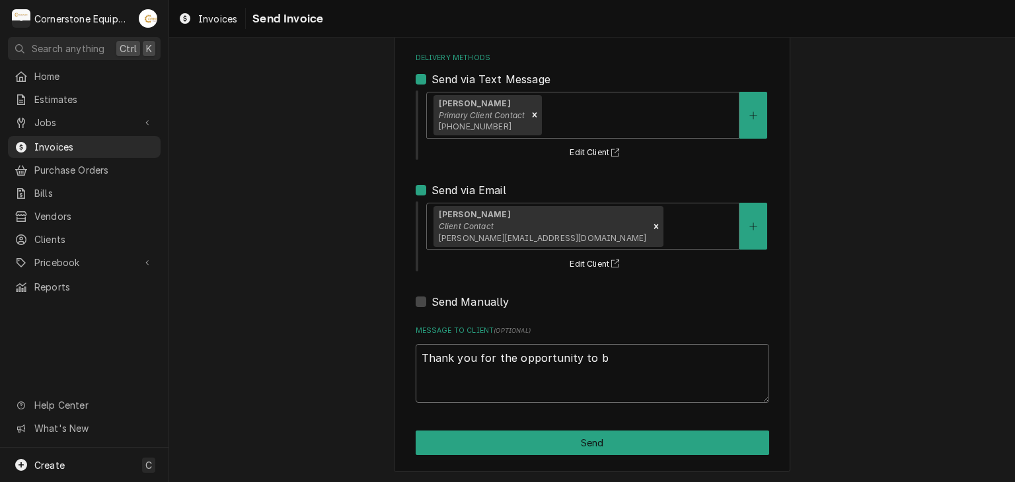
type textarea "x"
type textarea "Thank you for the opportunity to be"
type textarea "x"
type textarea "Thank you for the opportunity to be"
type textarea "x"
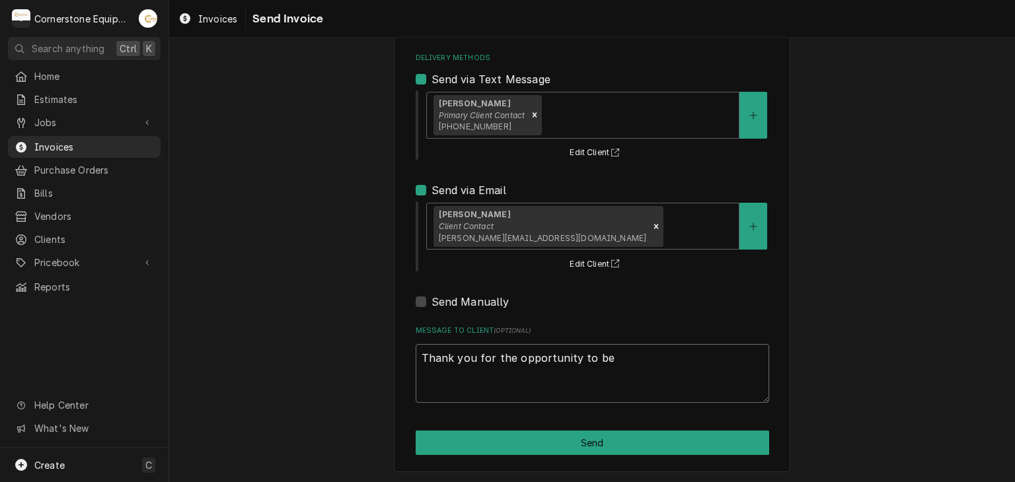
type textarea "Thank you for the opportunity to be o"
type textarea "x"
type textarea "Thank you for the opportunity to be of"
type textarea "x"
type textarea "Thank you for the opportunity to be of"
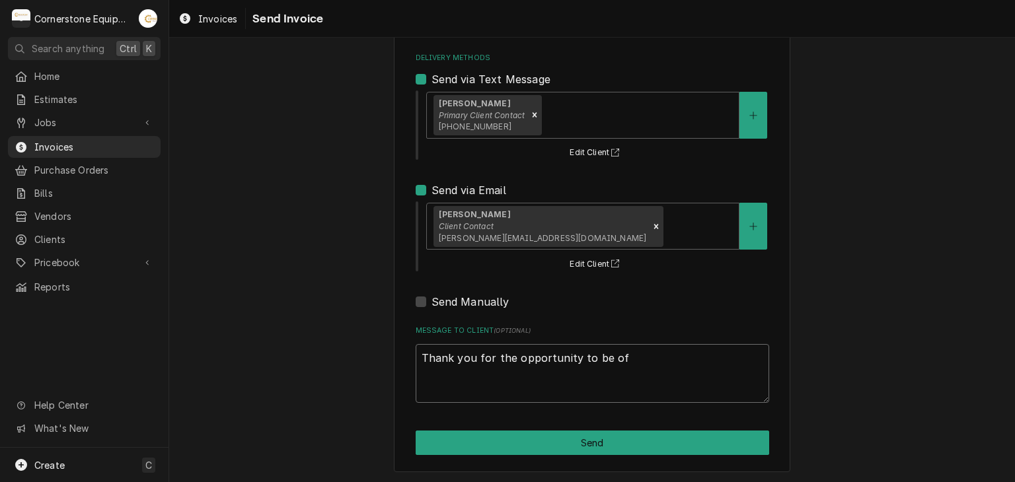
type textarea "x"
type textarea "Thank you for the opportunity to be of s"
type textarea "x"
type textarea "Thank you for the opportunity to be of se"
type textarea "x"
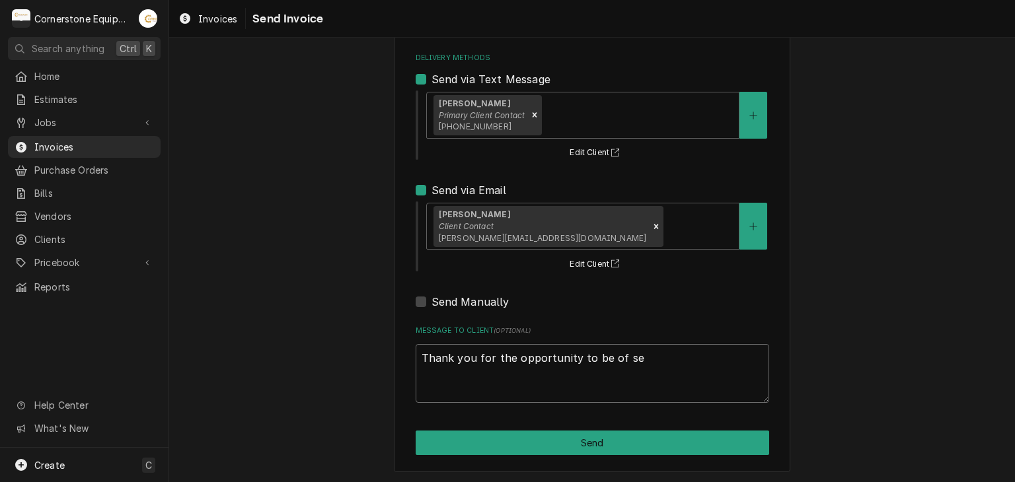
type textarea "Thank you for the opportunity to be of ser"
type textarea "x"
type textarea "Thank you for the opportunity to be of serv"
type textarea "x"
type textarea "Thank you for the opportunity to be of servi"
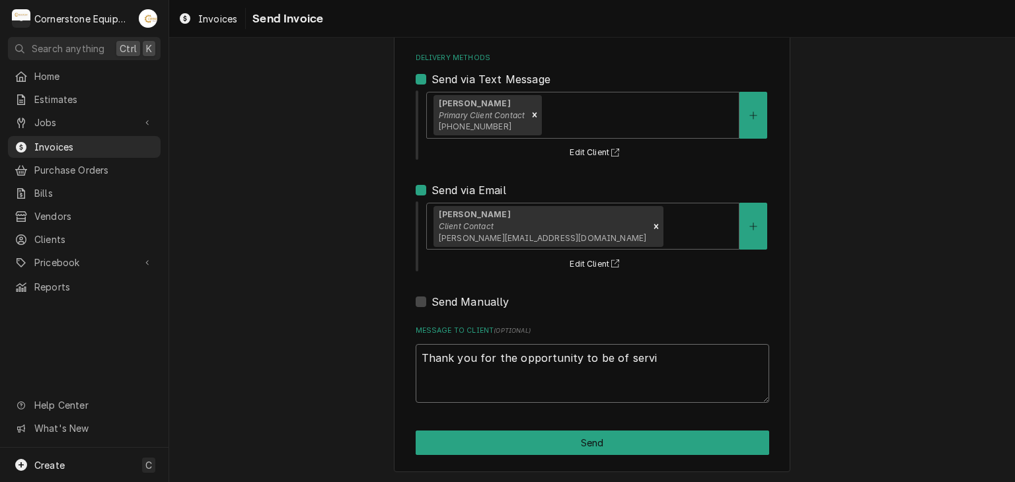
type textarea "x"
type textarea "Thank you for the opportunity to be of servic"
type textarea "x"
type textarea "Thank you for the opportunity to be of service"
type textarea "x"
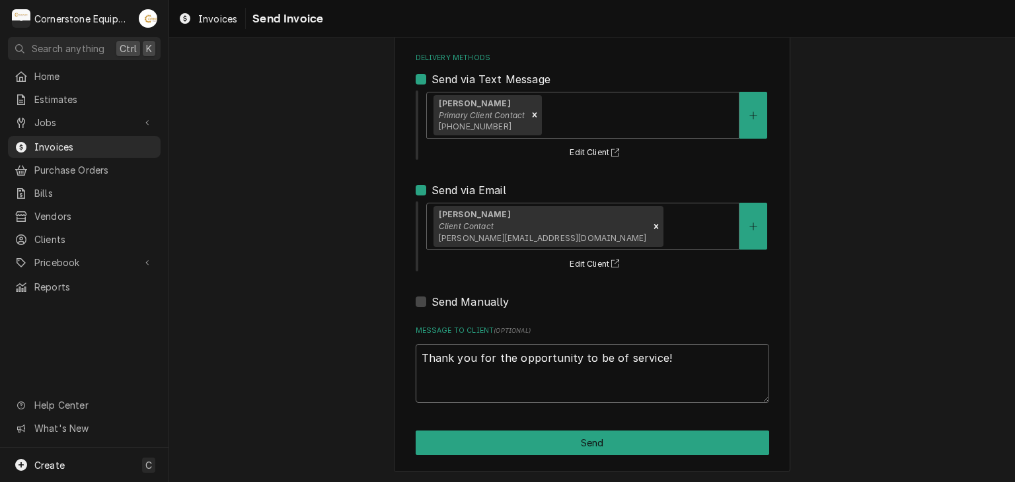
click at [466, 356] on textarea "Thank you for the opportunity to be of service!" at bounding box center [593, 373] width 354 height 59
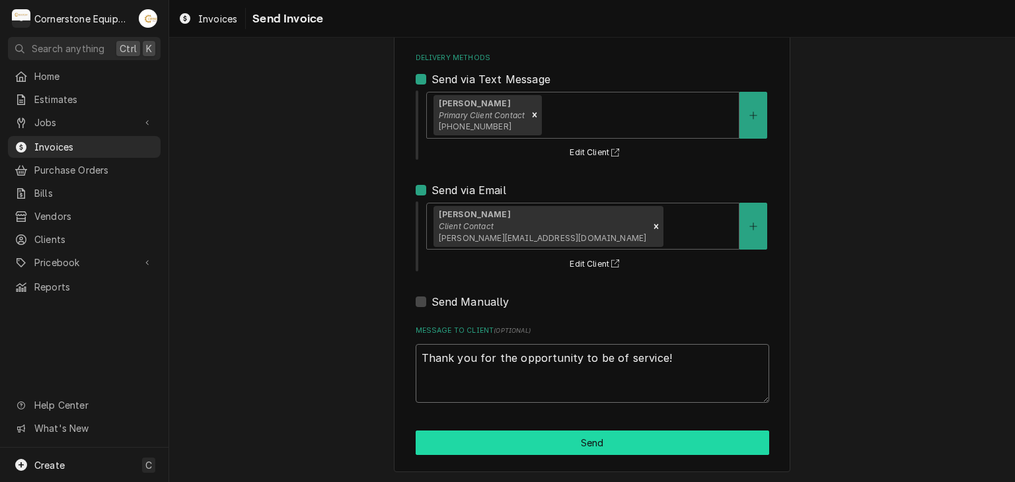
type textarea "Thank you for the opportunity to be of service!"
click at [519, 440] on button "Send" at bounding box center [593, 443] width 354 height 24
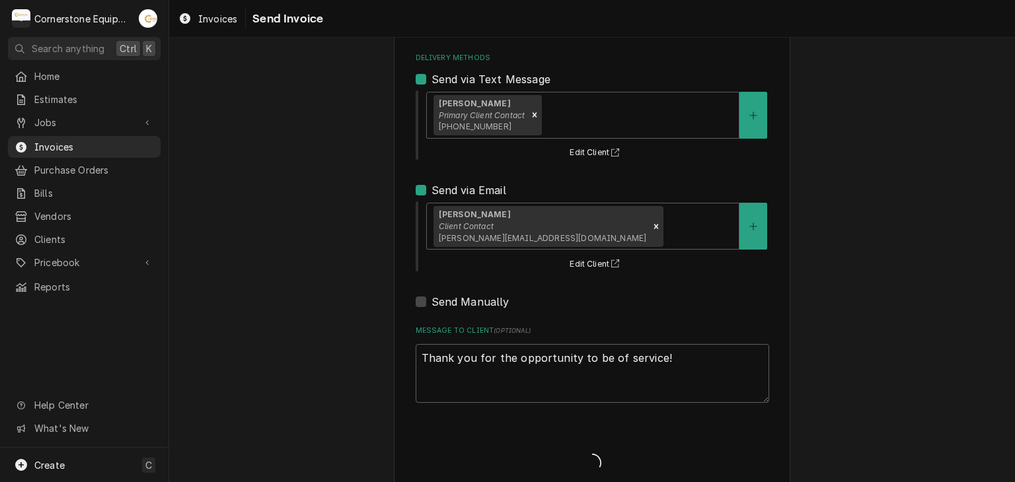
type textarea "x"
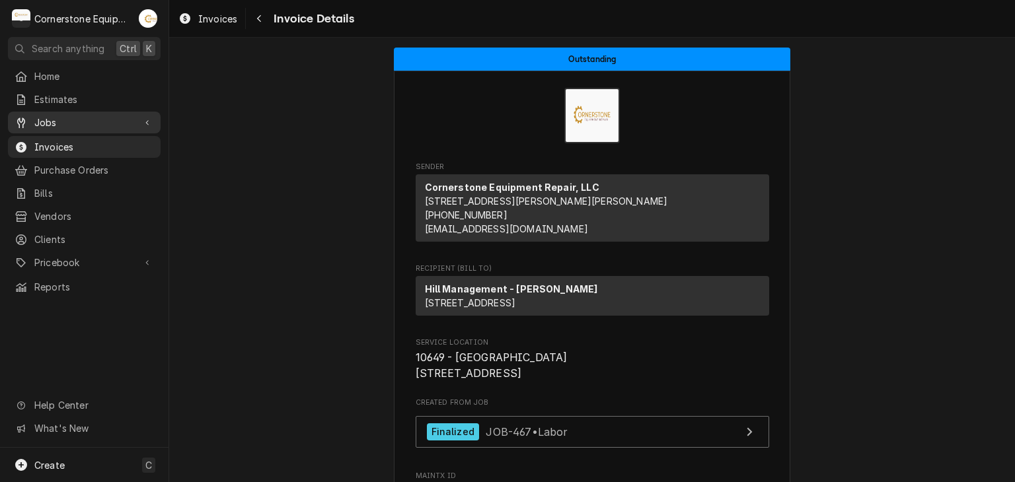
click at [45, 124] on span "Jobs" at bounding box center [84, 123] width 100 height 14
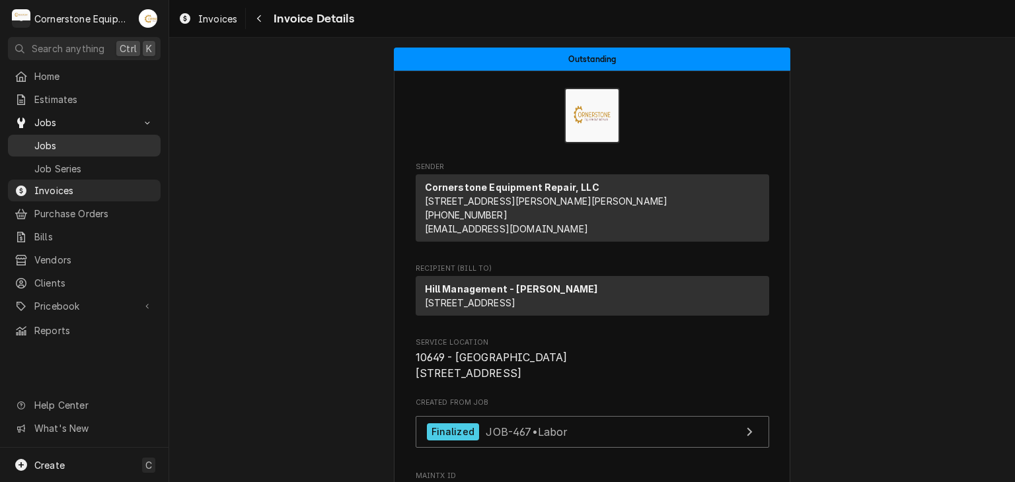
click at [52, 141] on span "Jobs" at bounding box center [94, 146] width 120 height 14
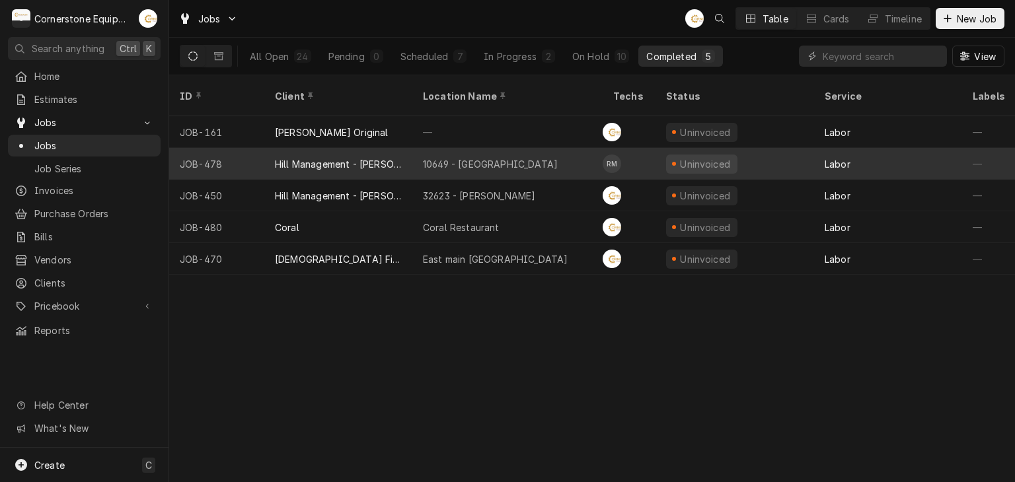
click at [408, 148] on div "Hill Management - [PERSON_NAME]" at bounding box center [338, 164] width 148 height 32
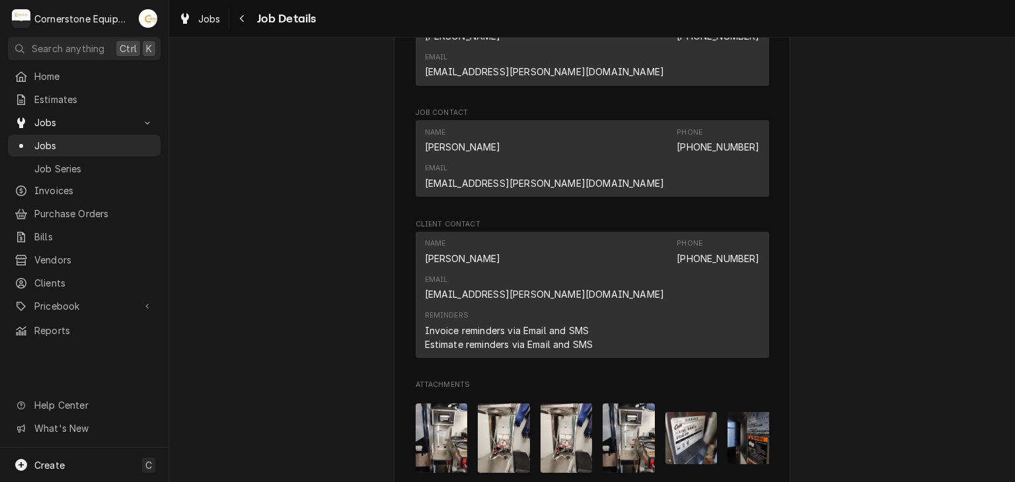
click at [447, 404] on img "Attachments" at bounding box center [442, 438] width 52 height 69
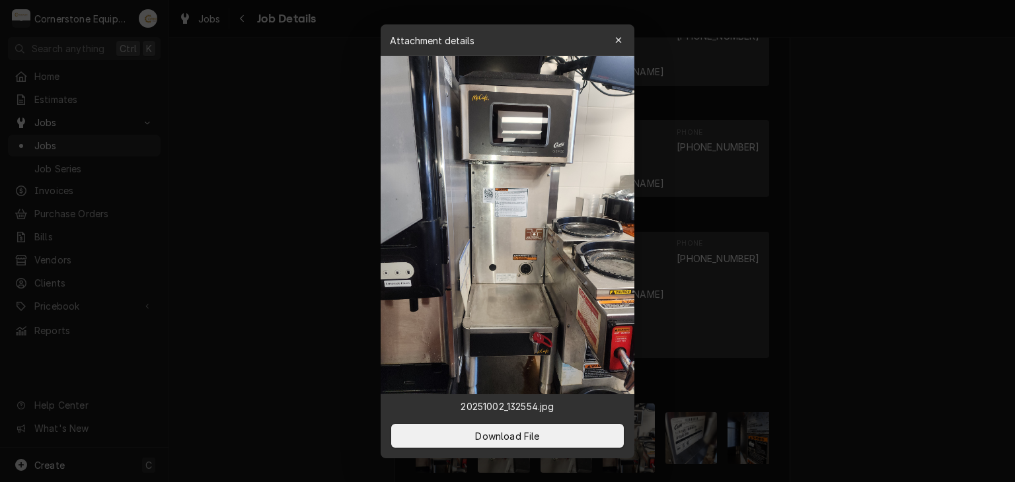
click at [295, 244] on div at bounding box center [507, 241] width 1015 height 482
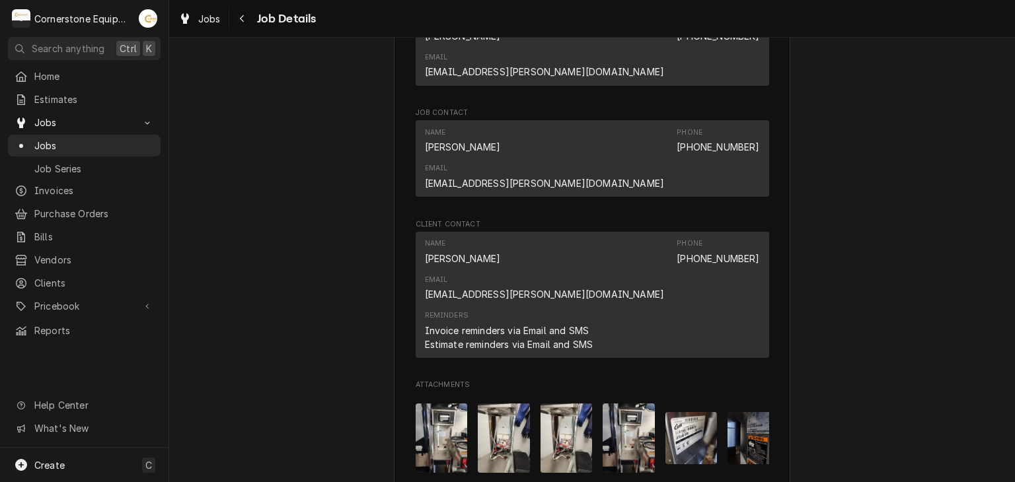
click at [500, 404] on img "Attachments" at bounding box center [504, 438] width 52 height 69
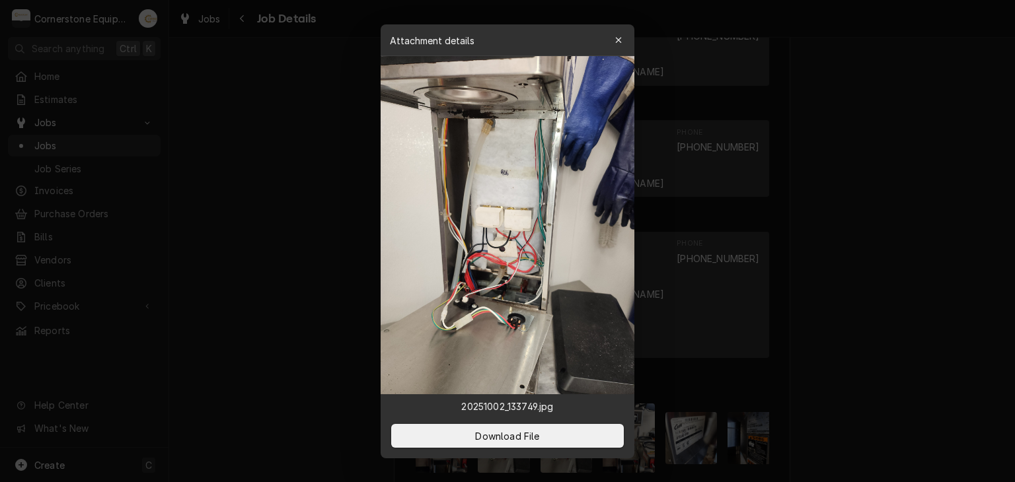
click at [299, 302] on div at bounding box center [507, 241] width 1015 height 482
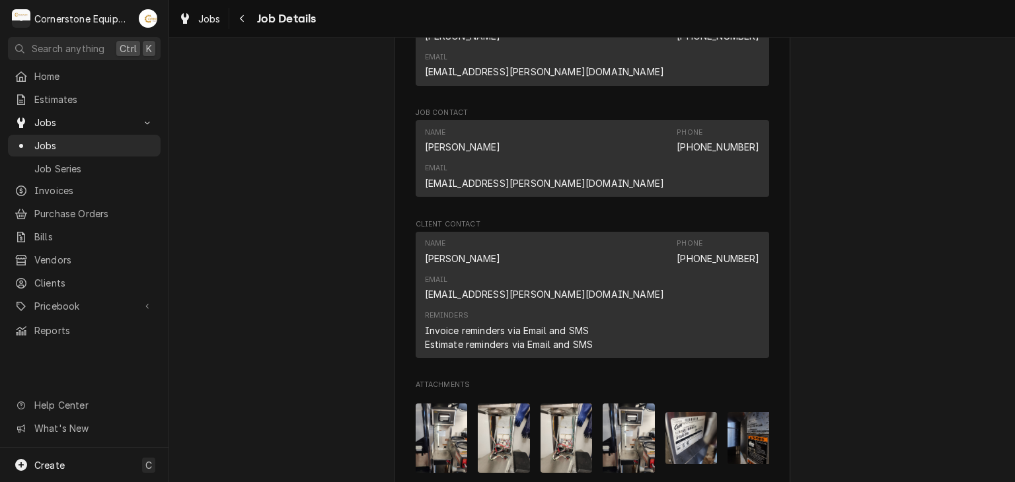
click at [574, 404] on img "Attachments" at bounding box center [567, 438] width 52 height 69
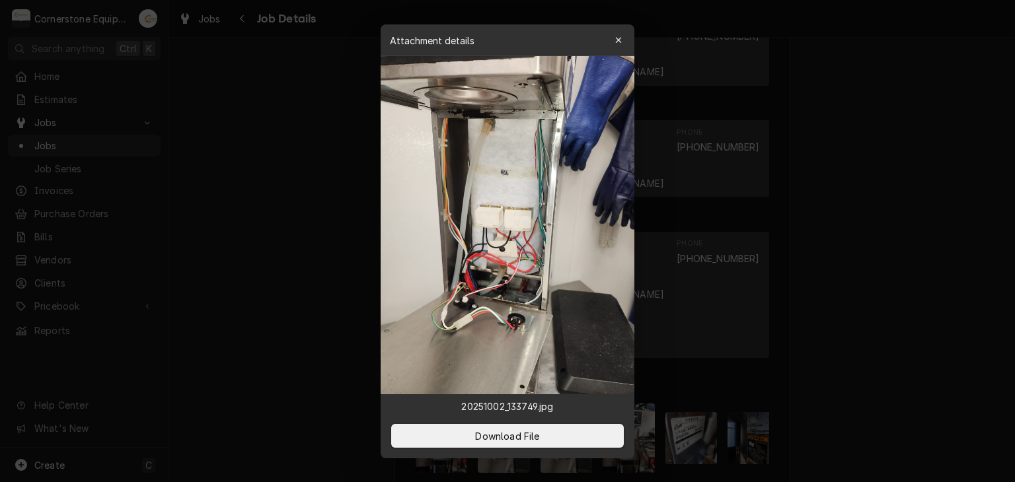
click at [322, 315] on div at bounding box center [507, 241] width 1015 height 482
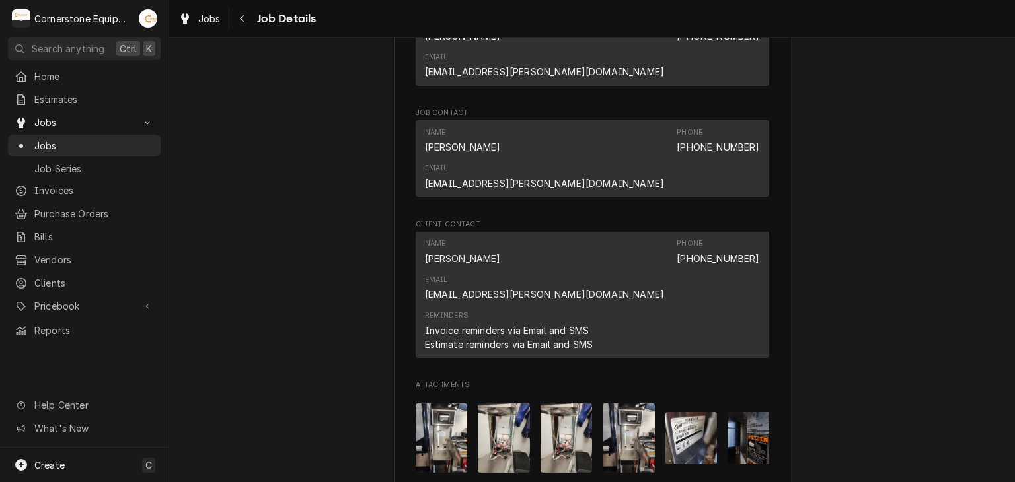
click at [505, 404] on img "Attachments" at bounding box center [504, 438] width 52 height 69
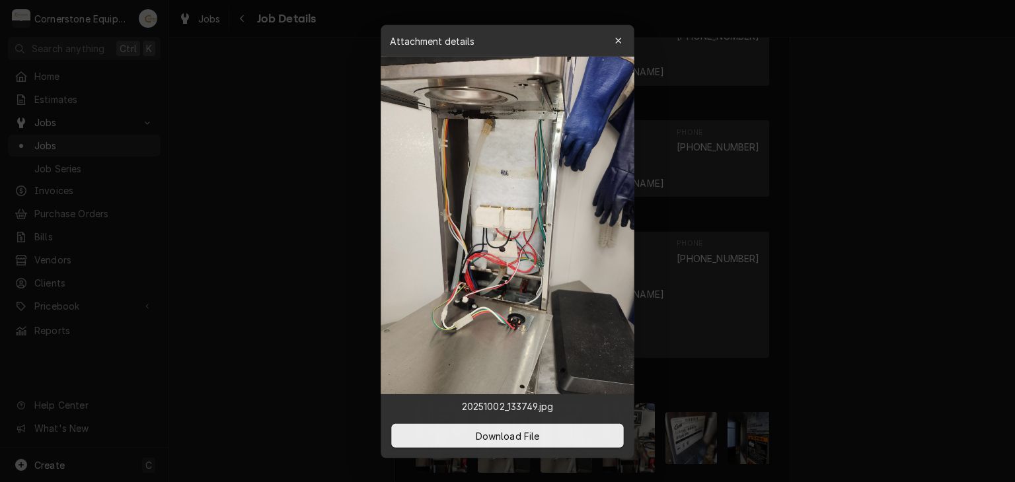
click at [336, 342] on div at bounding box center [507, 241] width 1015 height 482
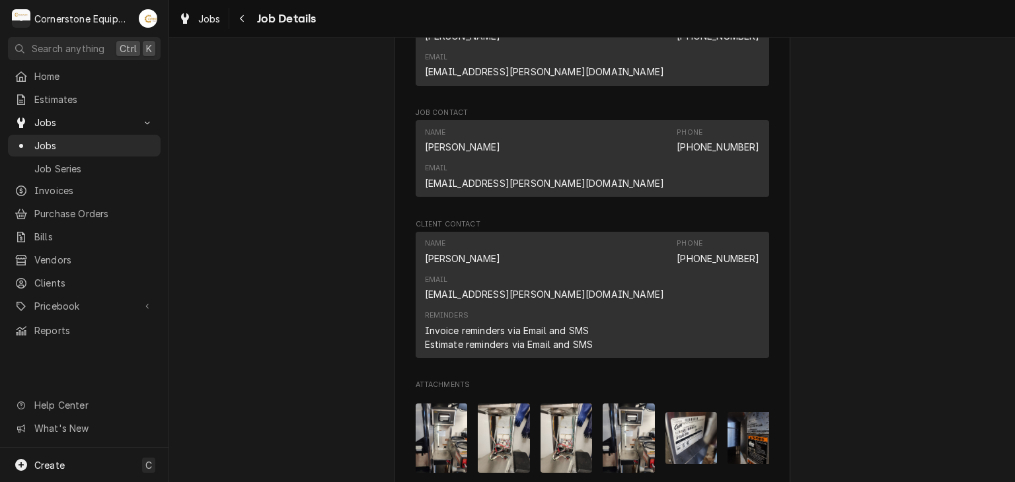
click at [633, 404] on img "Attachments" at bounding box center [629, 438] width 52 height 69
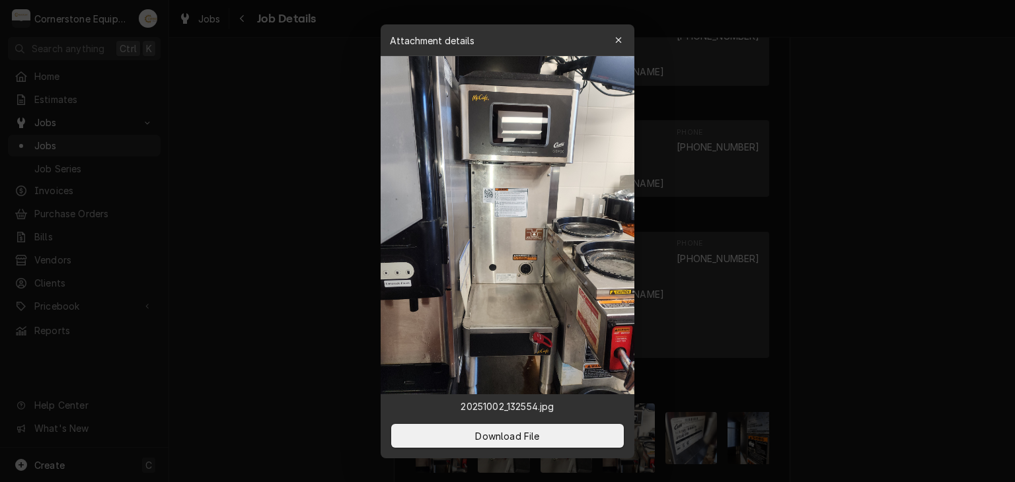
click at [296, 275] on div at bounding box center [507, 241] width 1015 height 482
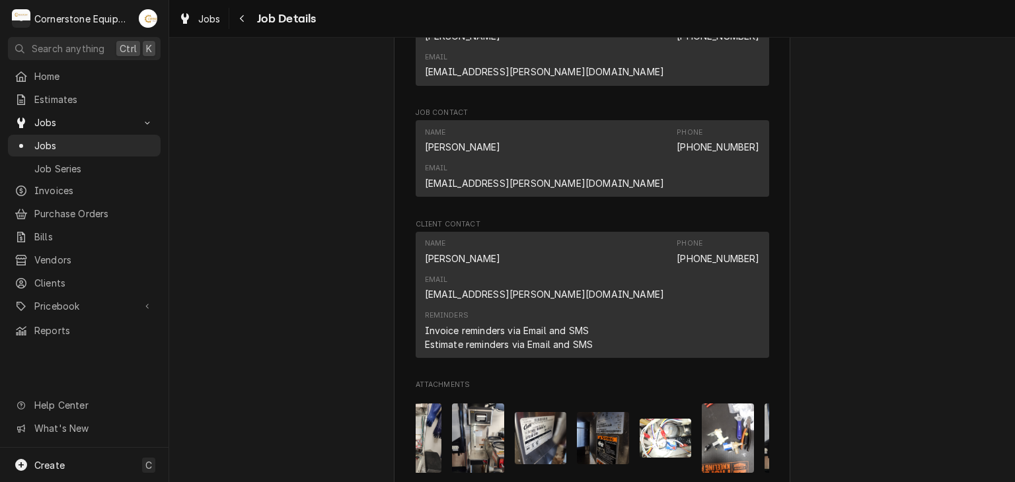
scroll to position [0, 270]
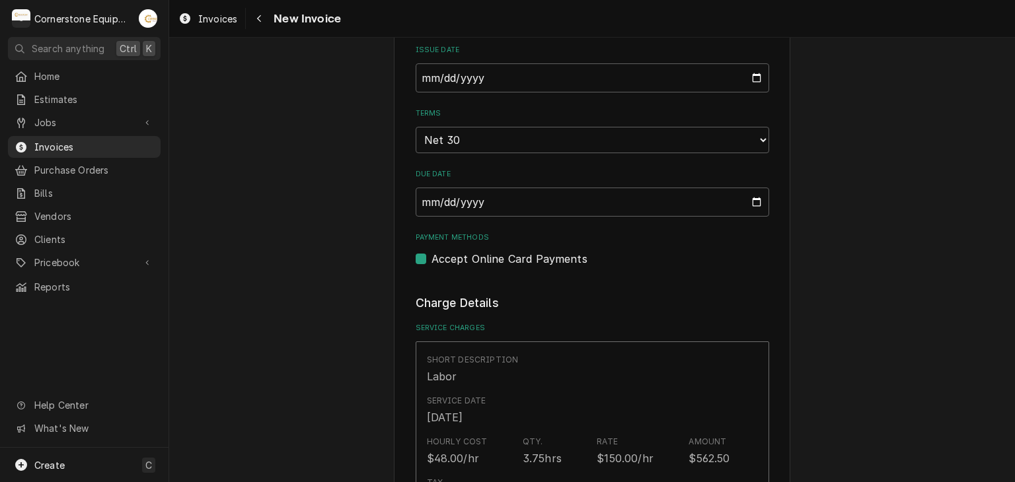
scroll to position [793, 0]
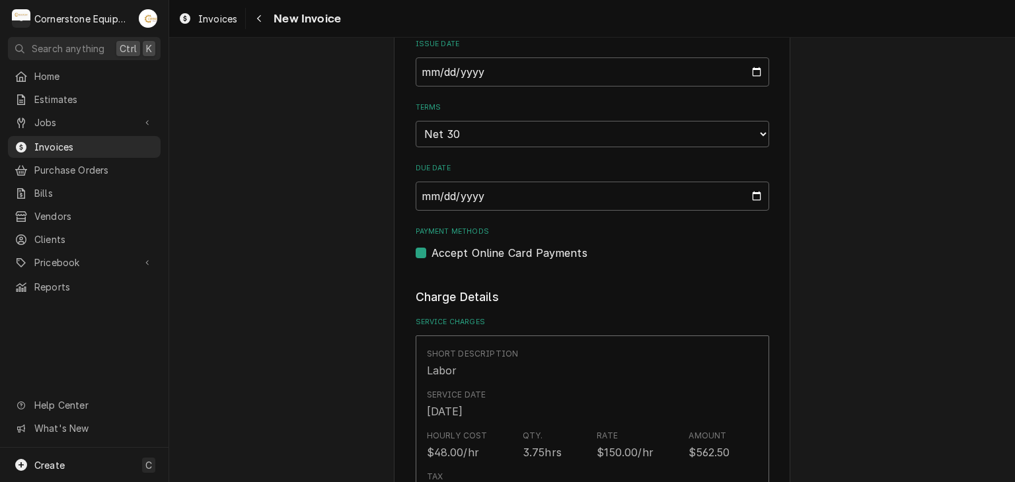
click at [553, 254] on label "Accept Online Card Payments" at bounding box center [510, 253] width 156 height 16
click at [553, 254] on input "Payment Methods" at bounding box center [609, 259] width 354 height 29
checkbox input "false"
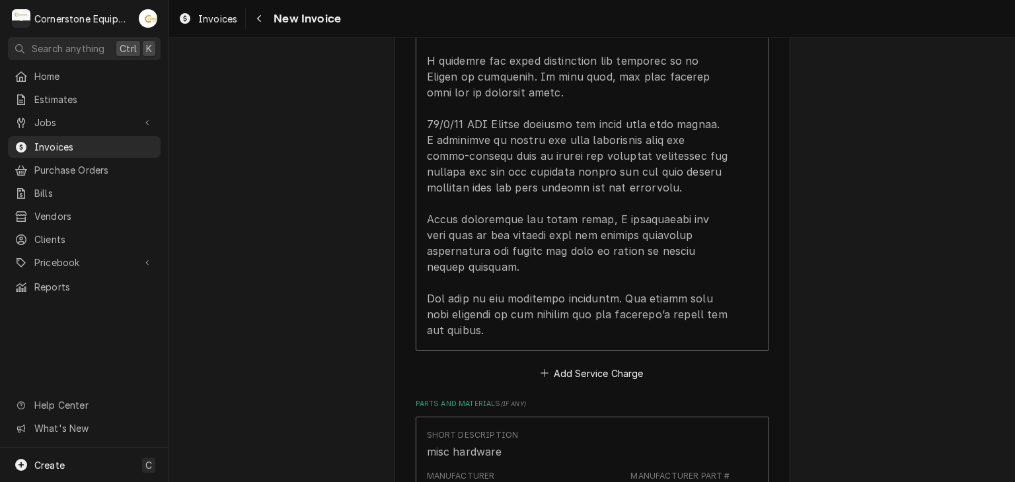
scroll to position [1851, 0]
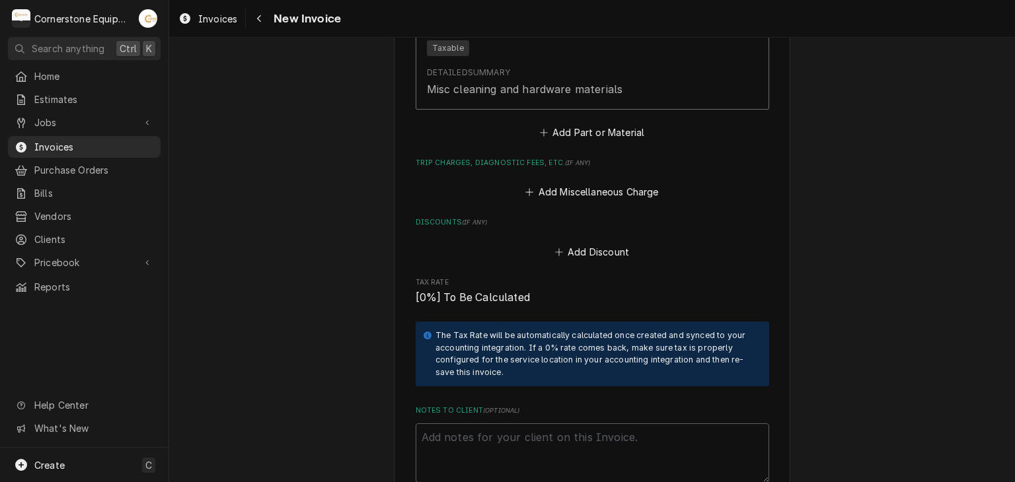
scroll to position [2379, 0]
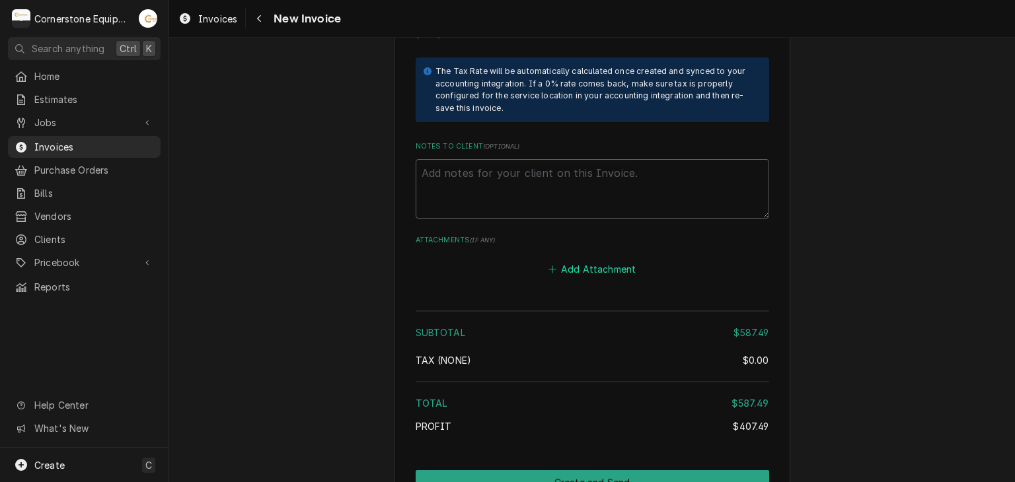
click at [600, 260] on button "Add Attachment" at bounding box center [592, 269] width 93 height 19
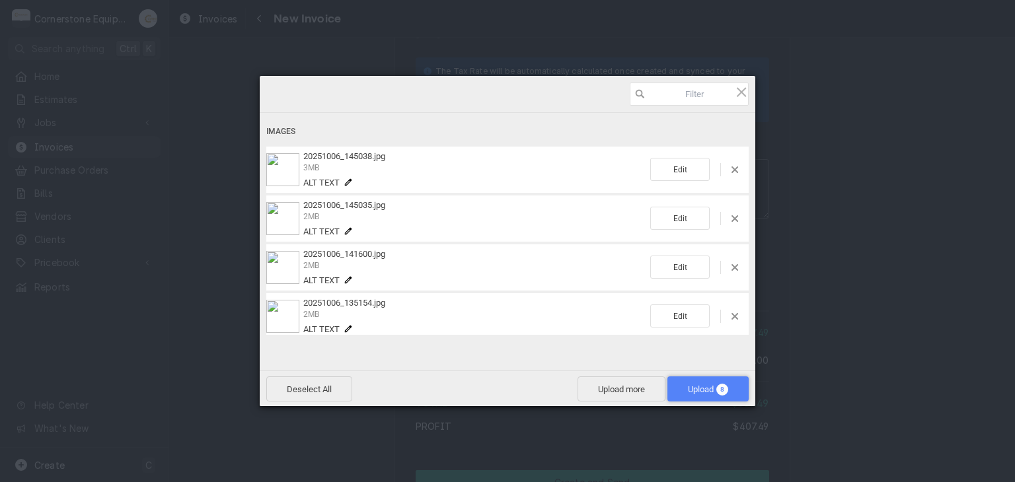
click at [709, 380] on span "Upload 8" at bounding box center [708, 389] width 81 height 25
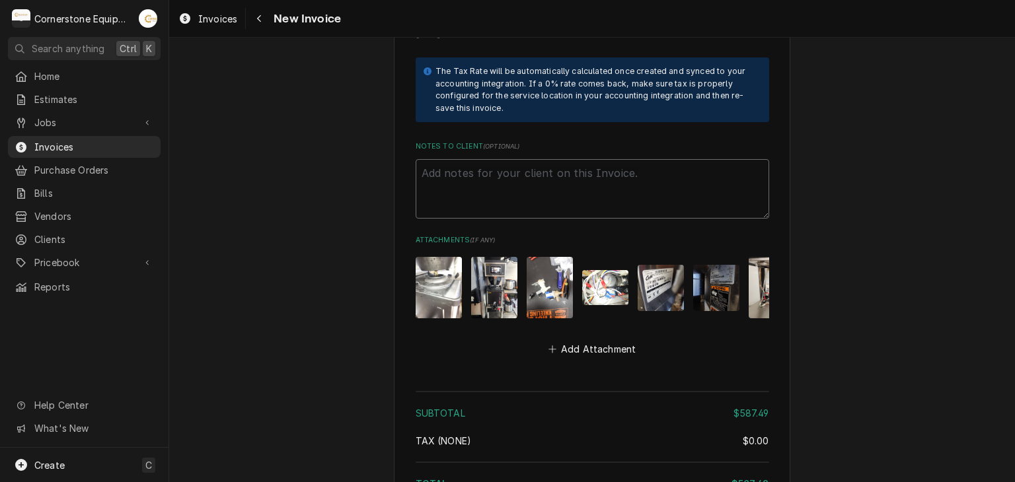
click at [428, 161] on textarea "Notes to Client ( optional )" at bounding box center [593, 188] width 354 height 59
paste textarea "INVOICE APPROVAL AND PAYMENT TERMS All invoices are due upon receipt unless oth…"
type textarea "x"
type textarea "INVOICE APPROVAL AND PAYMENT TERMS All invoices are due upon receipt unless oth…"
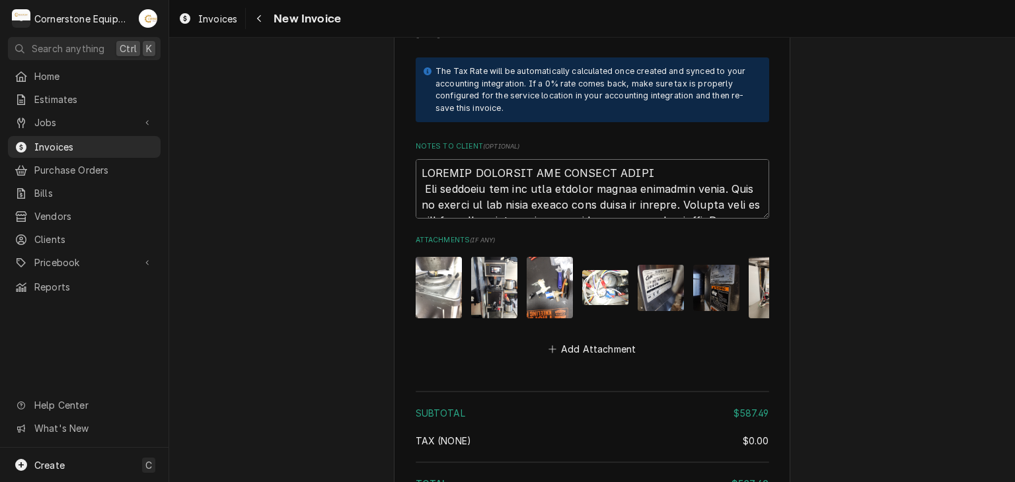
scroll to position [2652, 0]
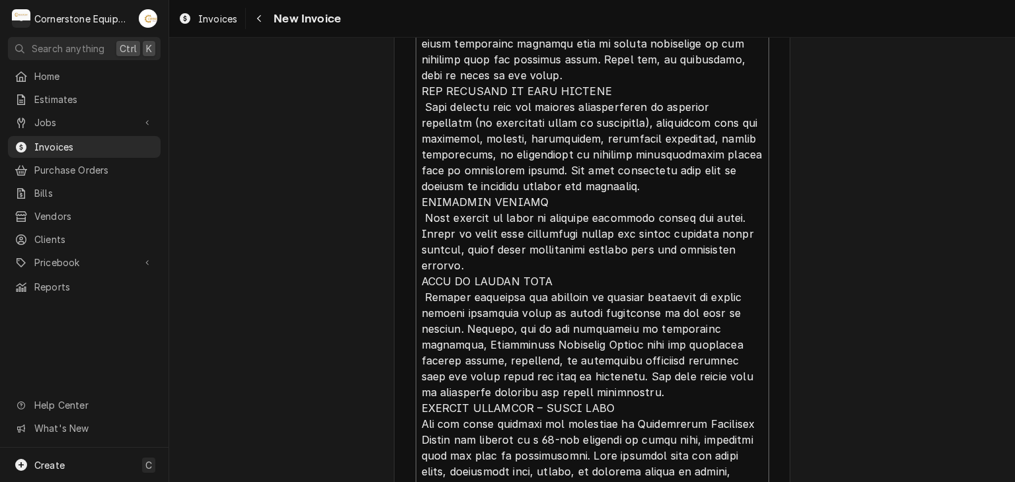
type textarea "x"
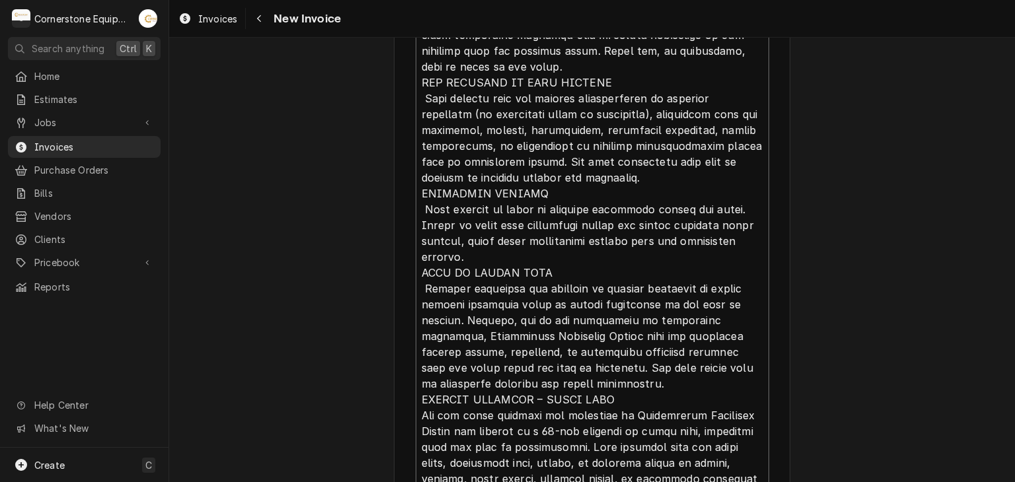
type textarea "INVOICE APPROVAL AND PAYMENT TERMS All invoices are due upon receipt unless oth…"
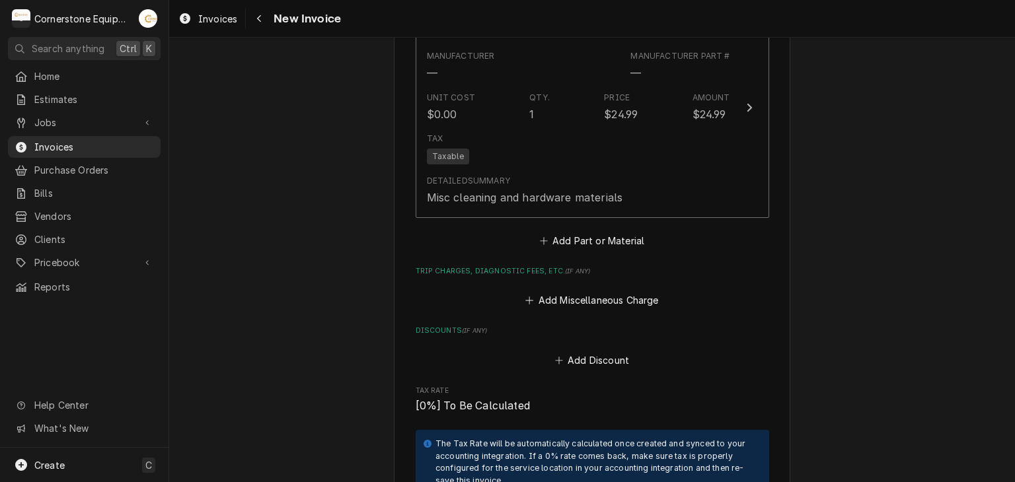
scroll to position [1742, 0]
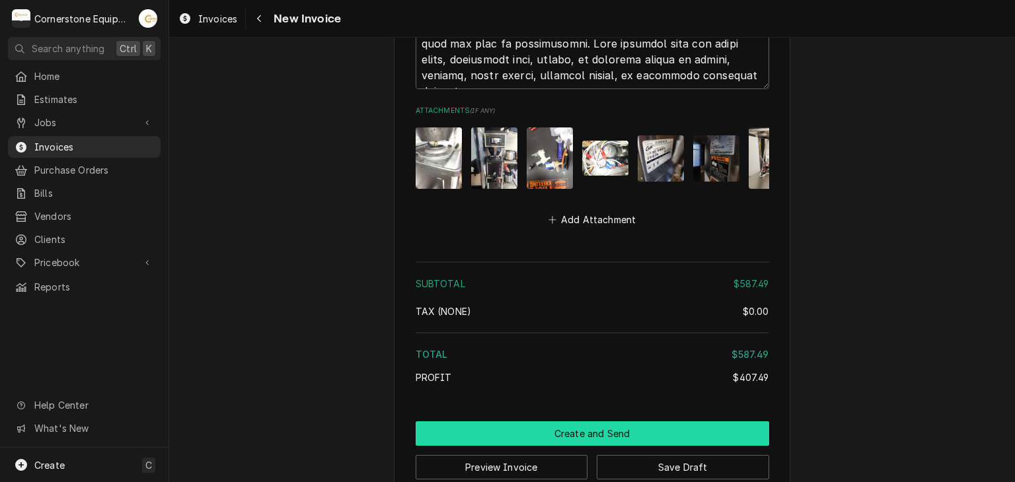
click at [572, 422] on button "Create and Send" at bounding box center [593, 434] width 354 height 24
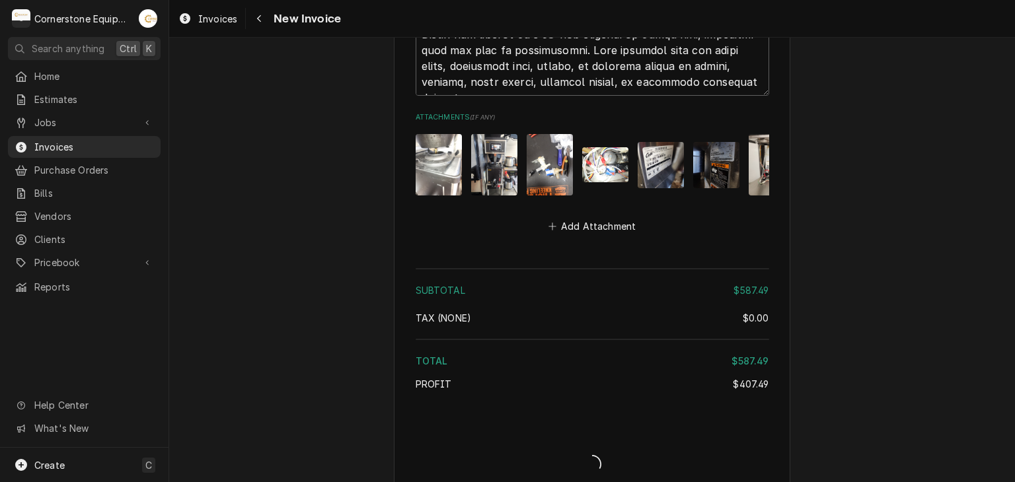
type textarea "x"
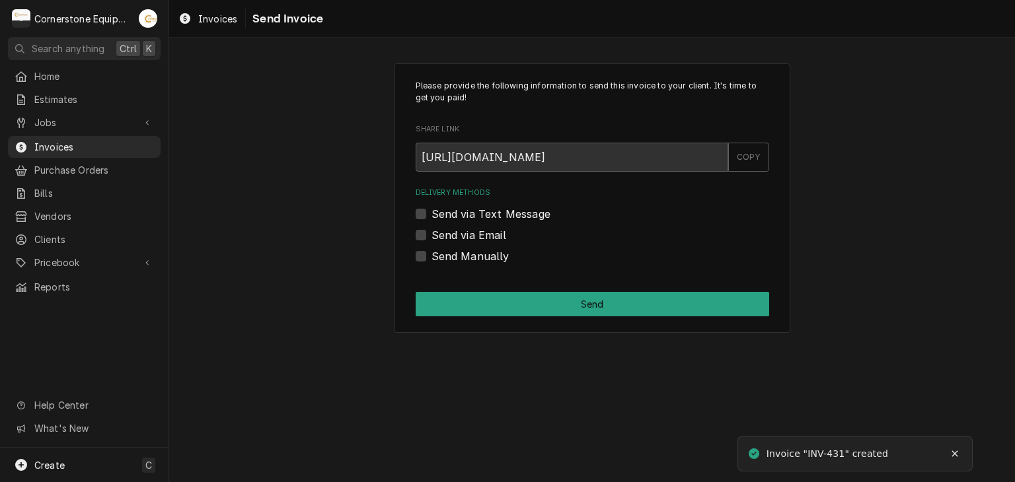
click at [486, 262] on label "Send Manually" at bounding box center [471, 256] width 78 height 16
click at [486, 262] on input "Send Manually" at bounding box center [609, 262] width 354 height 29
checkbox input "true"
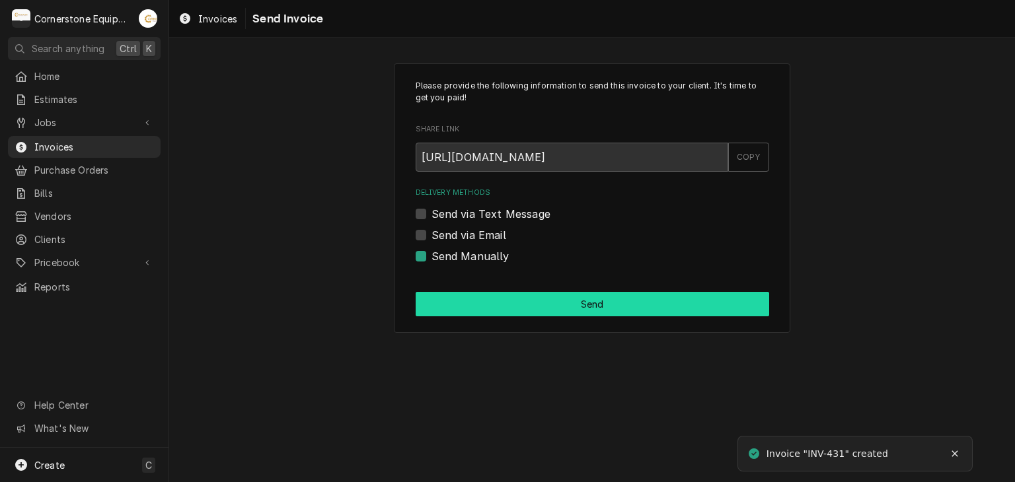
click at [510, 305] on button "Send" at bounding box center [593, 304] width 354 height 24
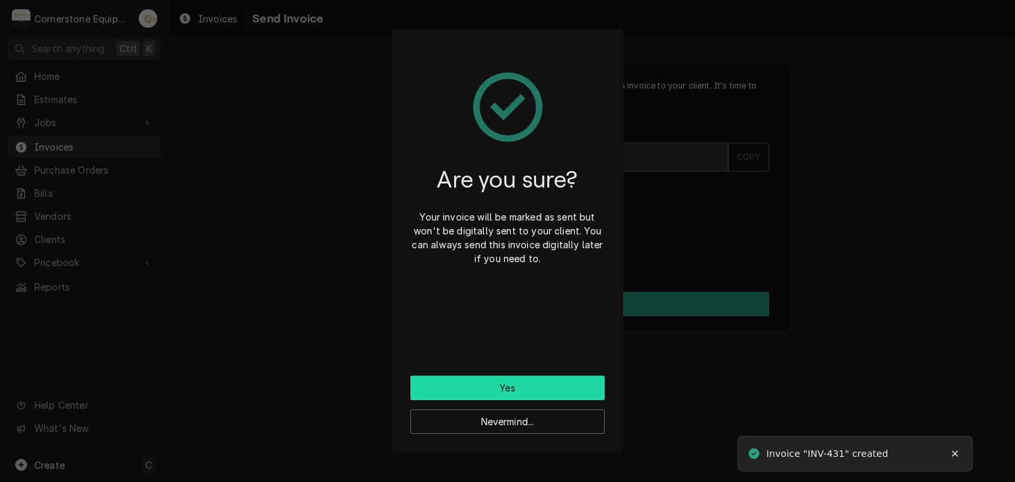
click at [518, 379] on button "Yes" at bounding box center [507, 388] width 194 height 24
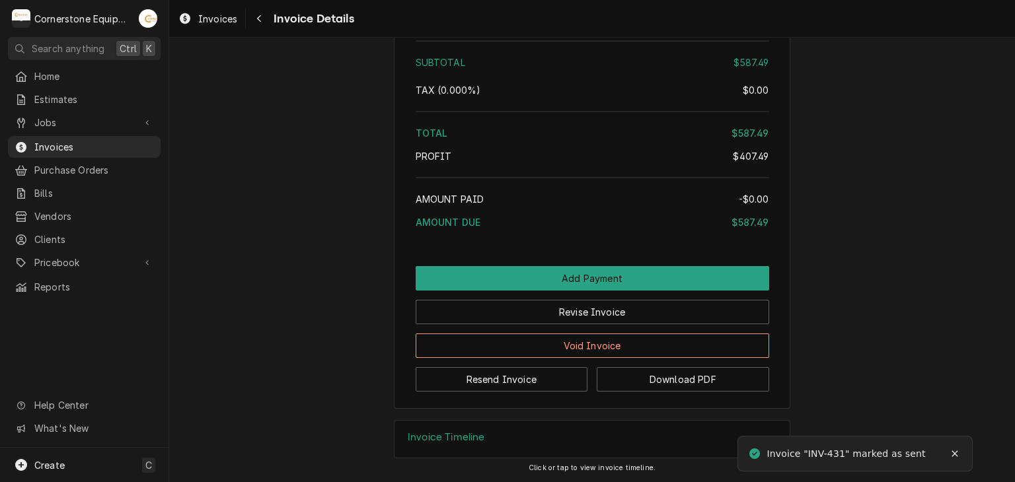
scroll to position [2596, 0]
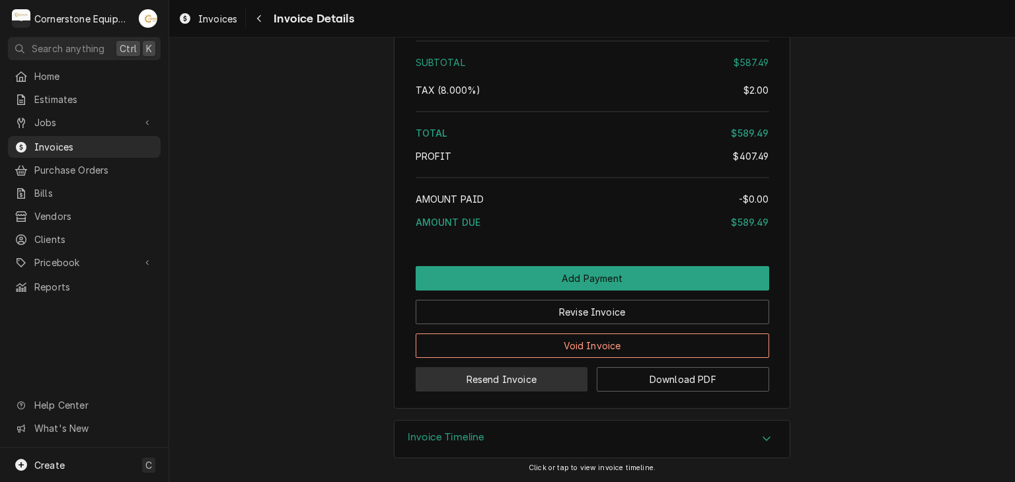
click at [547, 380] on button "Resend Invoice" at bounding box center [502, 379] width 172 height 24
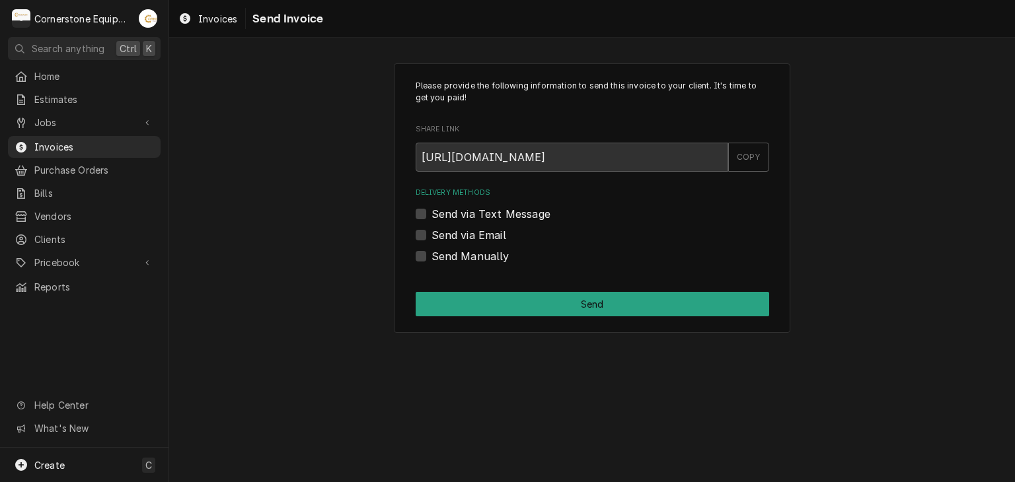
click at [470, 211] on label "Send via Text Message" at bounding box center [491, 214] width 119 height 16
click at [470, 211] on input "Send via Text Message" at bounding box center [609, 220] width 354 height 29
checkbox input "true"
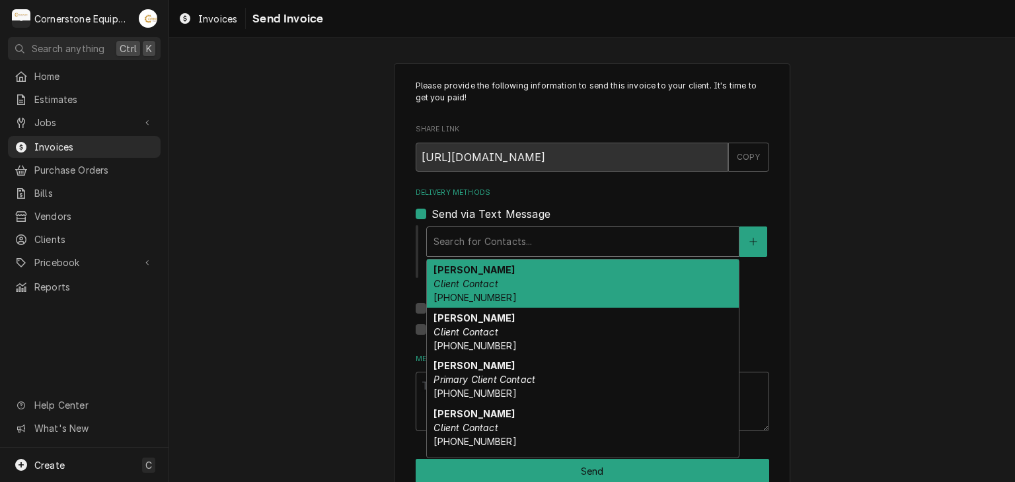
click at [471, 243] on div "Delivery Methods" at bounding box center [583, 242] width 299 height 24
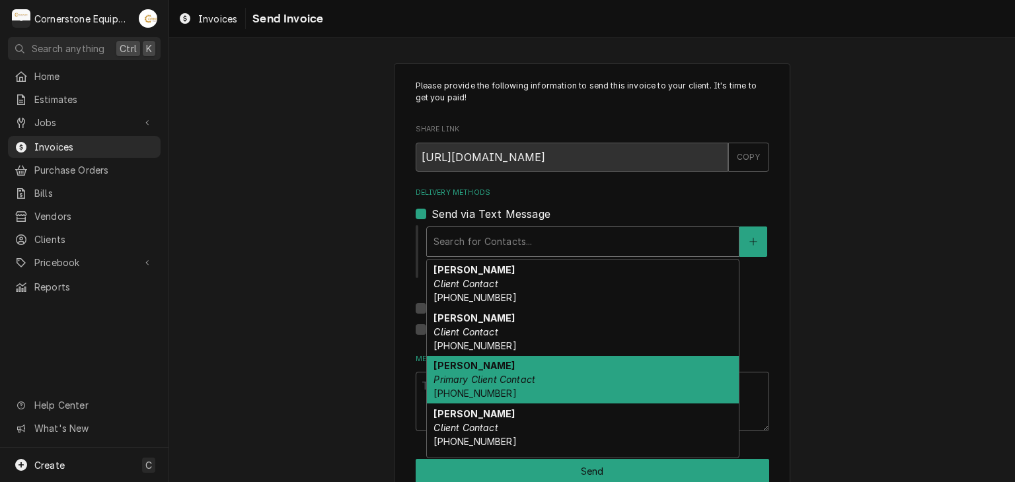
click at [466, 381] on em "Primary Client Contact" at bounding box center [485, 379] width 102 height 11
type textarea "x"
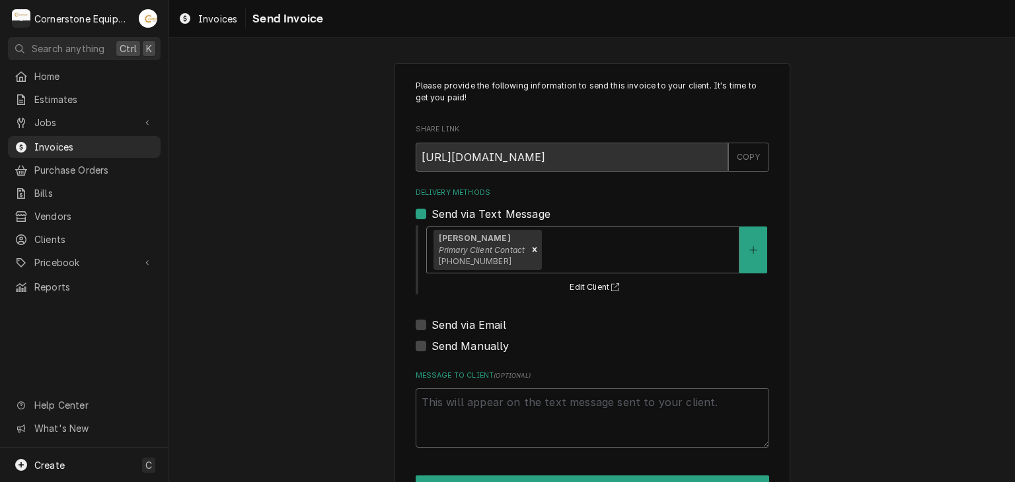
click at [460, 323] on label "Send via Email" at bounding box center [469, 325] width 75 height 16
click at [460, 323] on input "Send via Email" at bounding box center [609, 331] width 354 height 29
checkbox input "true"
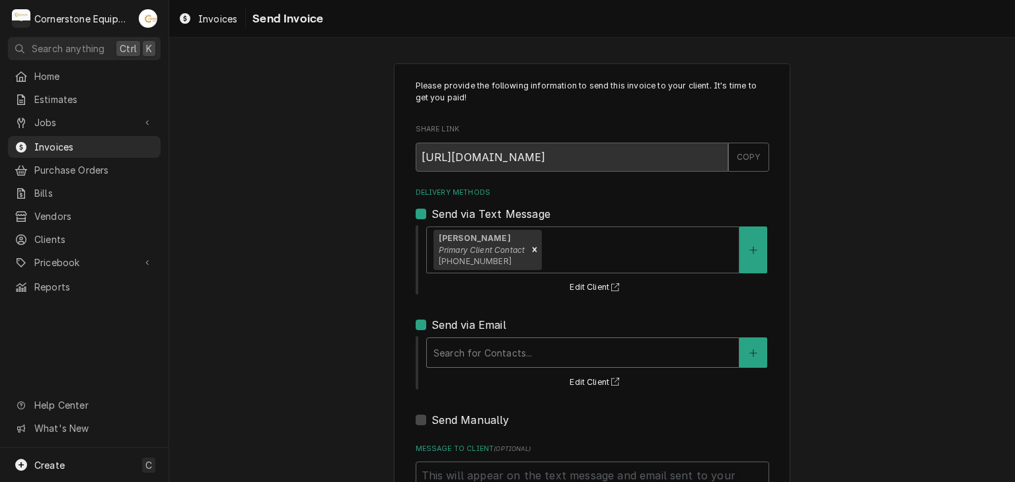
click at [465, 350] on div "Delivery Methods" at bounding box center [583, 353] width 299 height 24
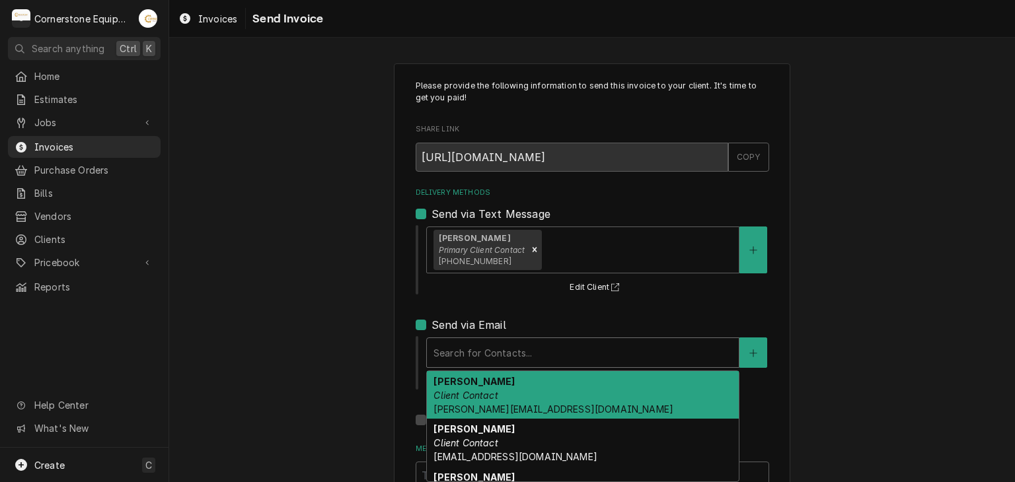
click at [465, 371] on div "[PERSON_NAME] Client Contact [PERSON_NAME][EMAIL_ADDRESS][DOMAIN_NAME] [PERSON_…" at bounding box center [582, 427] width 313 height 112
click at [457, 383] on strong "[PERSON_NAME]" at bounding box center [474, 381] width 81 height 11
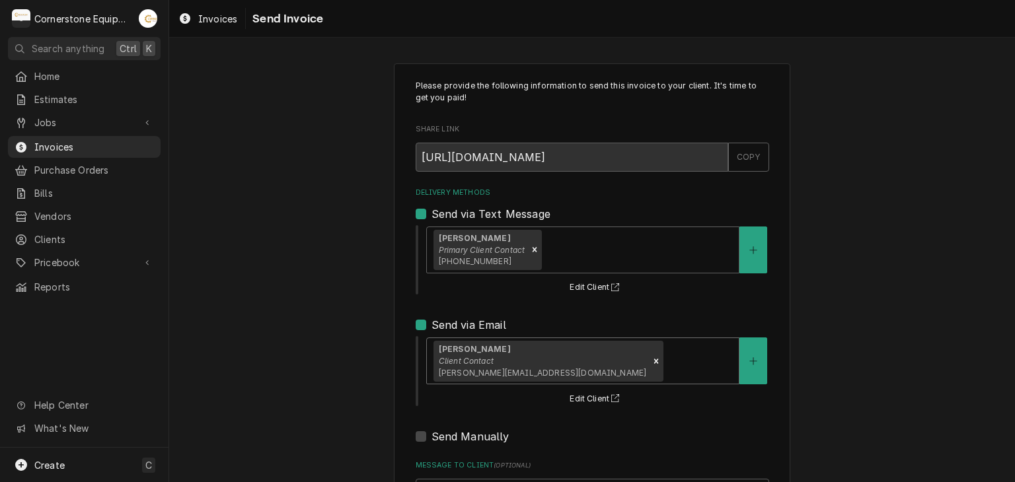
click at [332, 328] on div "Please provide the following information to send this invoice to your client. I…" at bounding box center [592, 335] width 846 height 567
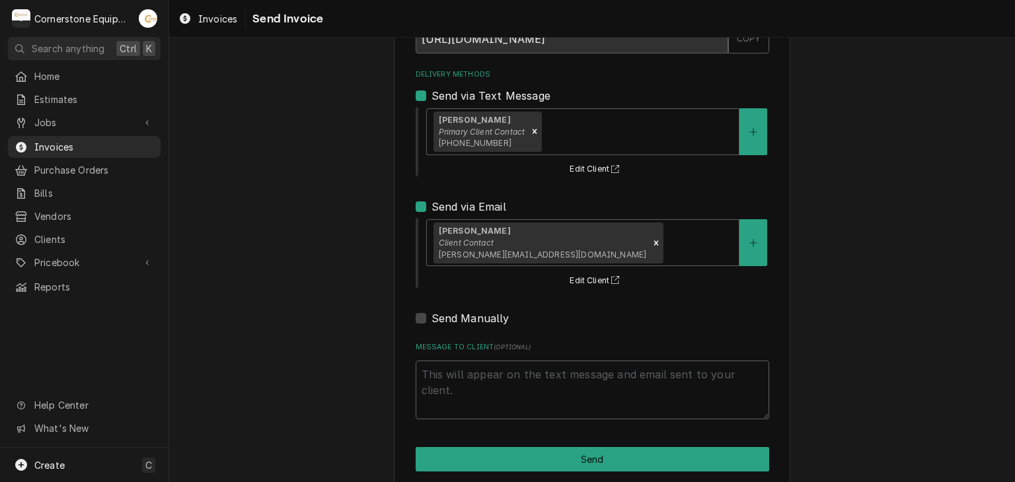
scroll to position [135, 0]
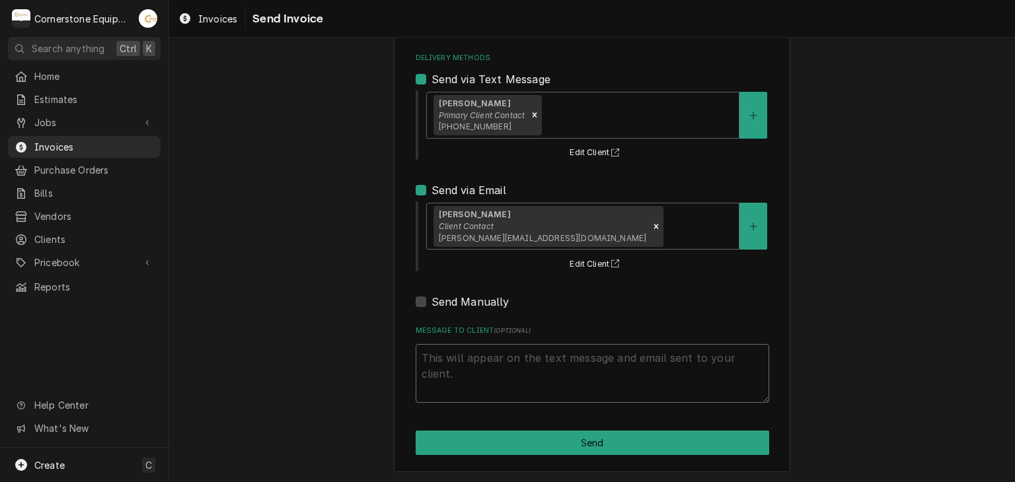
click at [459, 354] on textarea "Message to Client ( optional )" at bounding box center [593, 373] width 354 height 59
type textarea "x"
type textarea "T"
type textarea "x"
type textarea "Th"
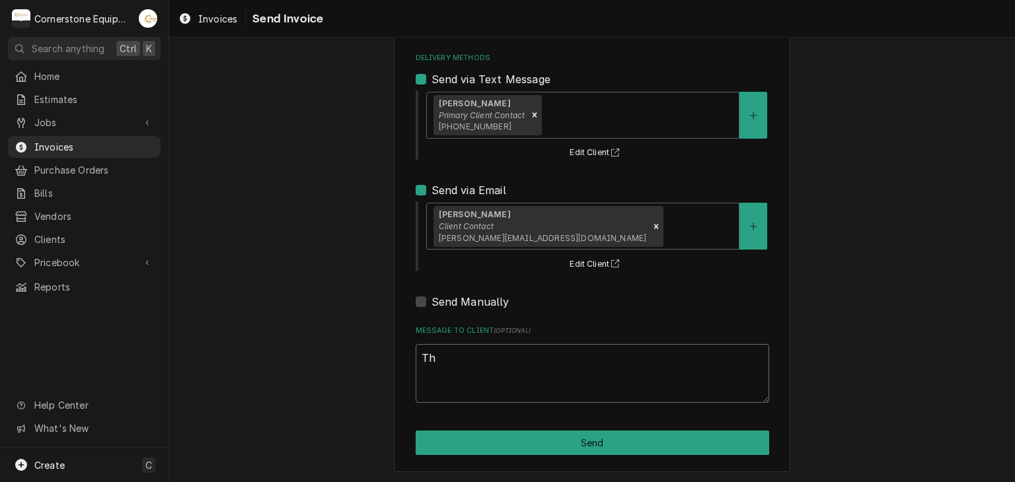
type textarea "x"
type textarea "Tha"
type textarea "x"
type textarea "Than"
type textarea "x"
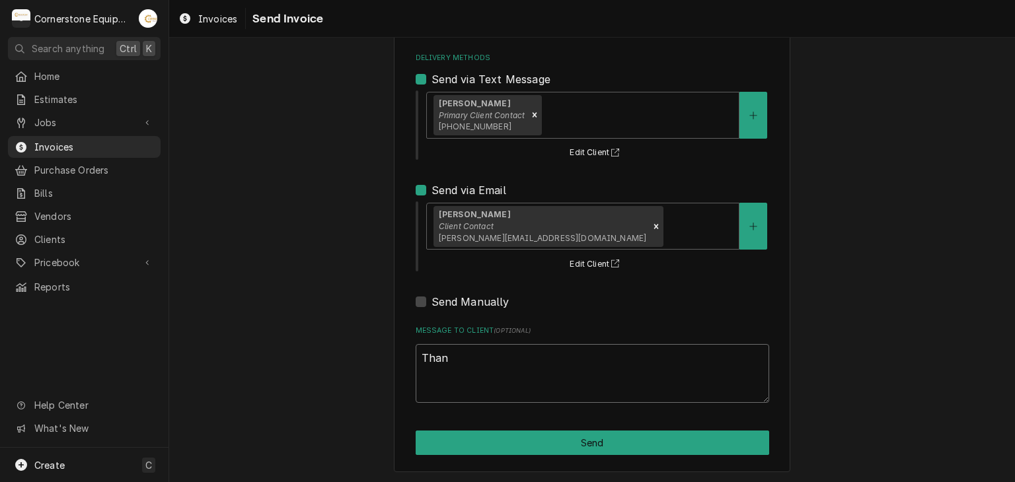
type textarea "Thank"
type textarea "x"
type textarea "Thank"
type textarea "x"
type textarea "Thank y"
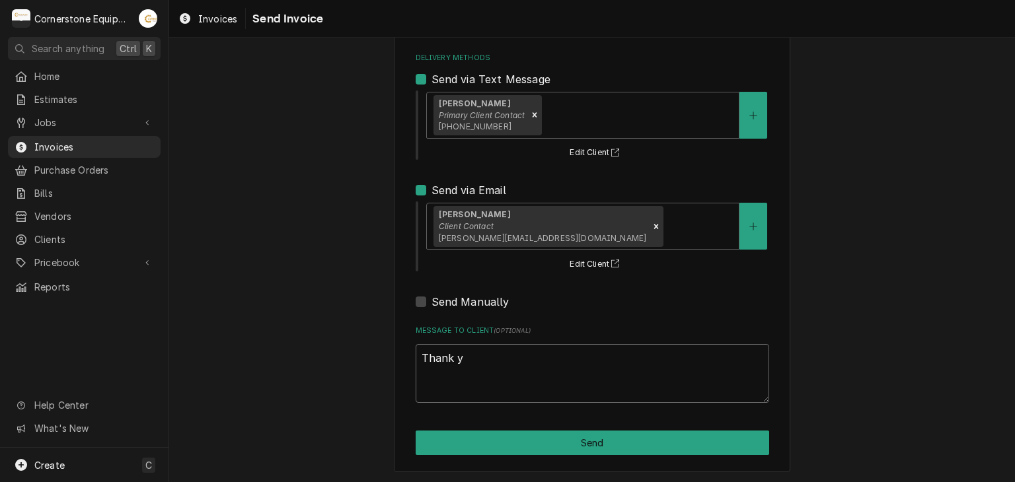
type textarea "x"
type textarea "Thank yo"
type textarea "x"
type textarea "Thank you"
type textarea "x"
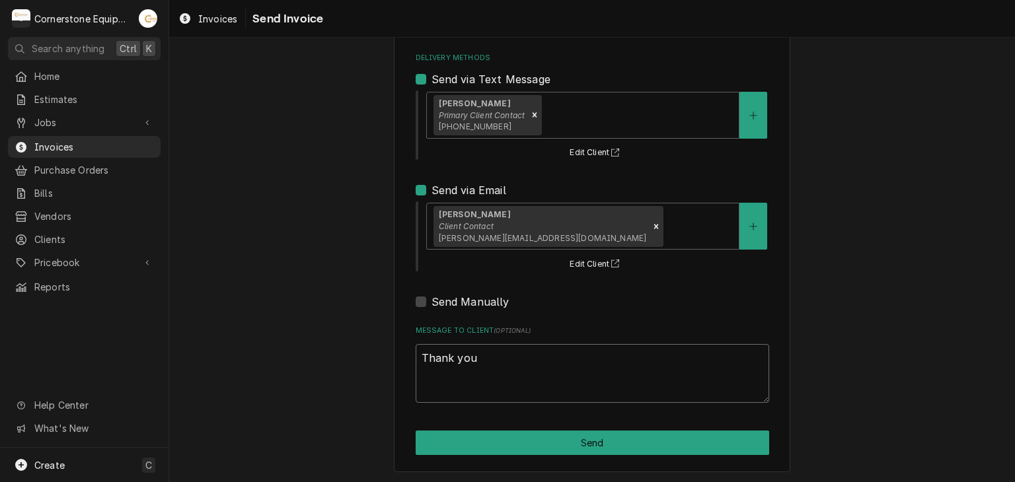
type textarea "Thank you"
type textarea "x"
type textarea "Thank you f"
type textarea "x"
type textarea "Thank you fo"
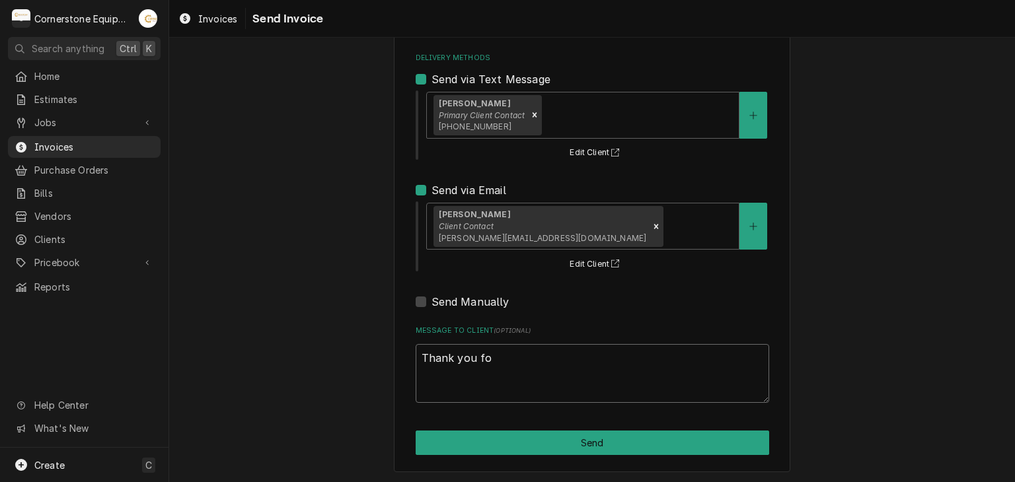
type textarea "x"
type textarea "Thank you for"
type textarea "x"
type textarea "Thank you for t"
type textarea "x"
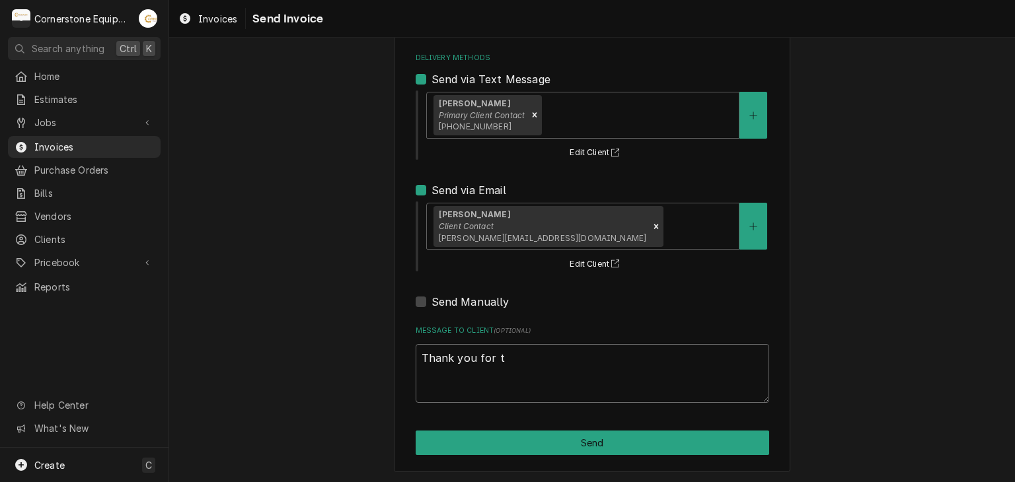
type textarea "Thank you for th"
type textarea "x"
type textarea "Thank you for the"
type textarea "x"
type textarea "Thank you for the"
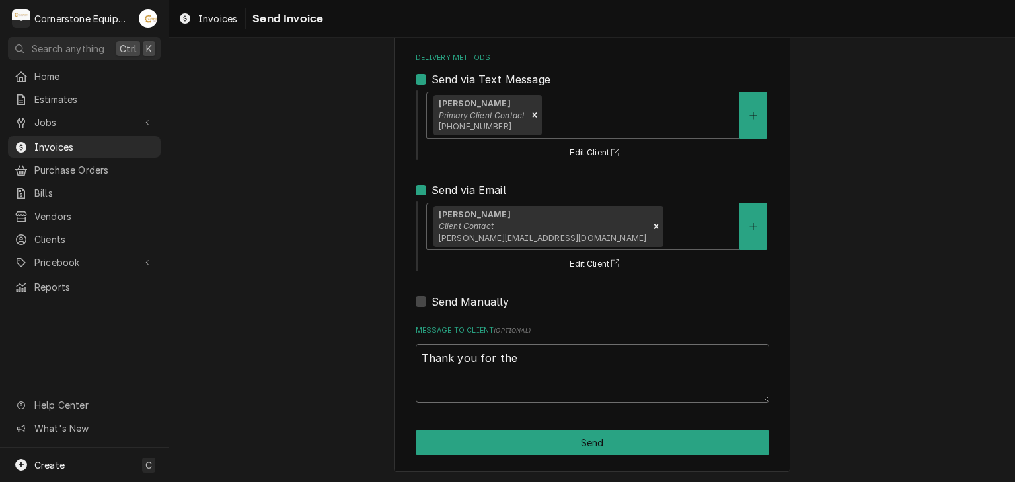
type textarea "x"
type textarea "Thank you for the o"
type textarea "x"
type textarea "Thank you for the op"
type textarea "x"
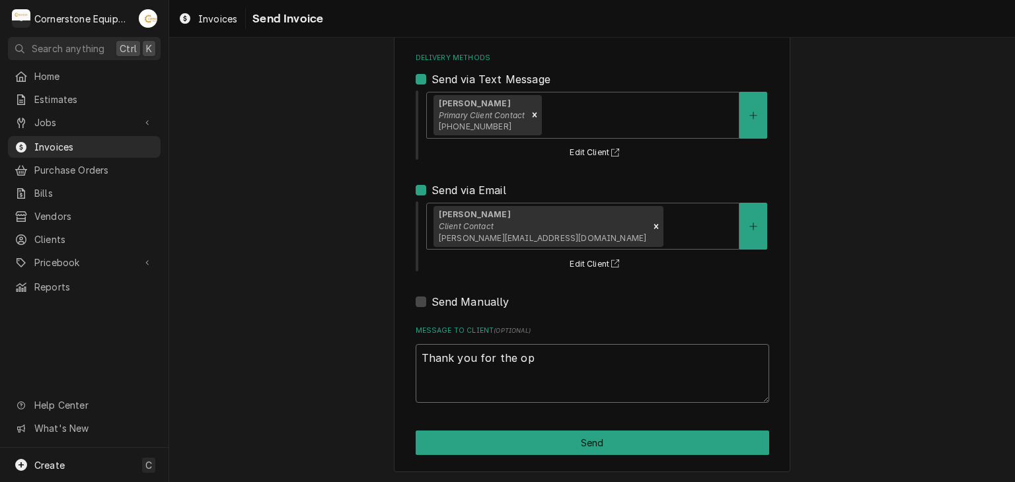
type textarea "Thank you for the opp"
type textarea "x"
type textarea "Thank you for the oppo"
type textarea "x"
type textarea "Thank you for the oppor"
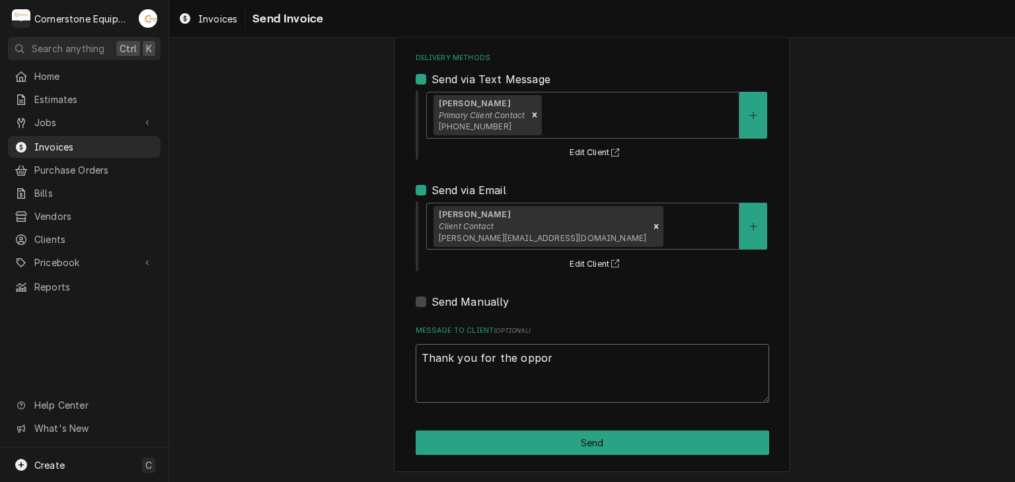
type textarea "x"
type textarea "Thank you for the opportu"
type textarea "x"
type textarea "Thank you for the opportun"
type textarea "x"
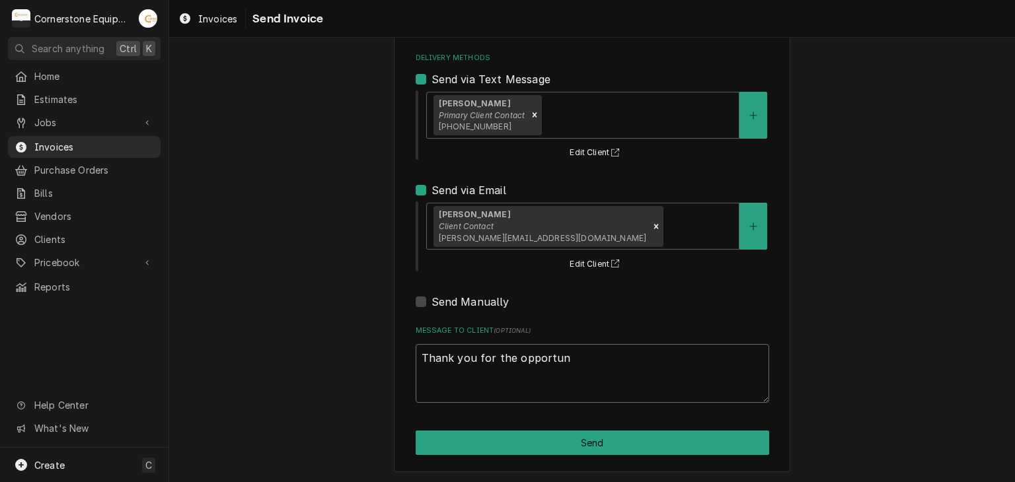
type textarea "Thank you for the opportunt"
type textarea "x"
type textarea "Thank you for the opportunti"
type textarea "x"
type textarea "Thank you for the opportuntiy"
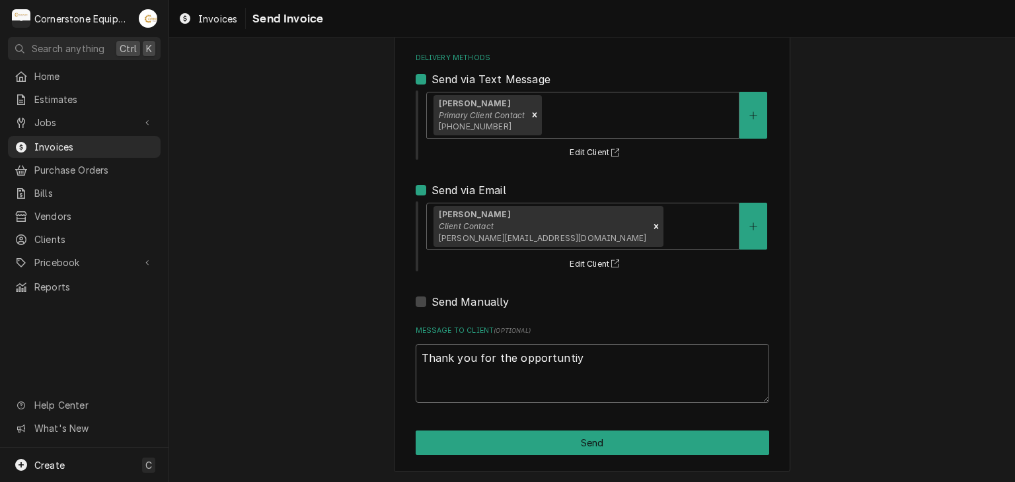
type textarea "x"
type textarea "Thank you for the opportuntiy"
type textarea "x"
type textarea "Thank you for the opportuntiy t"
type textarea "x"
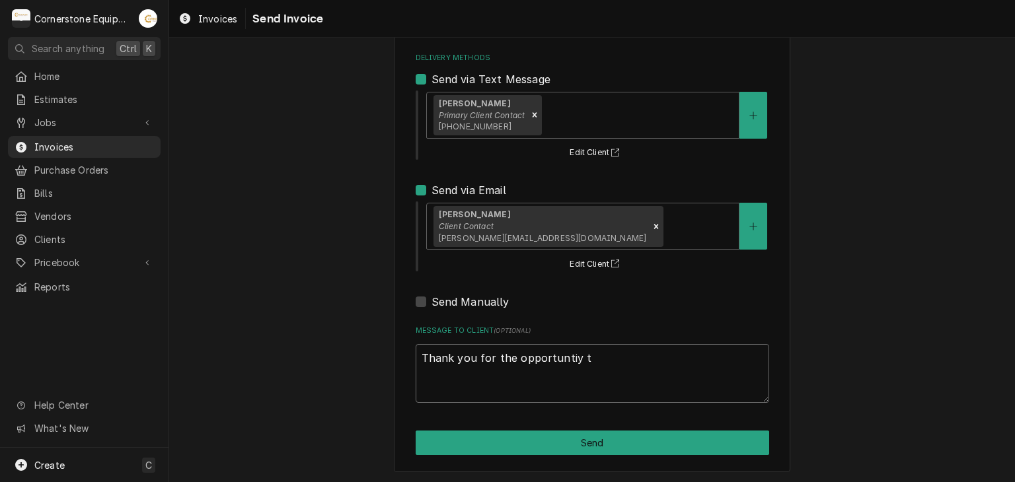
type textarea "Thank you for the opportuntiy to"
type textarea "x"
type textarea "Thank you for the opportuntiy to"
type textarea "x"
type textarea "Thank you for the opportuntiy to b"
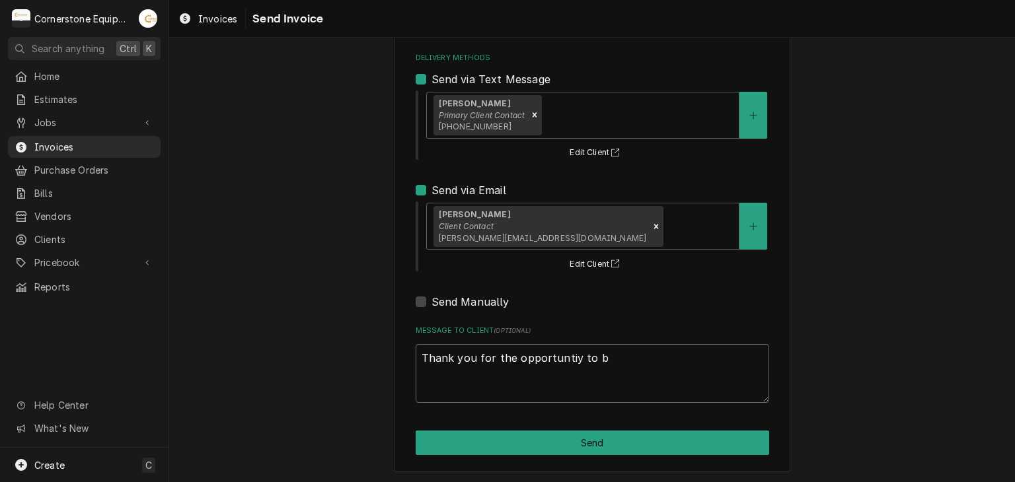
type textarea "x"
type textarea "Thank you for the opportuntiy to be"
type textarea "x"
type textarea "Thank you for the opportuntiy to be"
type textarea "x"
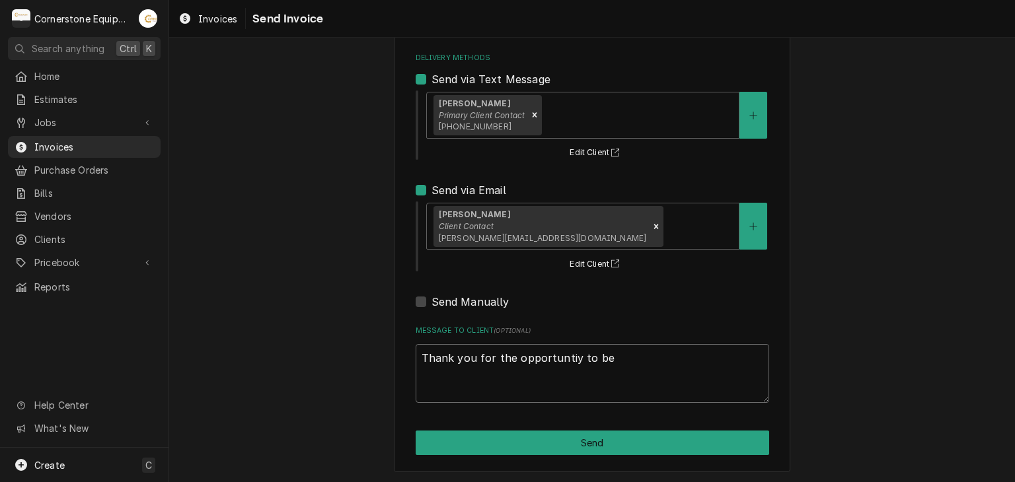
type textarea "Thank you for the opportuntiy to be o"
type textarea "x"
type textarea "Thank you for the opportuntiy to be of"
type textarea "x"
type textarea "Thank you for the opportuntiy to be of"
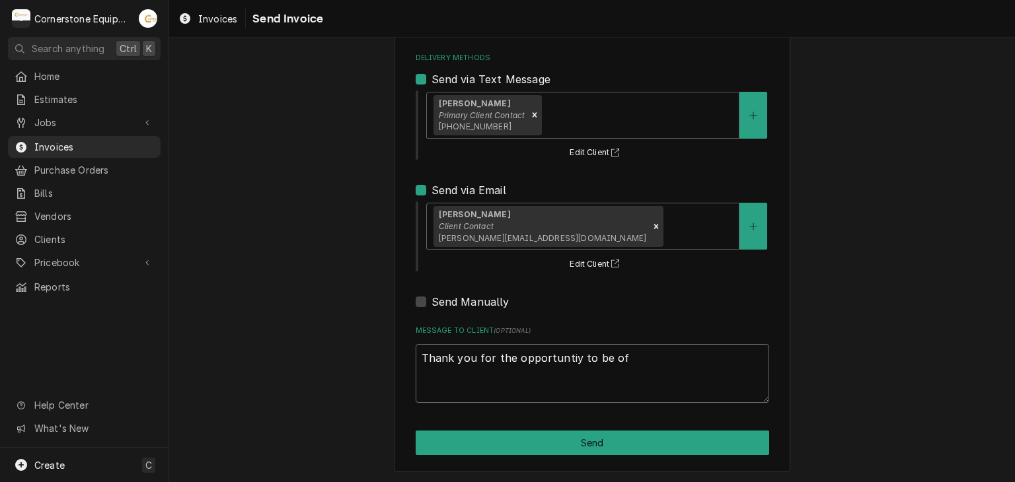
type textarea "x"
type textarea "Thank you for the opportuntiy to be of s"
type textarea "x"
type textarea "Thank you for the opportuntiy to be of se"
type textarea "x"
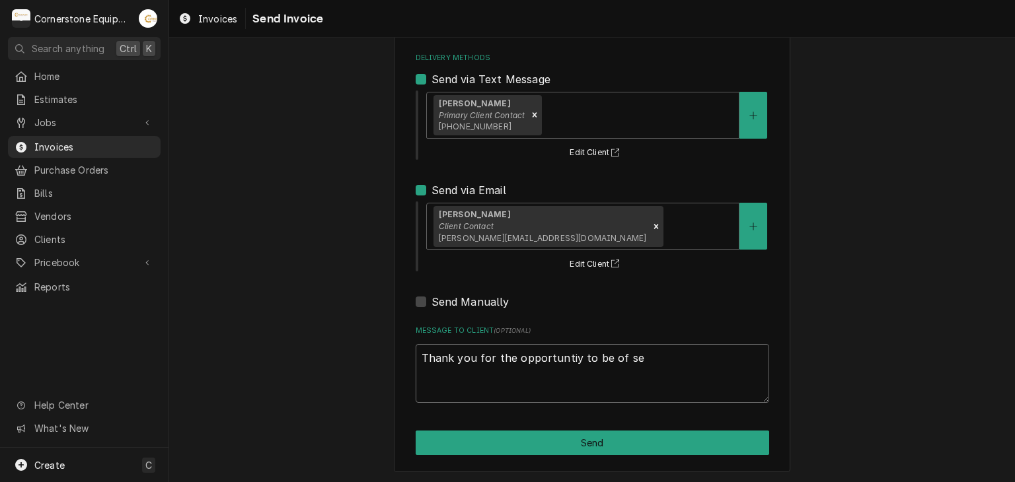
type textarea "Thank you for the opportuntiy to be of ser"
type textarea "x"
type textarea "Thank you for the opportuntiy to be of serv"
type textarea "x"
type textarea "Thank you for the opportuntiy to be of servi"
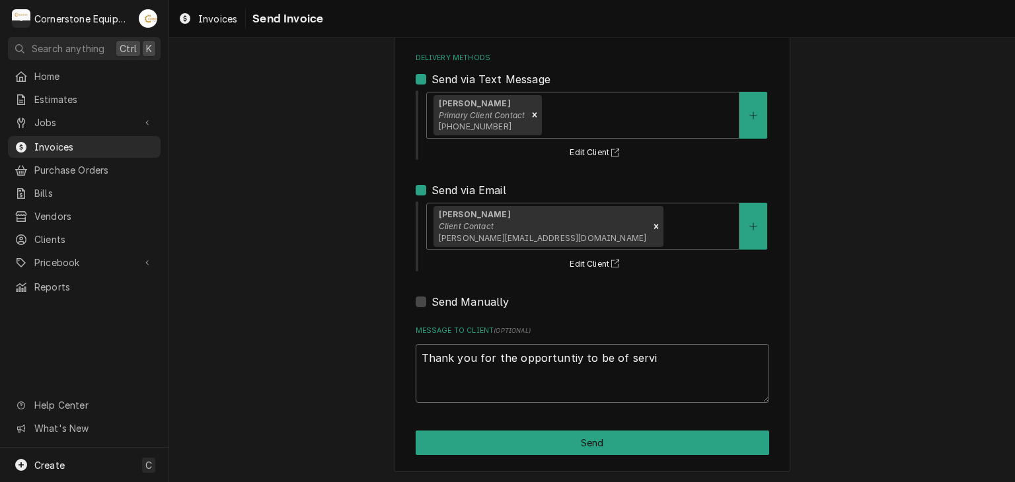
type textarea "x"
type textarea "Thank you for the opportuntiy to be of servic"
type textarea "x"
type textarea "Thank you for the opportuntiy to be of service"
type textarea "x"
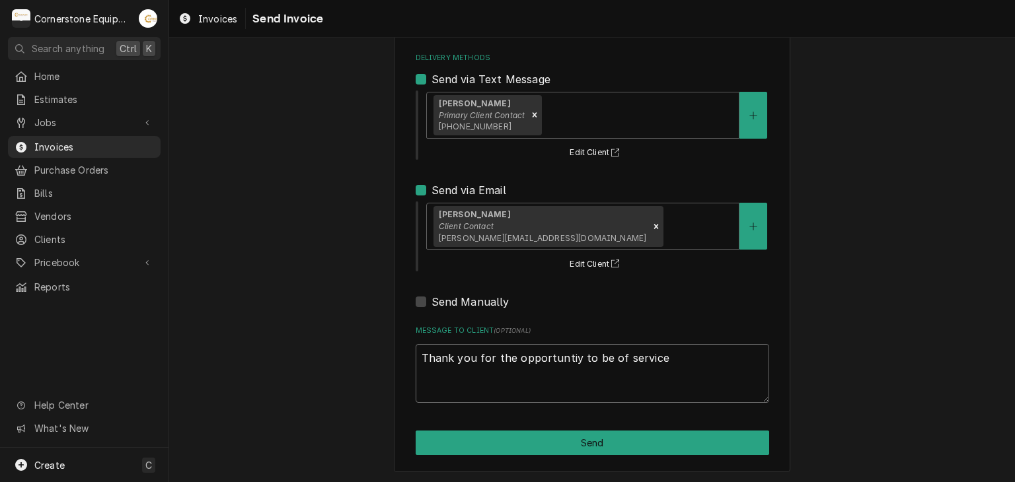
type textarea "Thank you for the opportuntiy to be of service!"
type textarea "x"
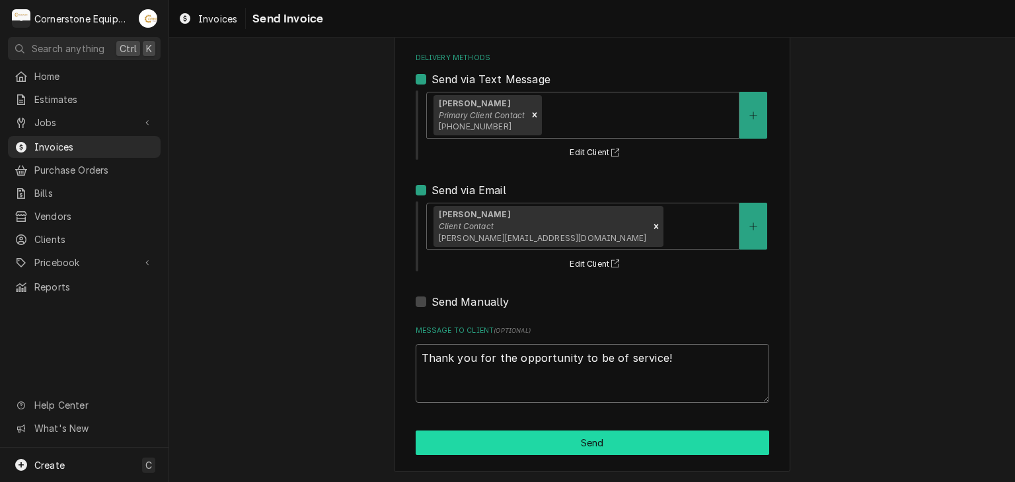
type textarea "Thank you for the opportunity to be of service!"
click at [610, 441] on button "Send" at bounding box center [593, 443] width 354 height 24
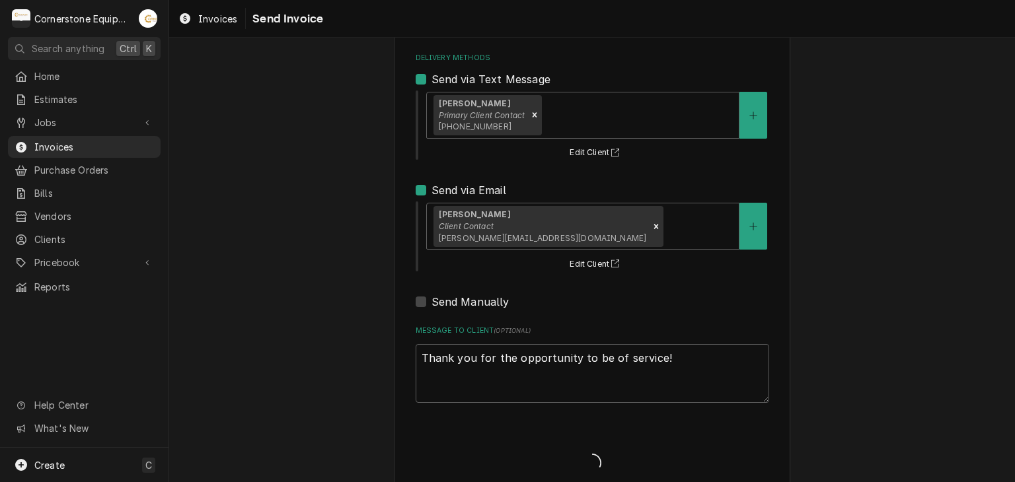
type textarea "x"
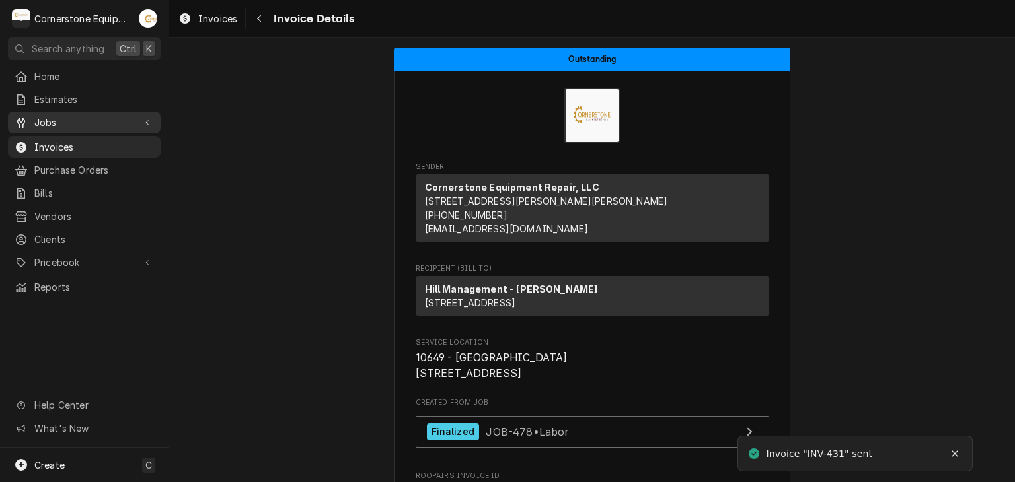
click at [42, 121] on span "Jobs" at bounding box center [84, 123] width 100 height 14
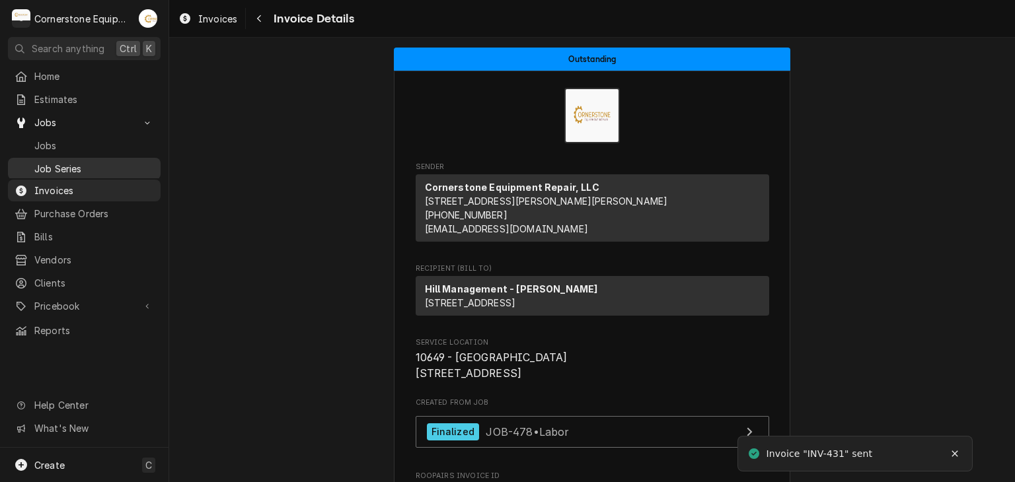
click at [43, 158] on link "Job Series" at bounding box center [84, 169] width 153 height 22
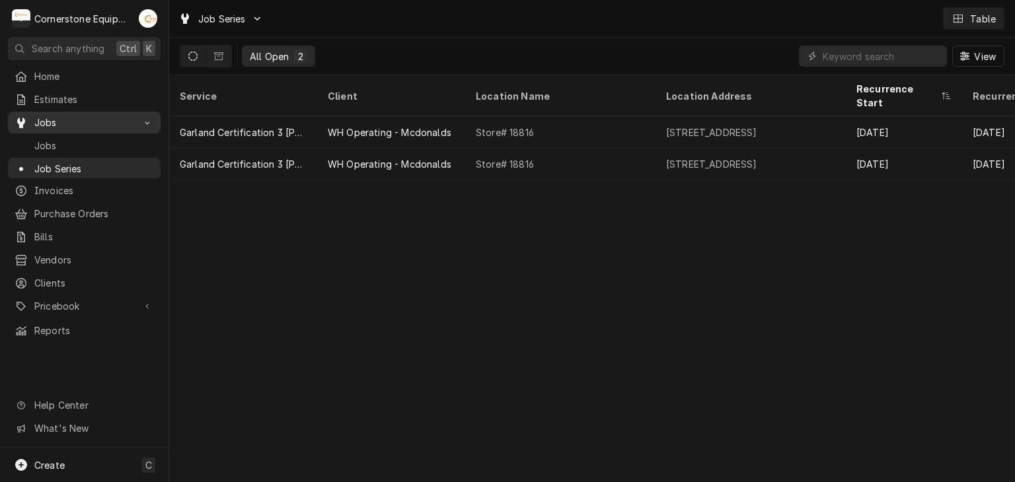
click at [49, 116] on span "Jobs" at bounding box center [84, 123] width 100 height 14
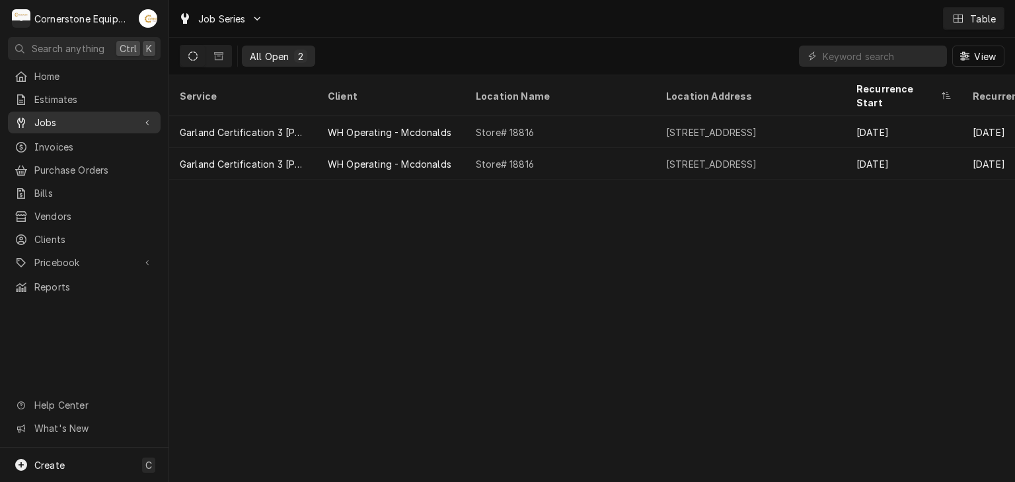
click at [52, 122] on span "Jobs" at bounding box center [84, 123] width 100 height 14
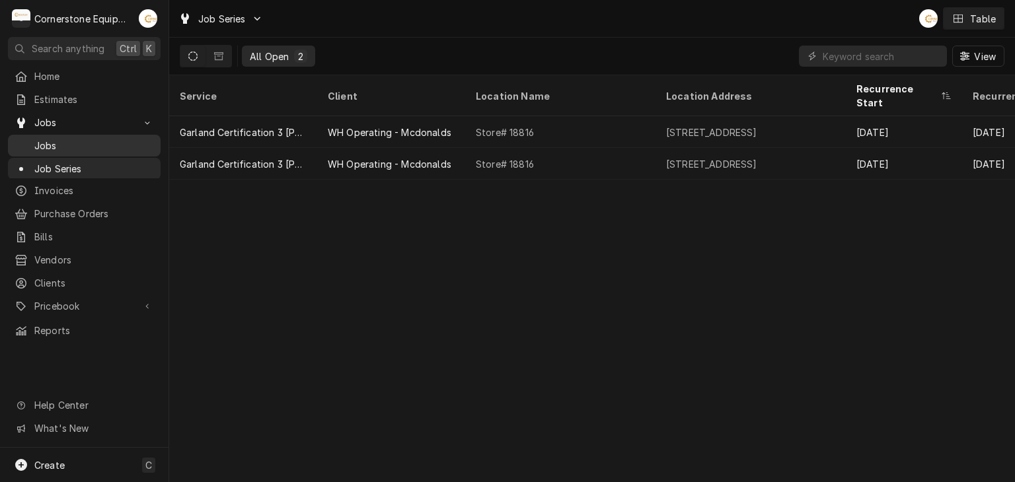
click at [54, 142] on span "Jobs" at bounding box center [94, 146] width 120 height 14
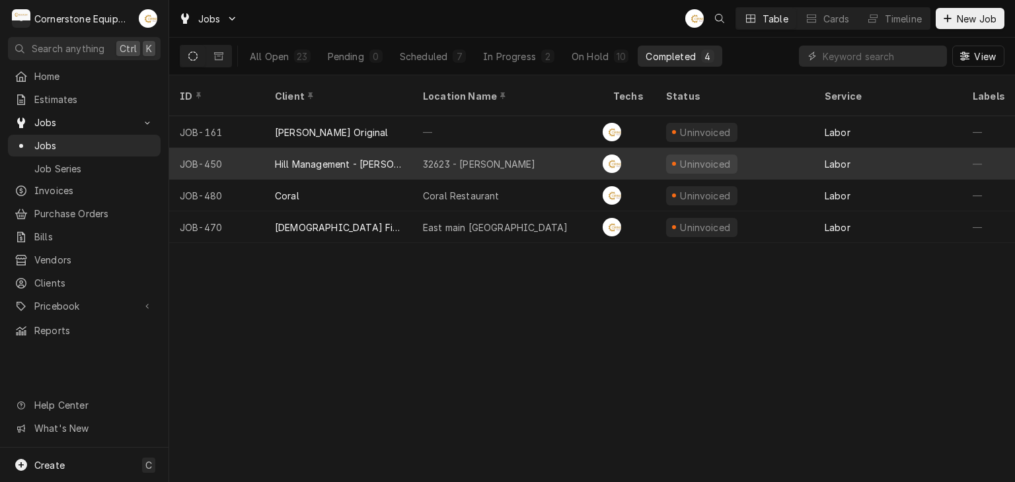
click at [385, 148] on div "Hill Management - [PERSON_NAME]" at bounding box center [338, 164] width 148 height 32
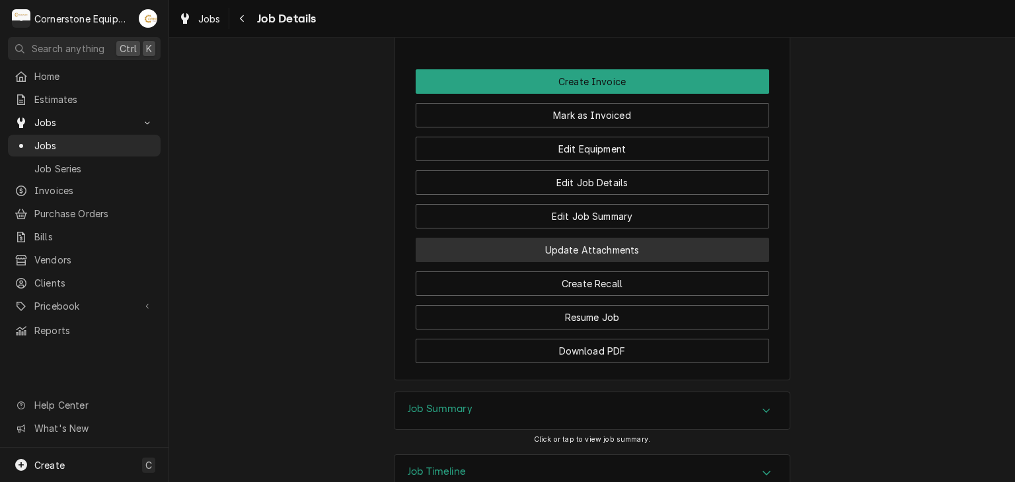
scroll to position [1100, 0]
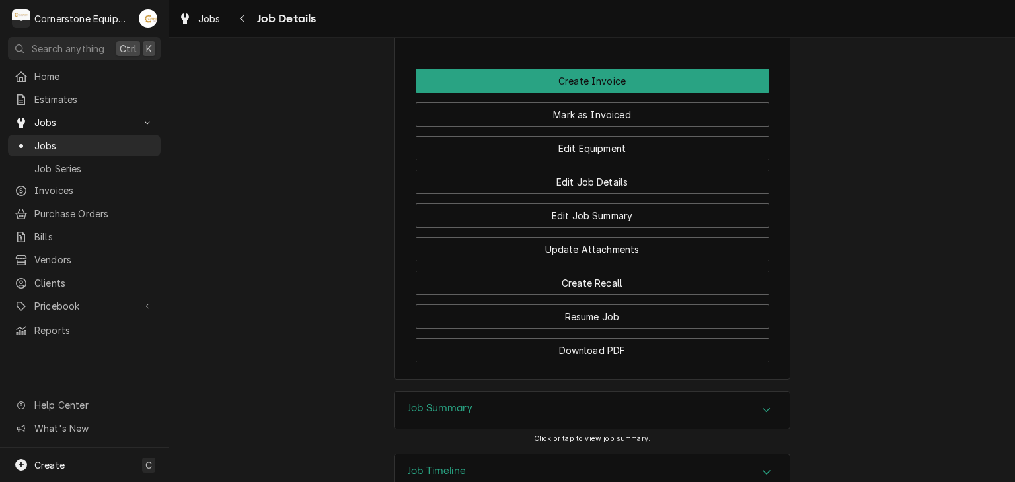
click at [558, 392] on div "Job Summary" at bounding box center [592, 410] width 395 height 37
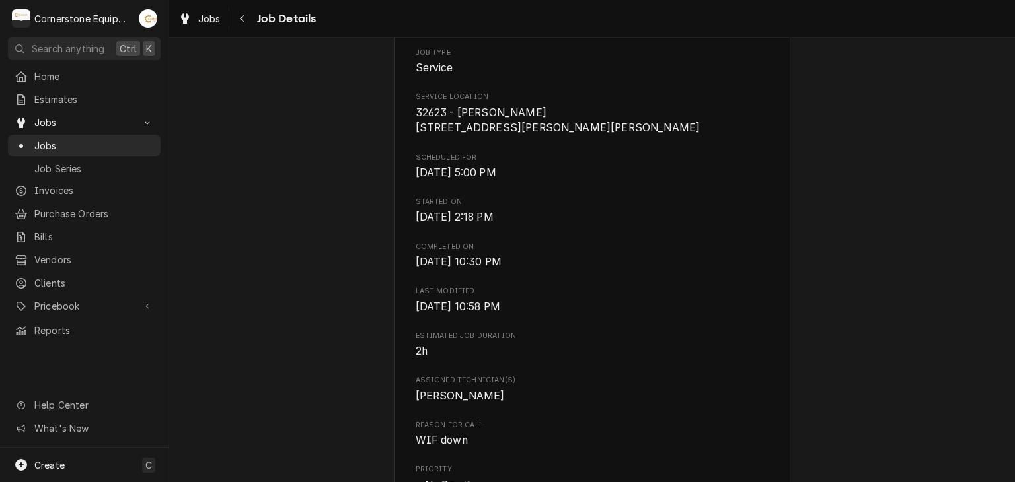
scroll to position [0, 0]
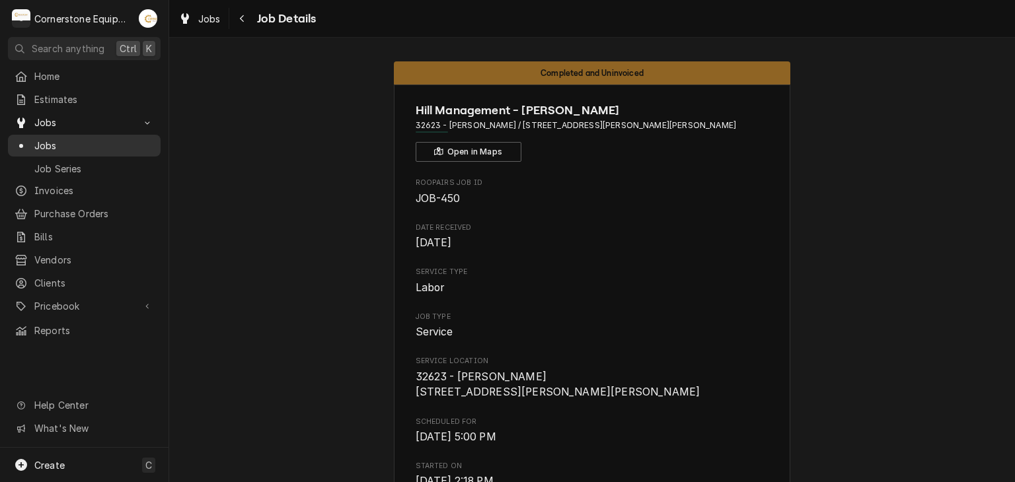
click at [40, 143] on span "Jobs" at bounding box center [94, 146] width 120 height 14
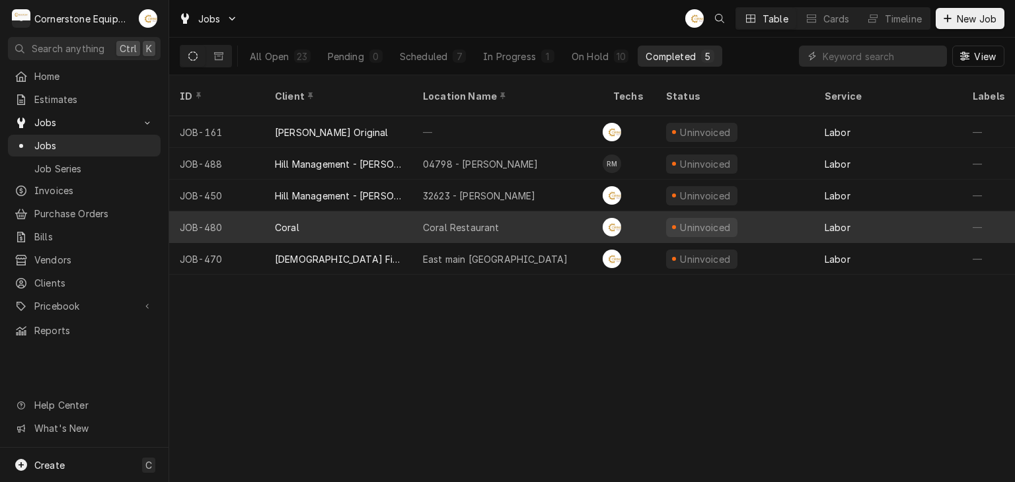
click at [494, 221] on div "Coral Restaurant" at bounding box center [461, 228] width 77 height 14
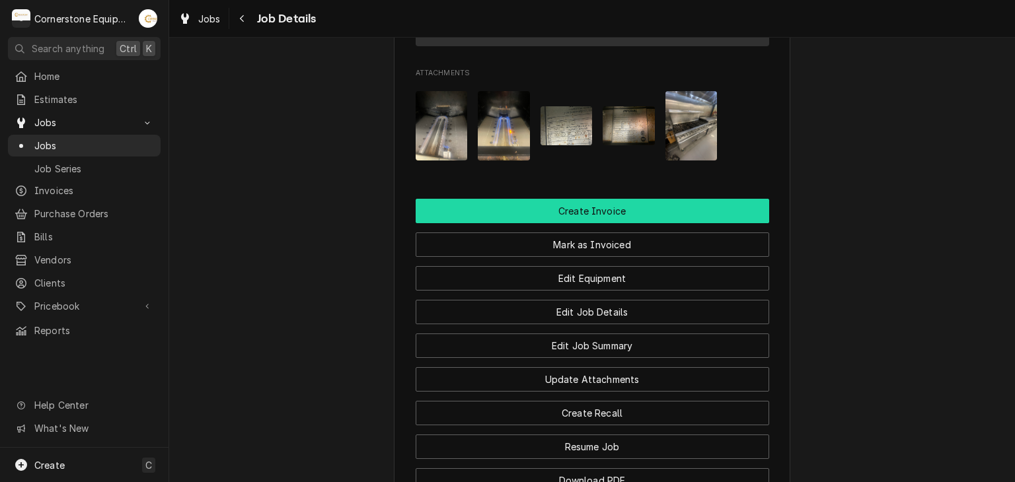
scroll to position [753, 0]
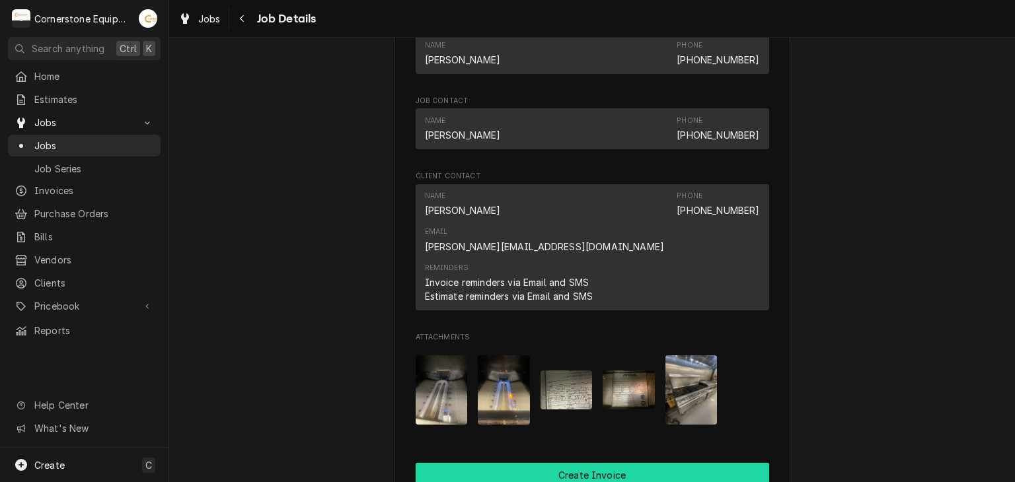
click at [595, 463] on button "Create Invoice" at bounding box center [593, 475] width 354 height 24
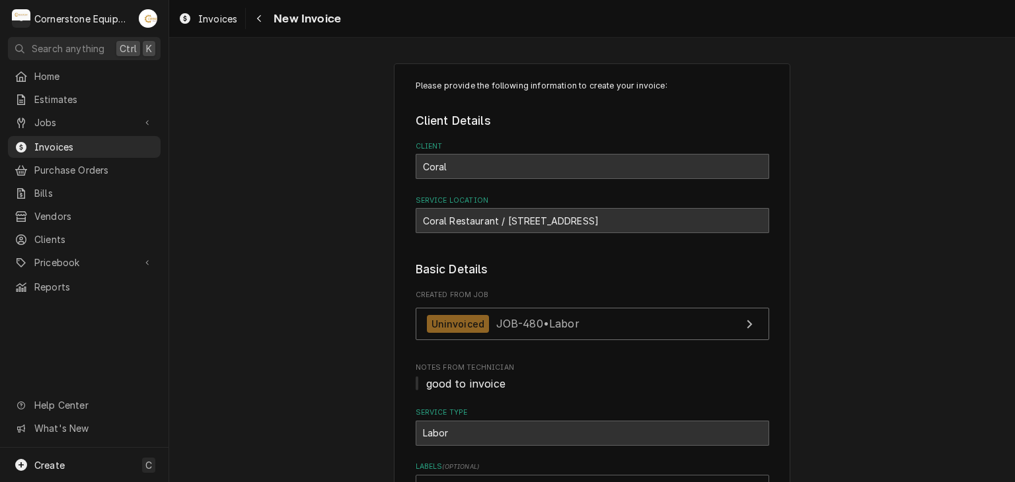
click at [874, 278] on div "Please provide the following information to create your invoice: Client Details…" at bounding box center [592, 451] width 846 height 798
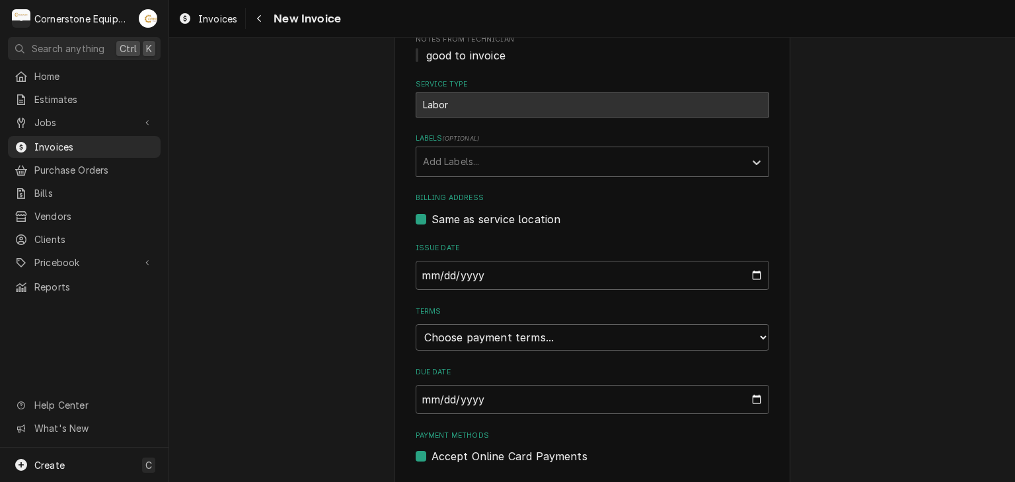
scroll to position [364, 0]
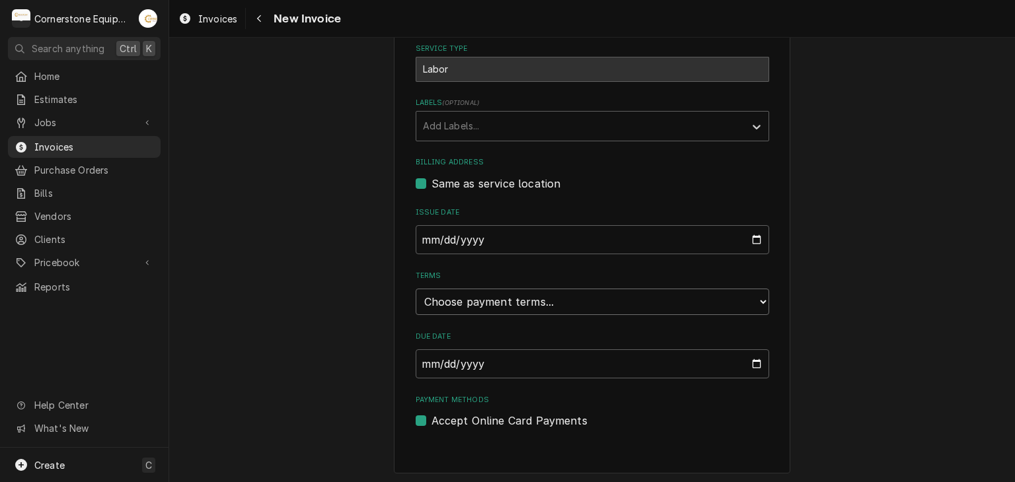
drag, startPoint x: 468, startPoint y: 301, endPoint x: 461, endPoint y: 311, distance: 12.8
click at [468, 301] on select "Choose payment terms... Same Day Net 7 Net 14 Net 21 Net 30 Net 45 Net 60 Net 90" at bounding box center [593, 302] width 354 height 26
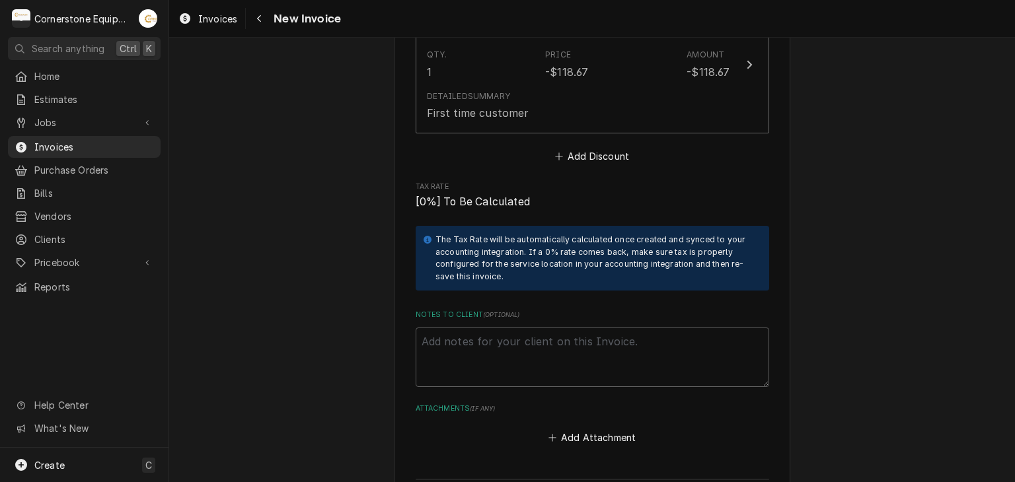
scroll to position [2949, 0]
